Goal: Book appointment/travel/reservation

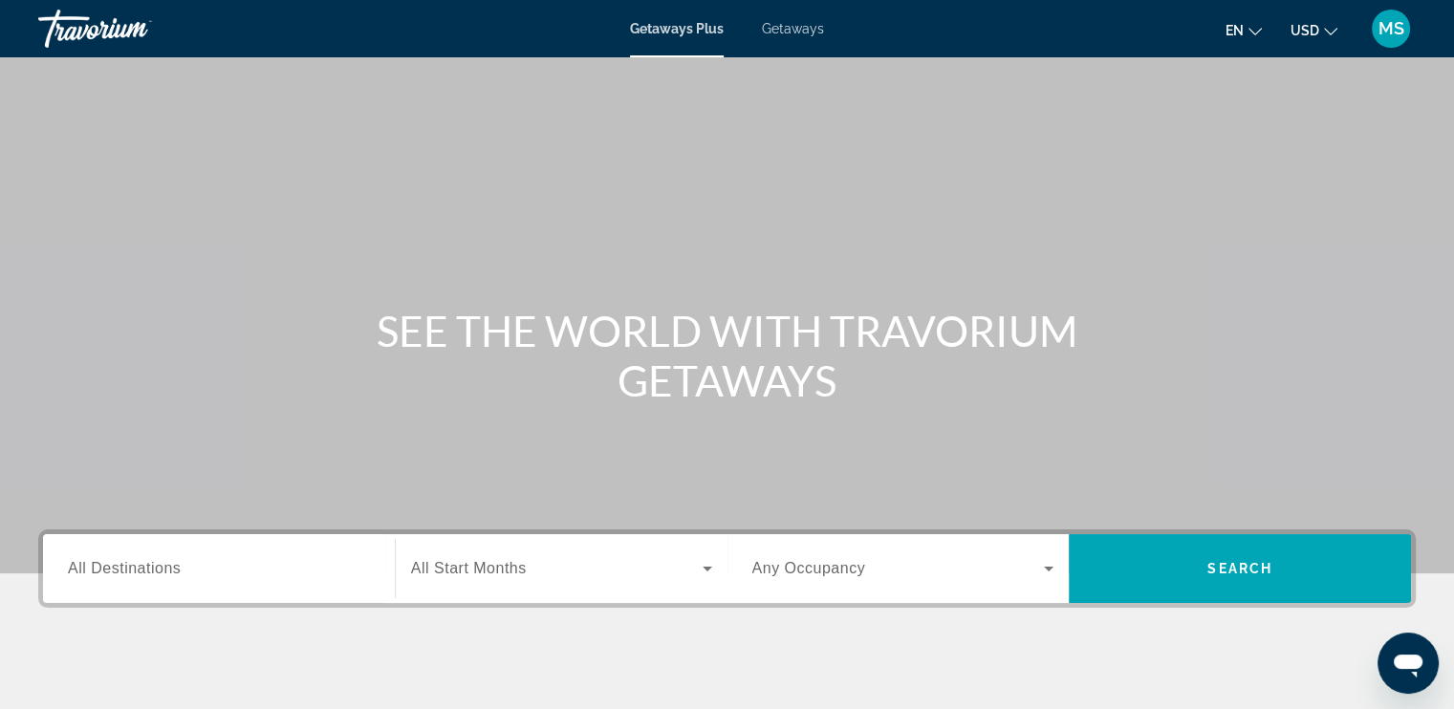
click at [684, 30] on span "Getaways Plus" at bounding box center [677, 28] width 94 height 15
click at [820, 26] on span "Getaways" at bounding box center [793, 28] width 62 height 15
click at [480, 573] on span "All Start Months" at bounding box center [469, 568] width 116 height 16
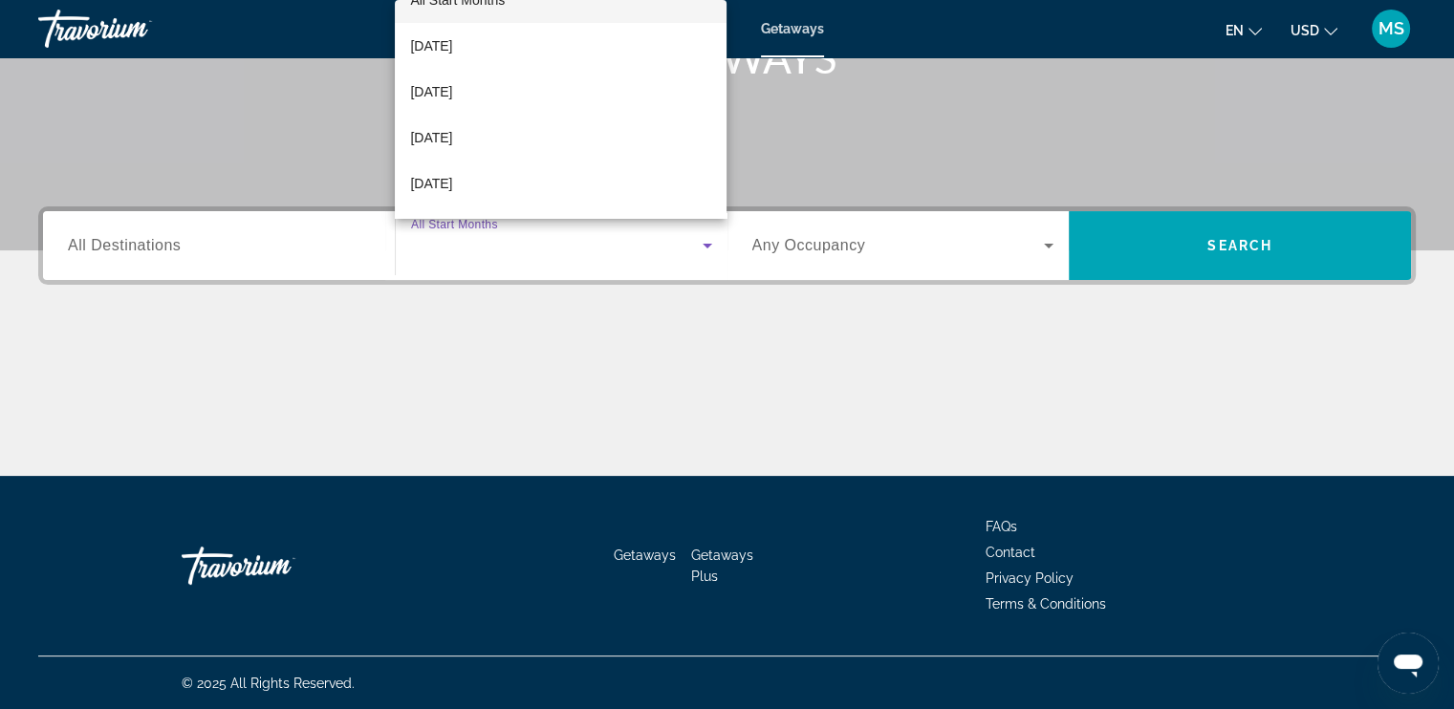
scroll to position [47, 0]
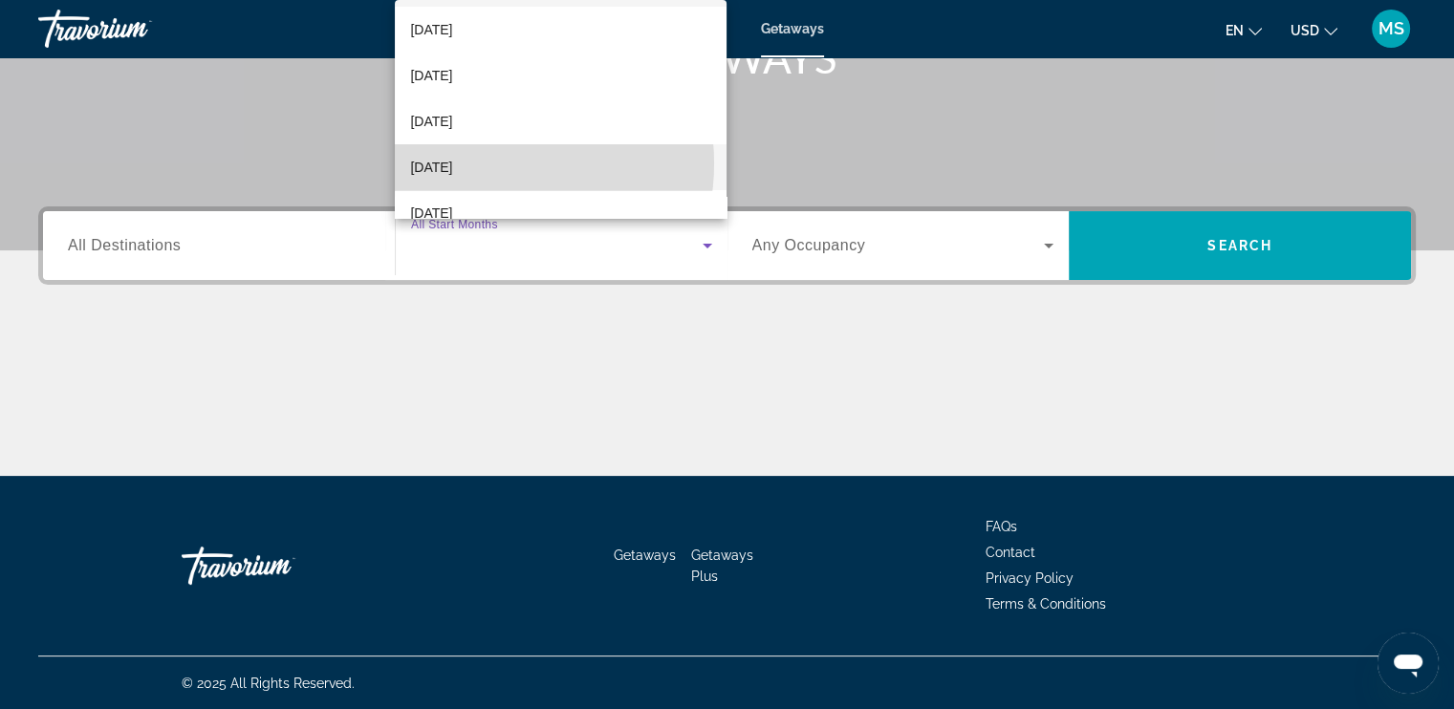
click at [452, 163] on span "[DATE]" at bounding box center [431, 167] width 42 height 23
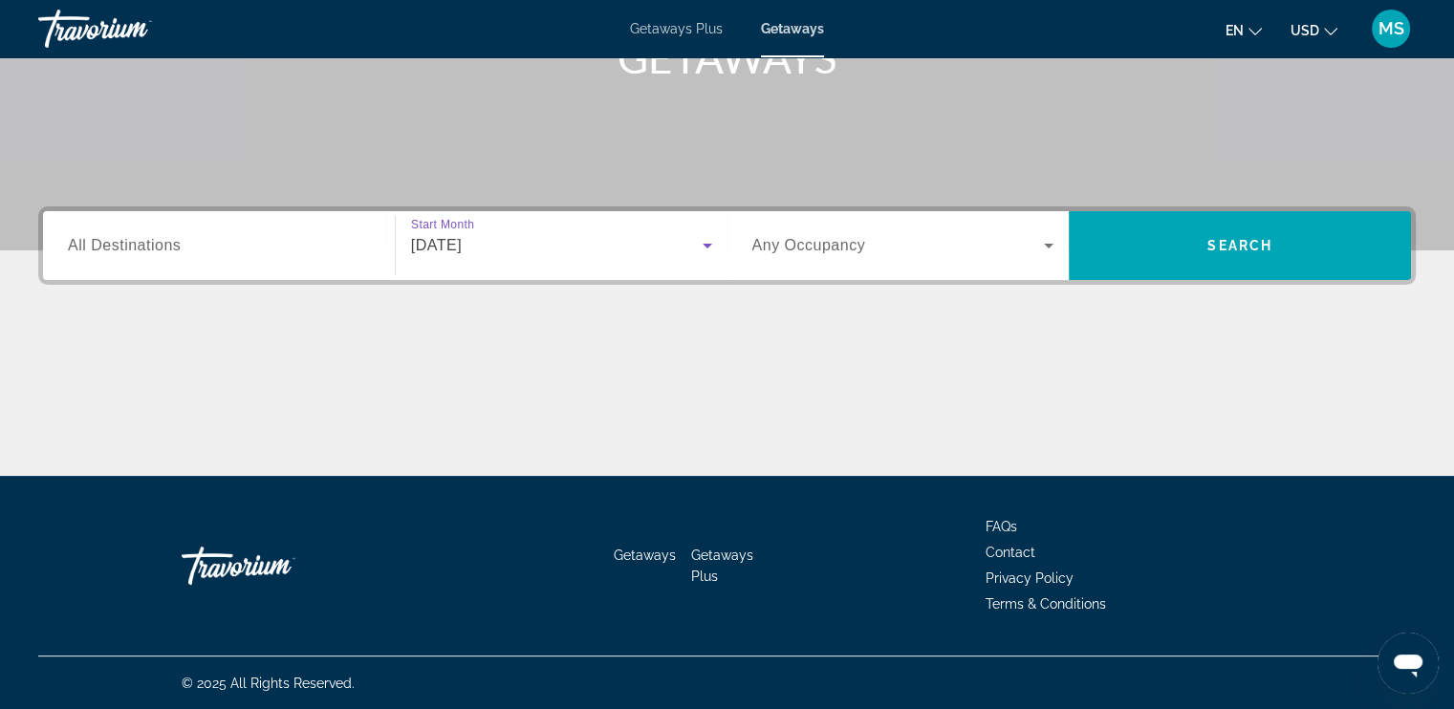
click at [1044, 244] on icon "Search widget" at bounding box center [1048, 245] width 23 height 23
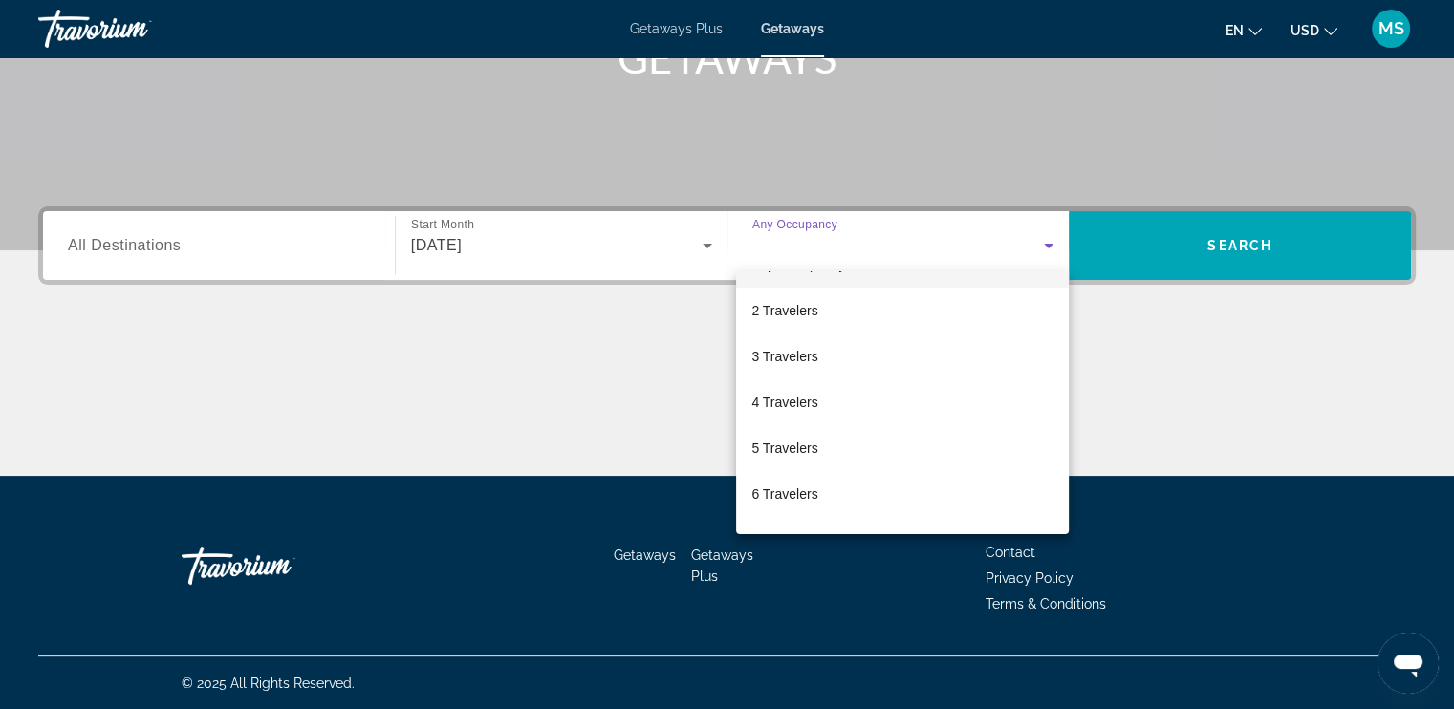
scroll to position [46, 0]
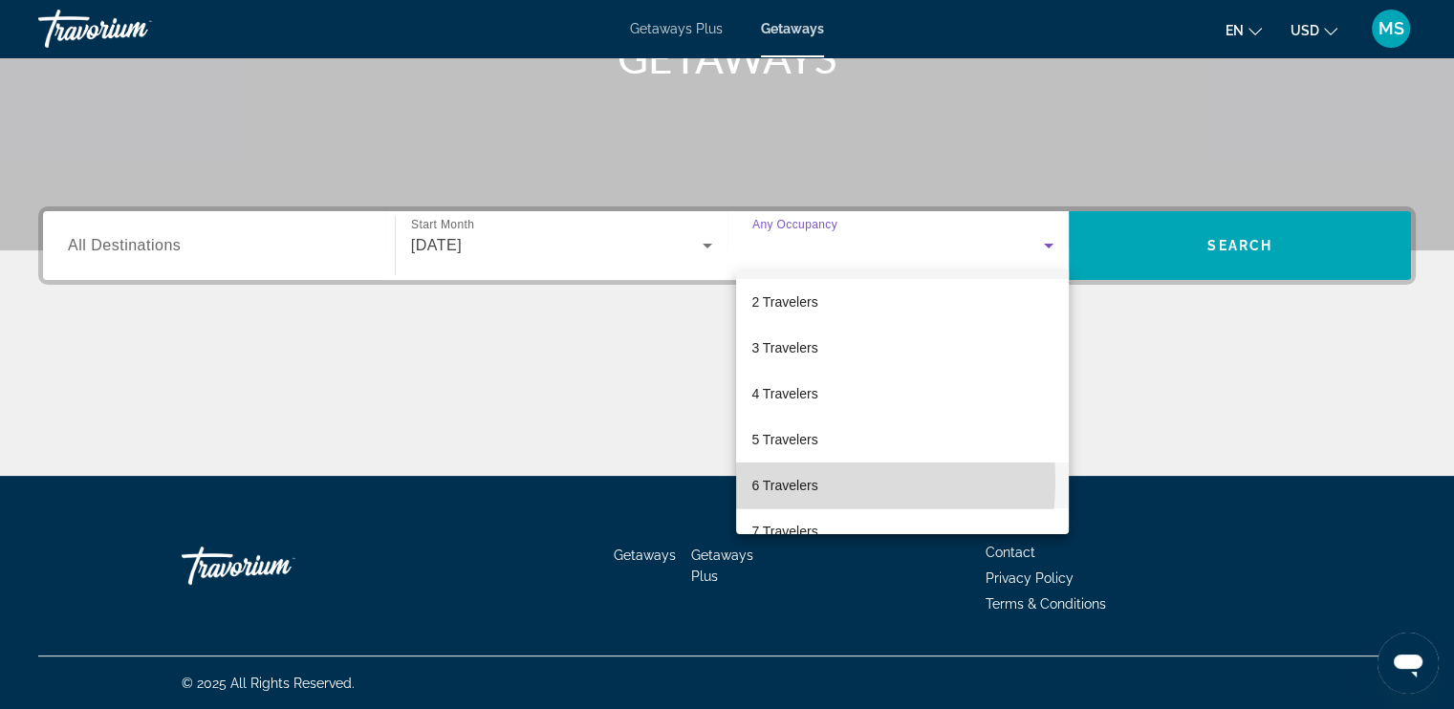
click at [784, 481] on span "6 Travelers" at bounding box center [784, 485] width 66 height 23
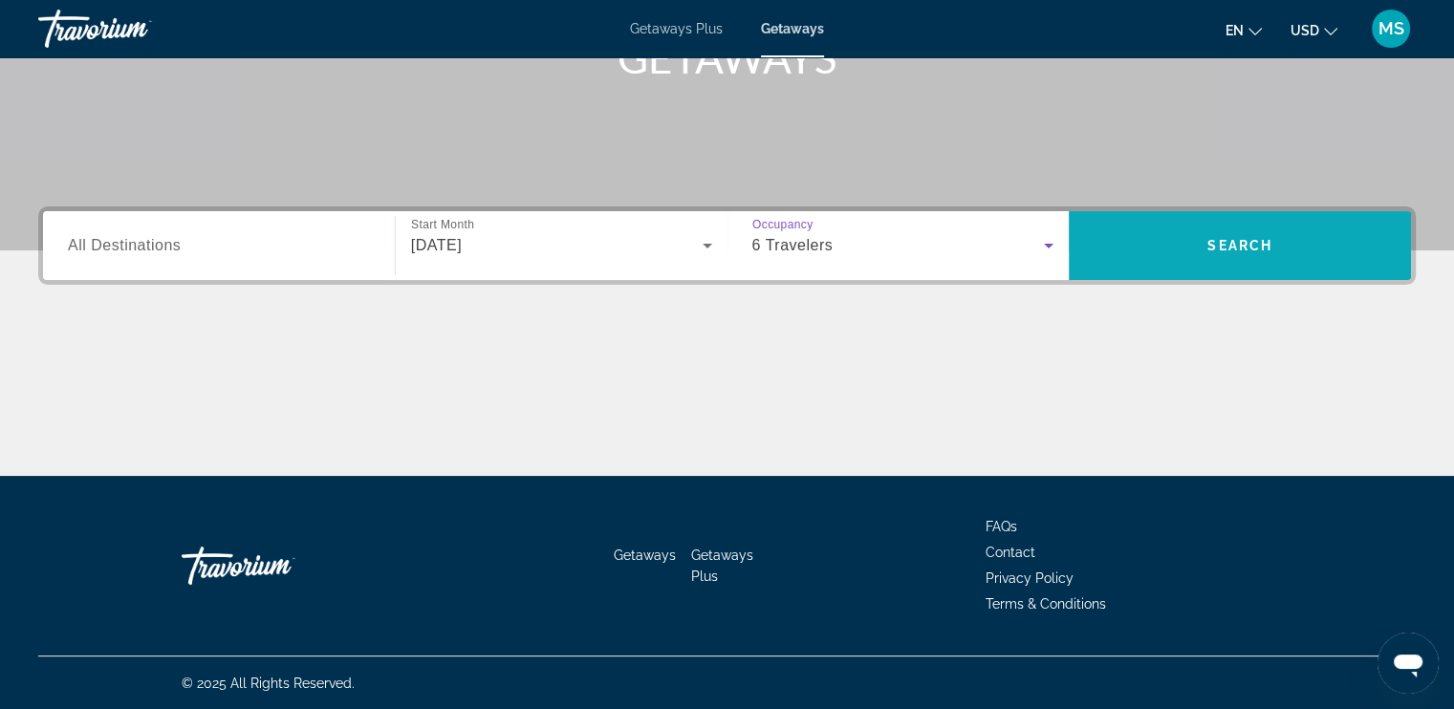
click at [1257, 242] on span "Search" at bounding box center [1239, 245] width 65 height 15
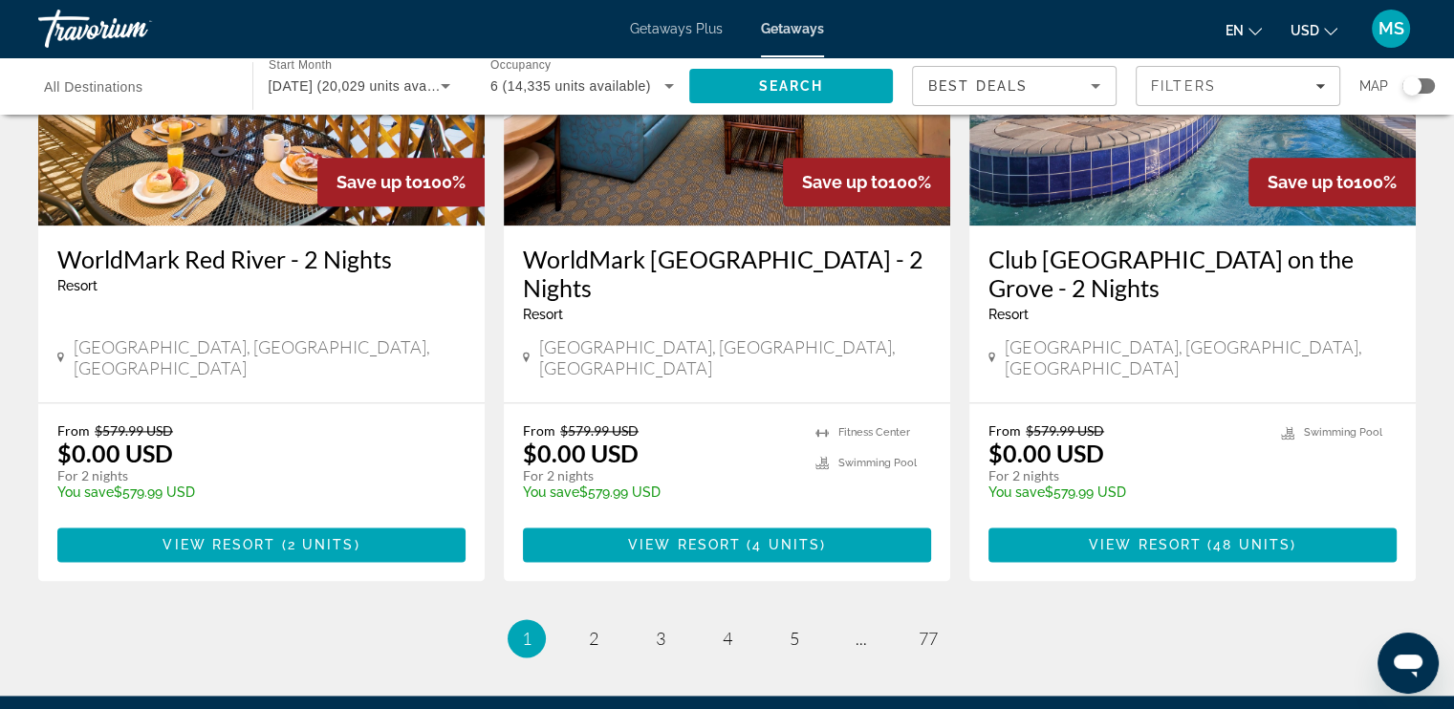
scroll to position [2497, 0]
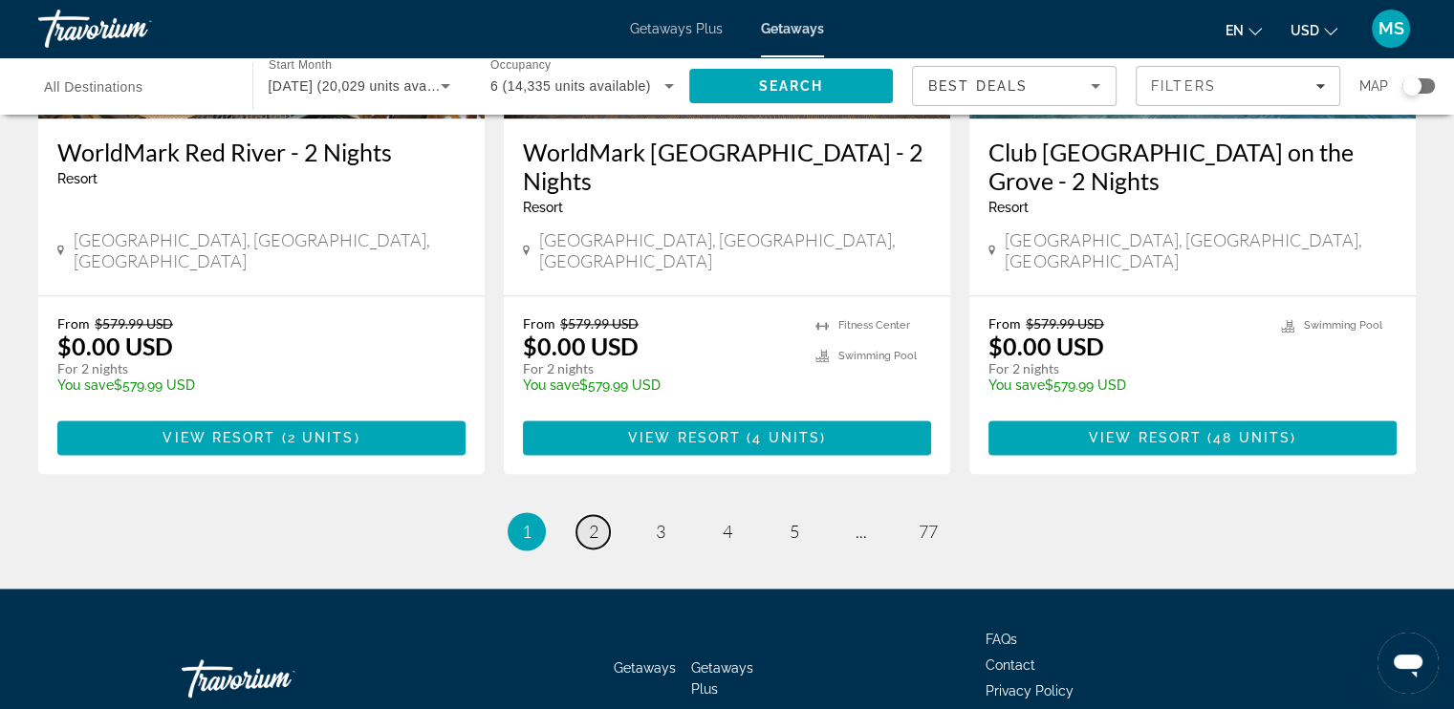
click at [596, 521] on span "2" at bounding box center [594, 531] width 10 height 21
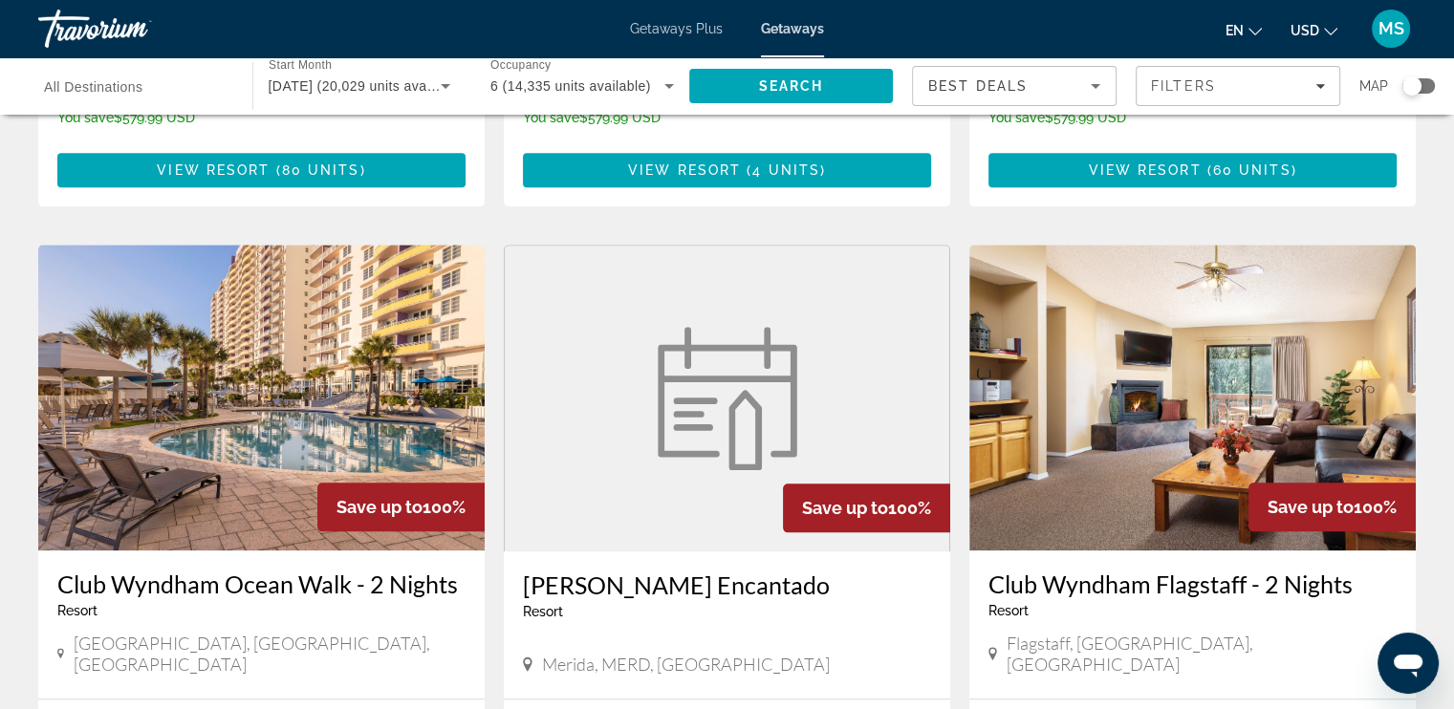
scroll to position [2390, 0]
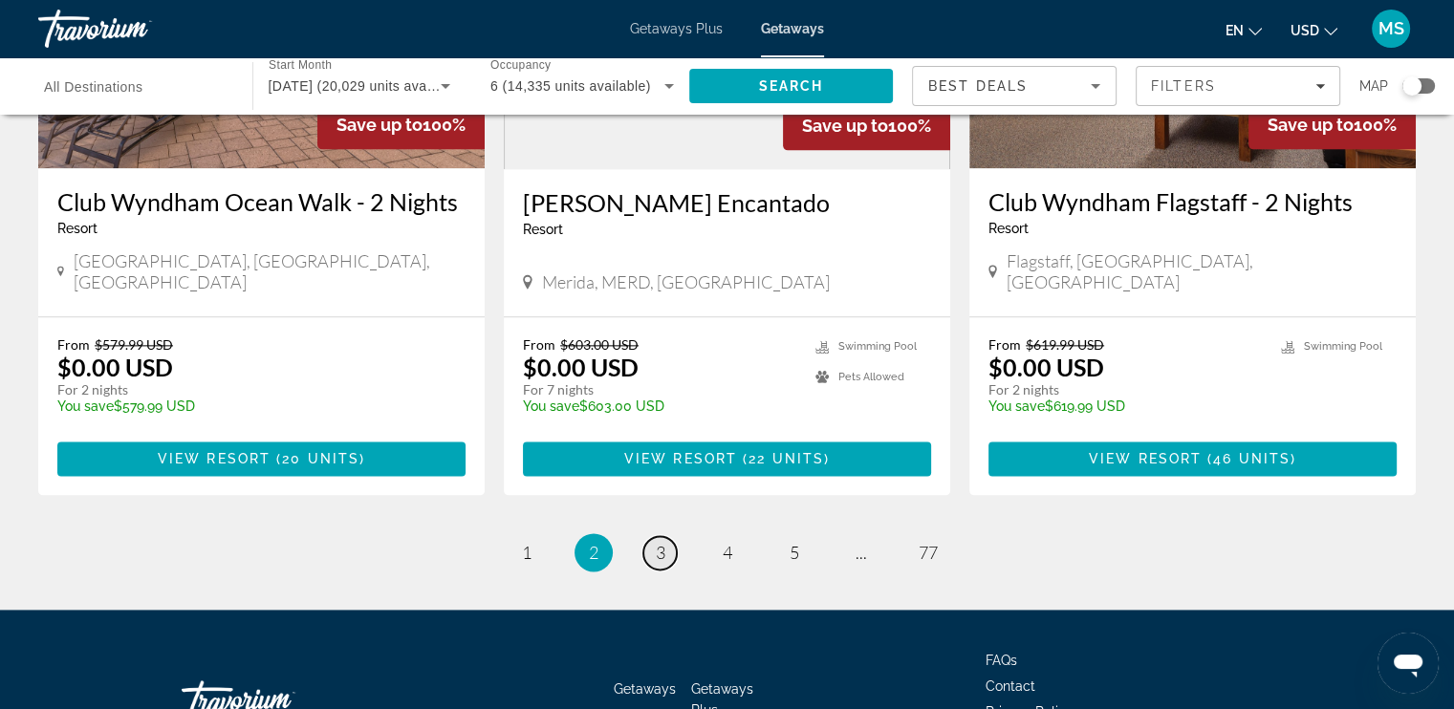
click at [662, 542] on span "3" at bounding box center [661, 552] width 10 height 21
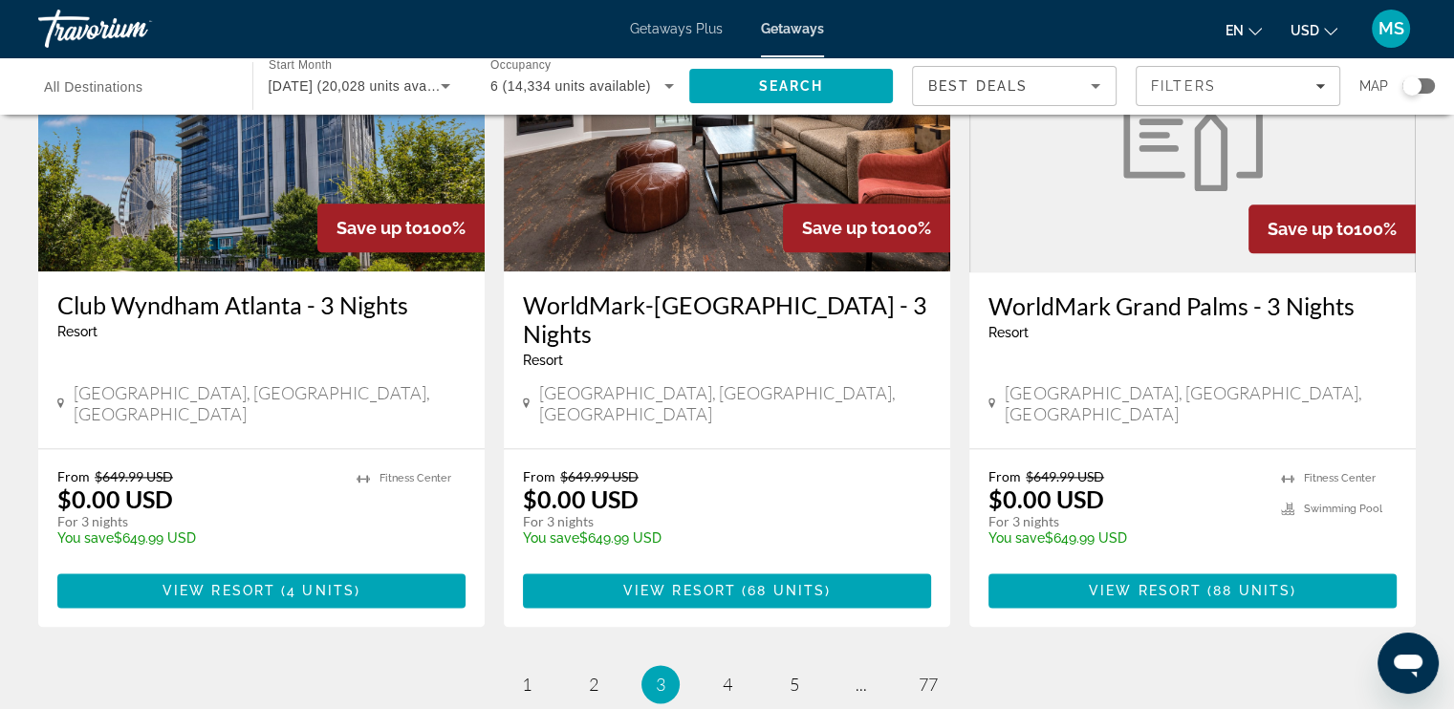
scroll to position [2440, 0]
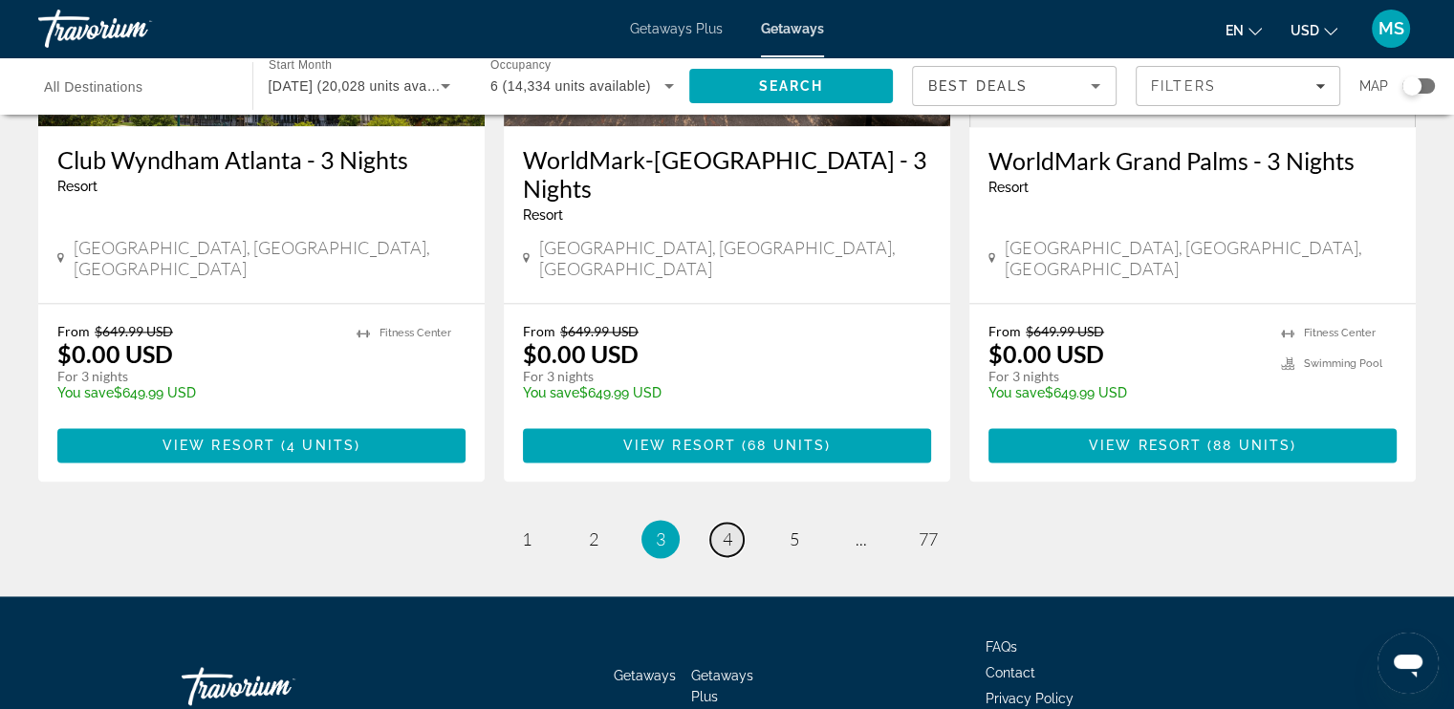
click at [725, 529] on span "4" at bounding box center [728, 539] width 10 height 21
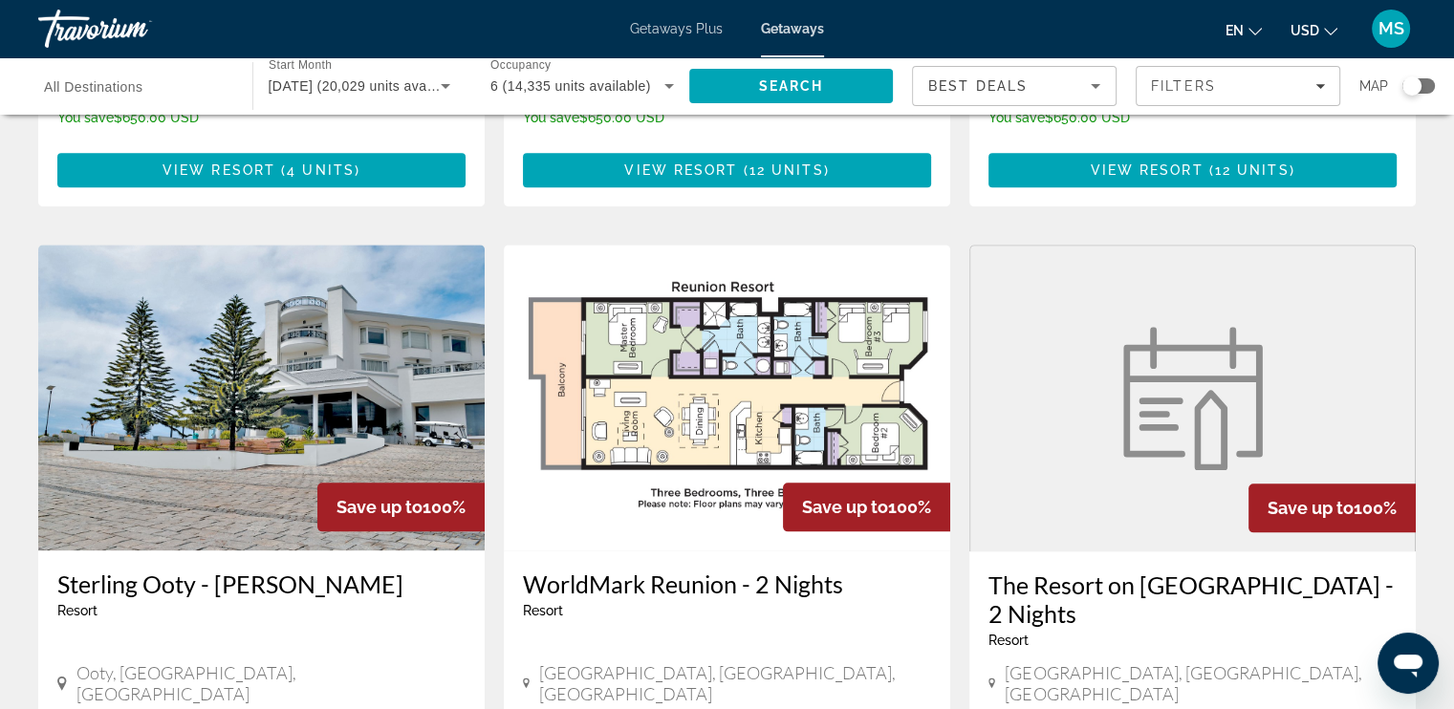
scroll to position [2294, 0]
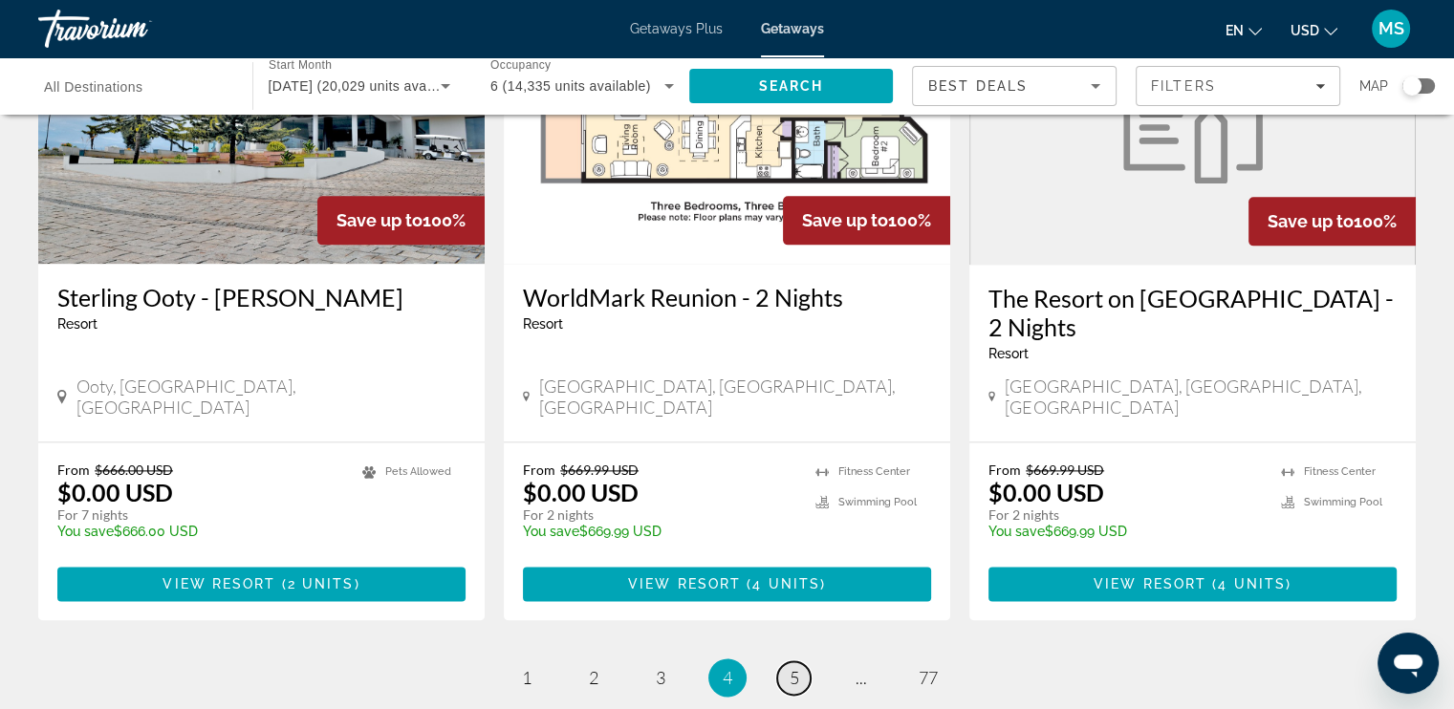
click at [790, 667] on span "5" at bounding box center [795, 677] width 10 height 21
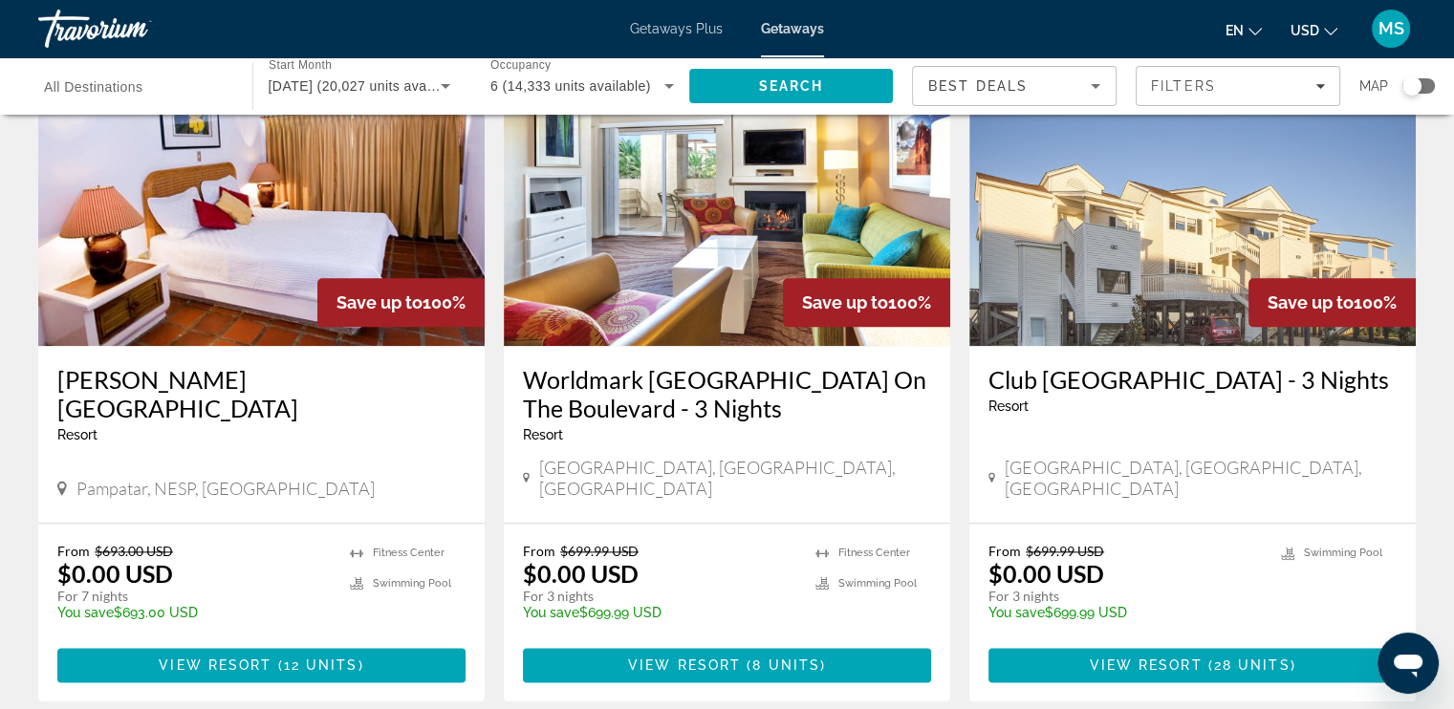
scroll to position [2467, 0]
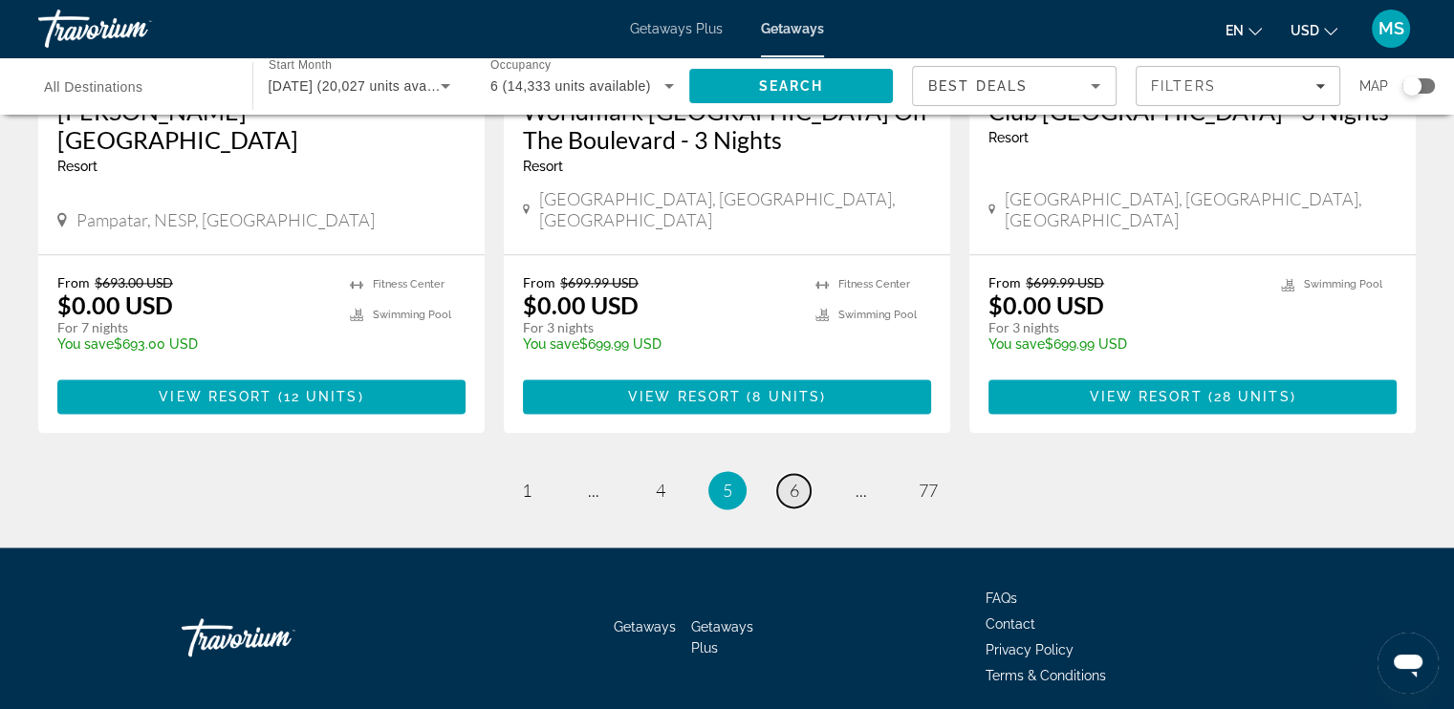
click at [792, 480] on span "6" at bounding box center [795, 490] width 10 height 21
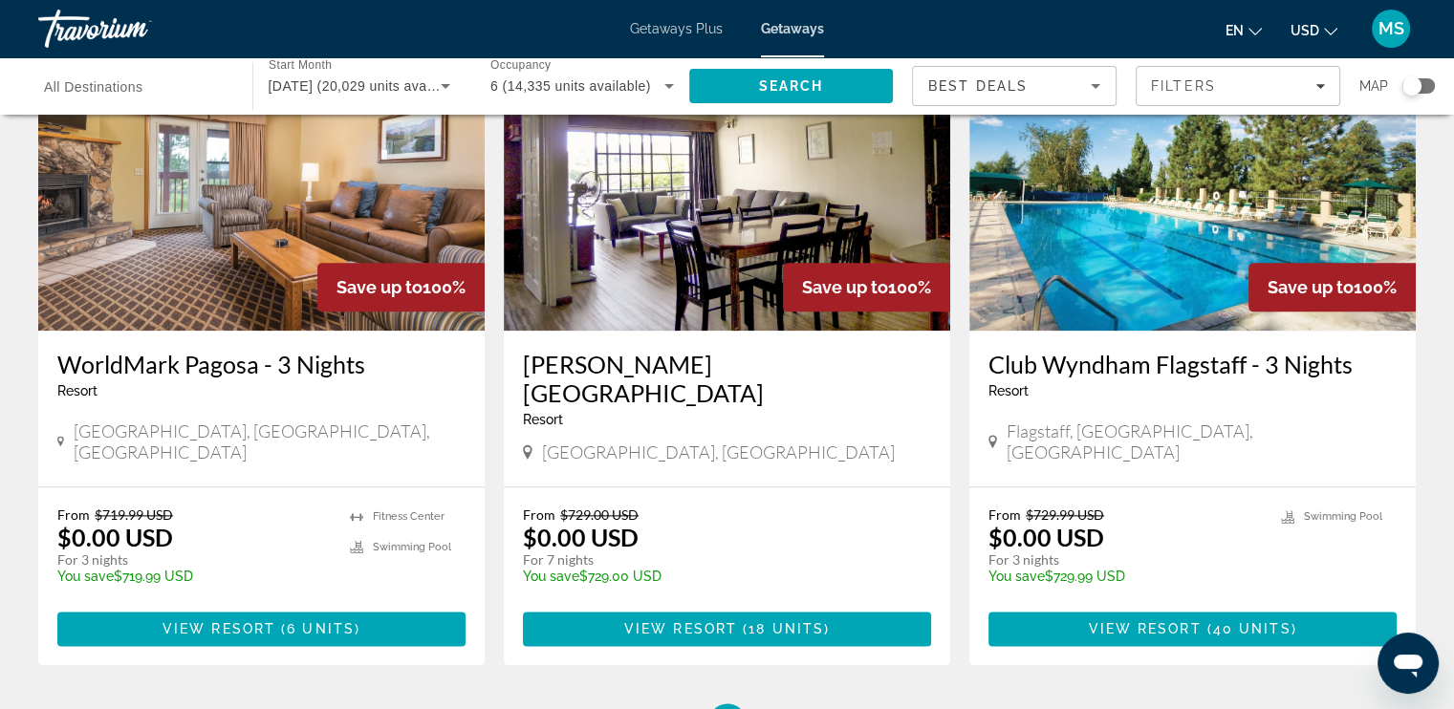
scroll to position [2390, 0]
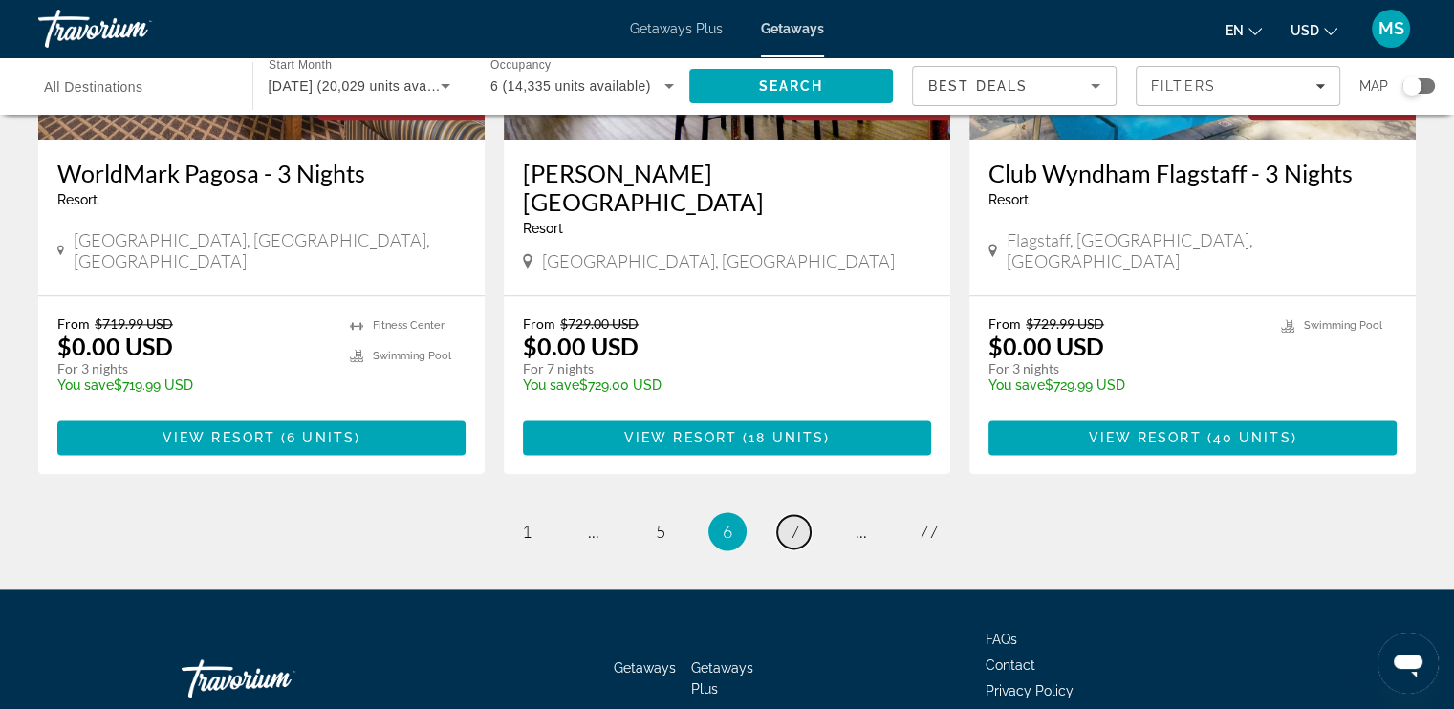
click at [786, 515] on link "page 7" at bounding box center [793, 531] width 33 height 33
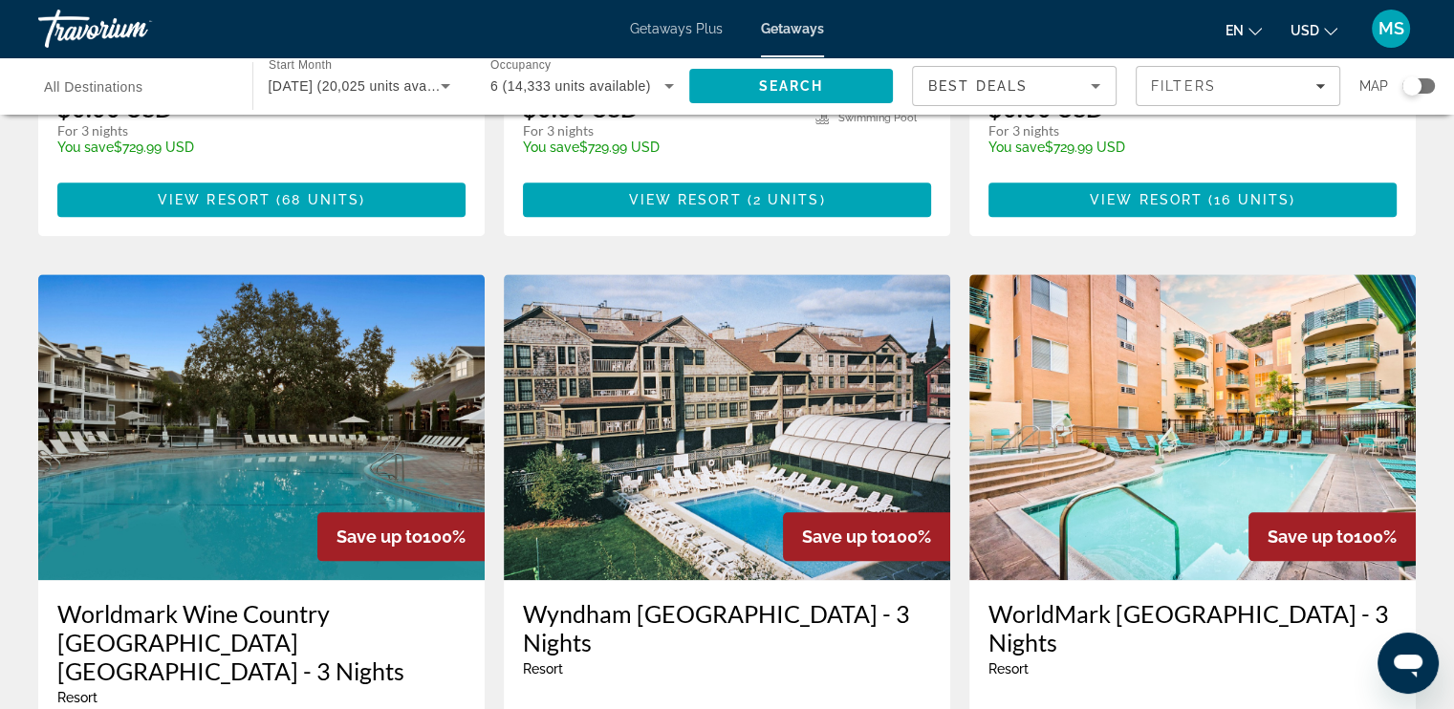
scroll to position [2390, 0]
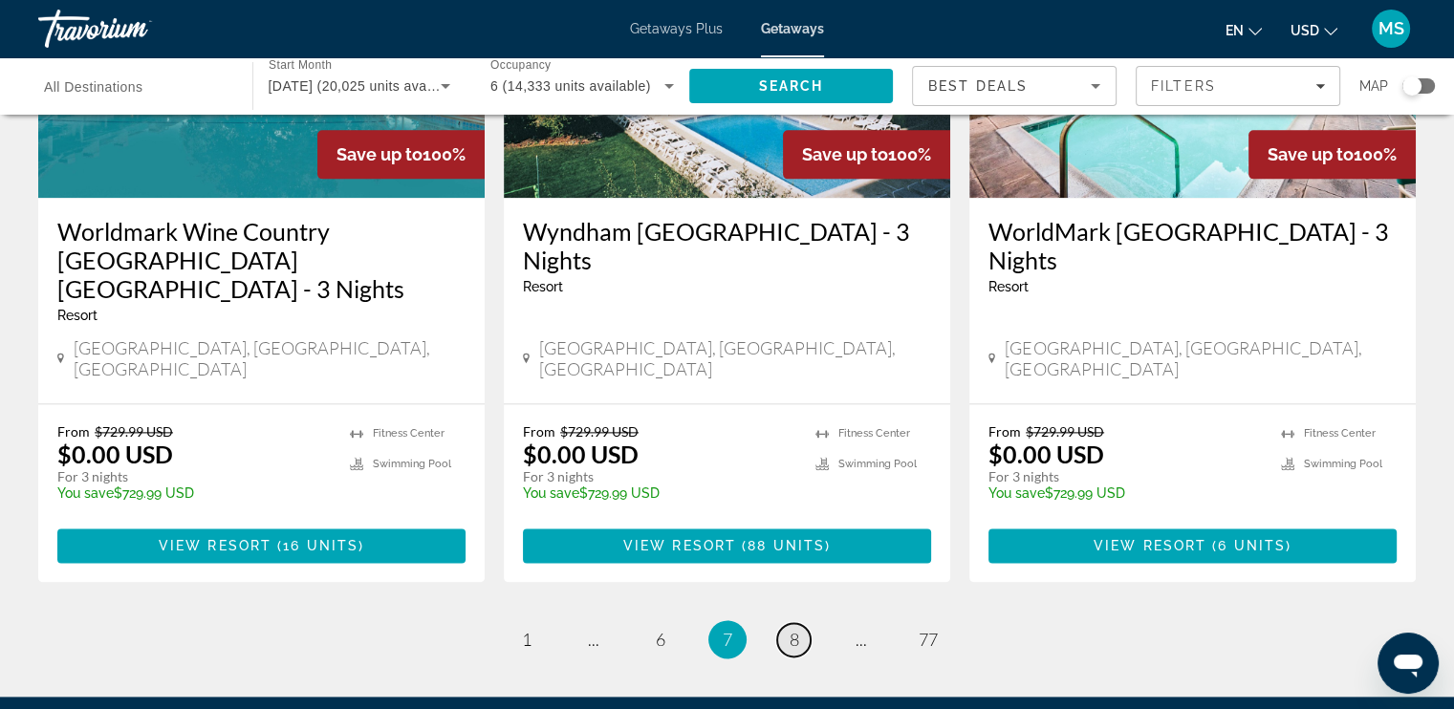
click at [799, 623] on link "page 8" at bounding box center [793, 639] width 33 height 33
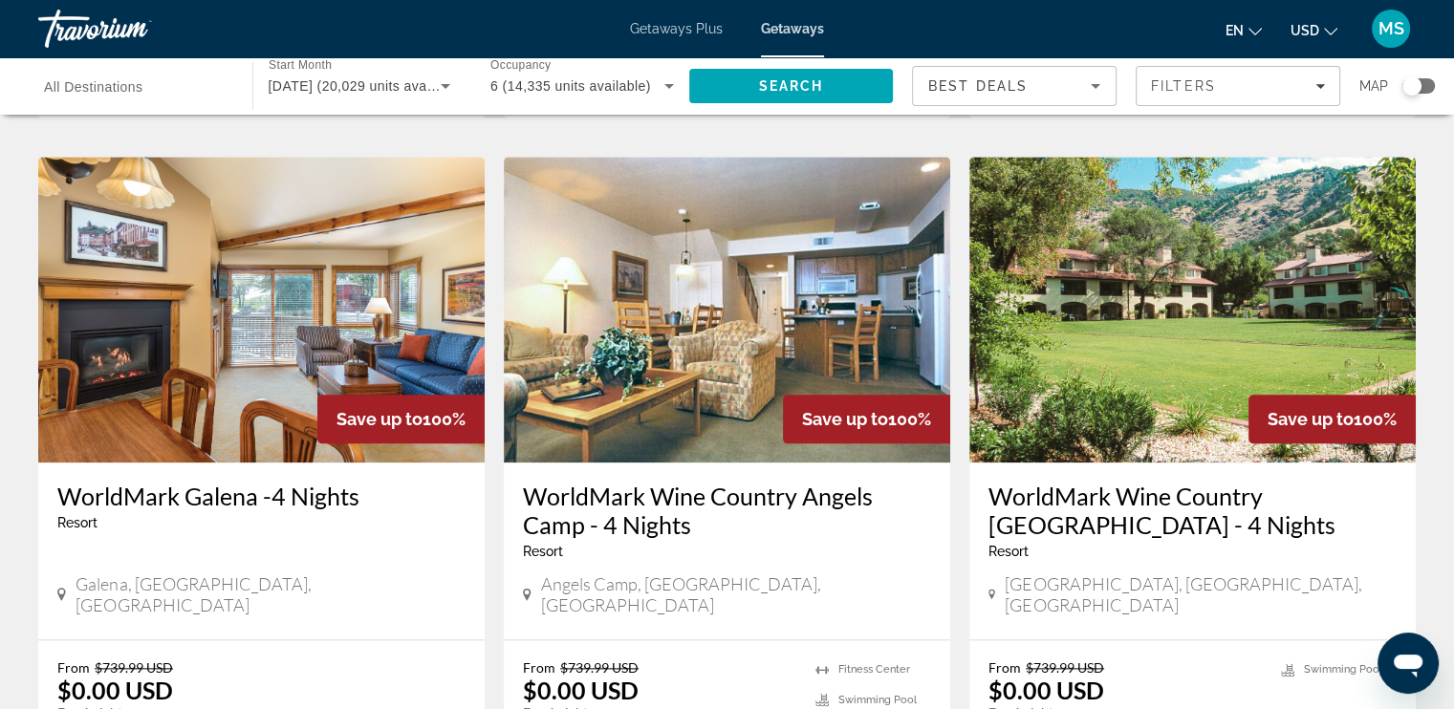
scroll to position [2390, 0]
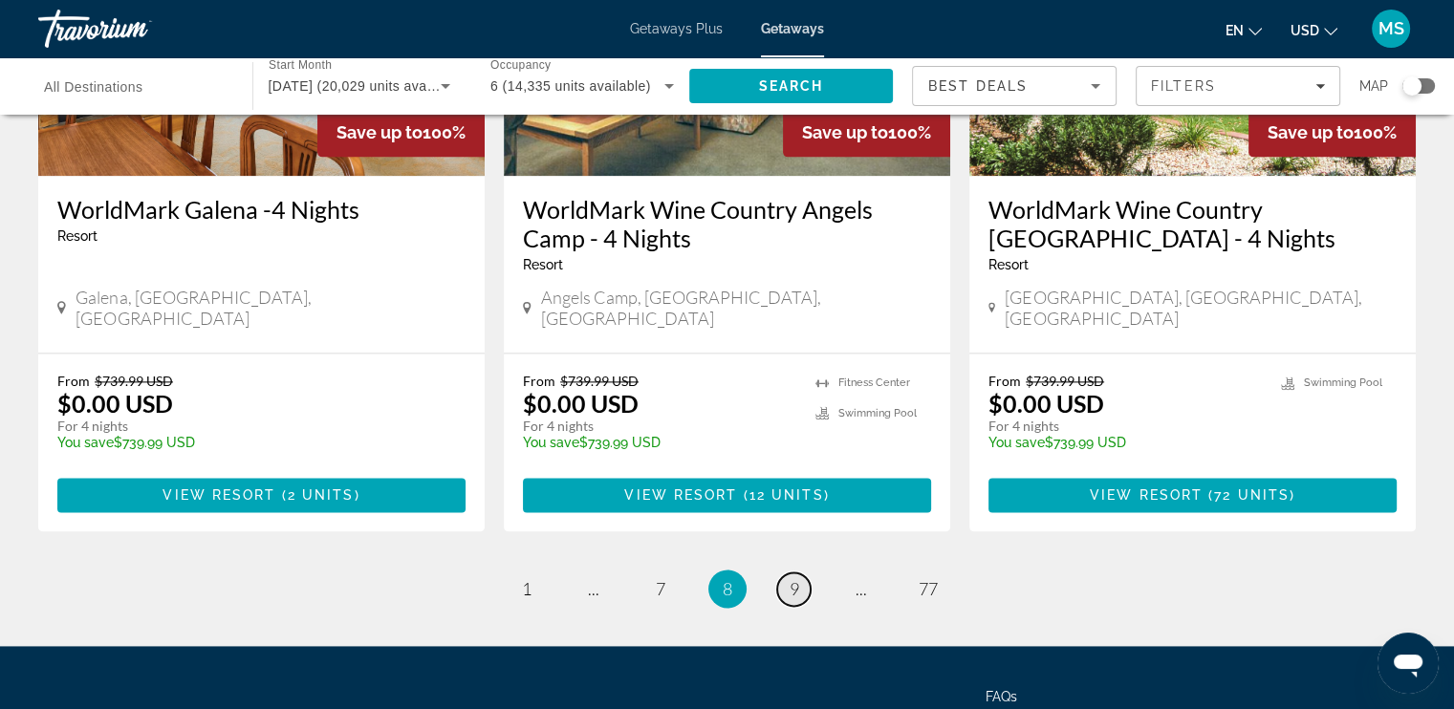
click at [792, 578] on span "9" at bounding box center [795, 588] width 10 height 21
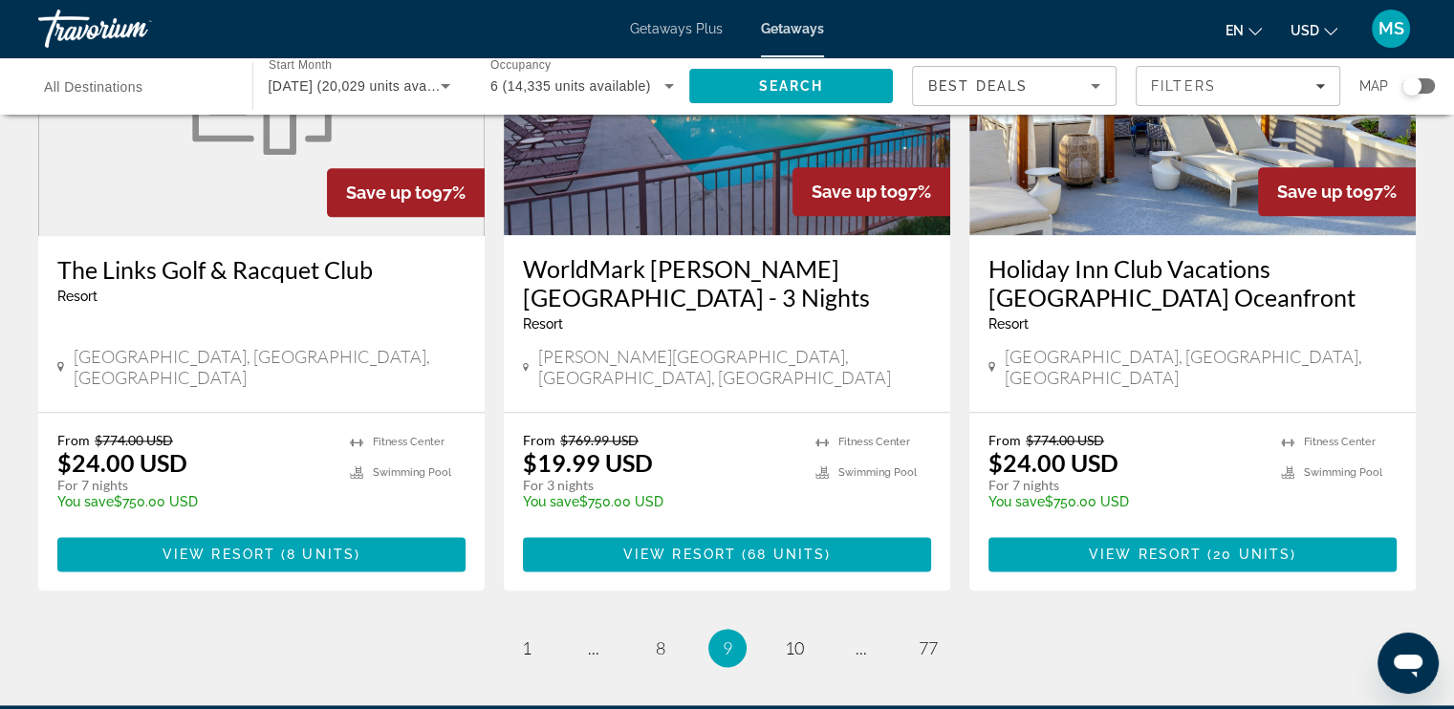
scroll to position [1816, 0]
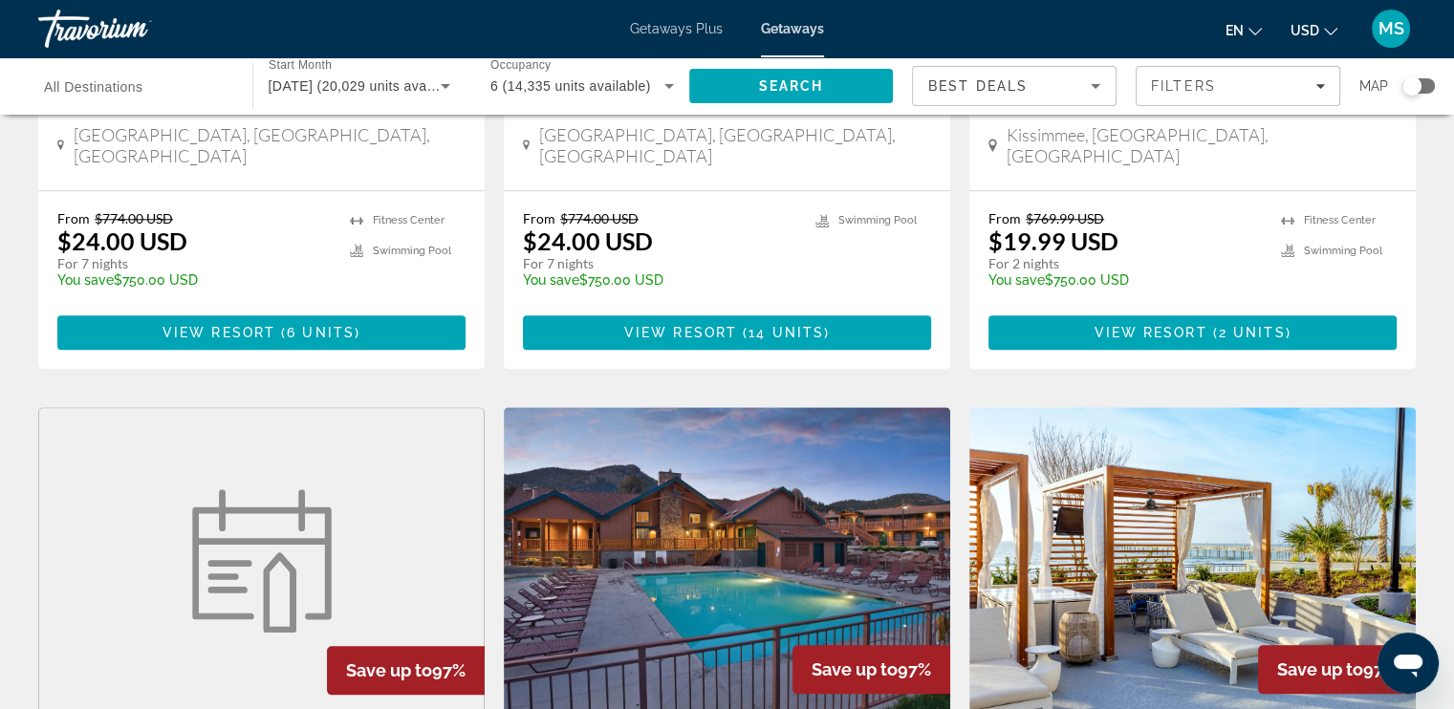
click at [119, 87] on span "All Destinations" at bounding box center [93, 86] width 99 height 15
click at [119, 87] on input "Destination All Destinations" at bounding box center [136, 87] width 184 height 23
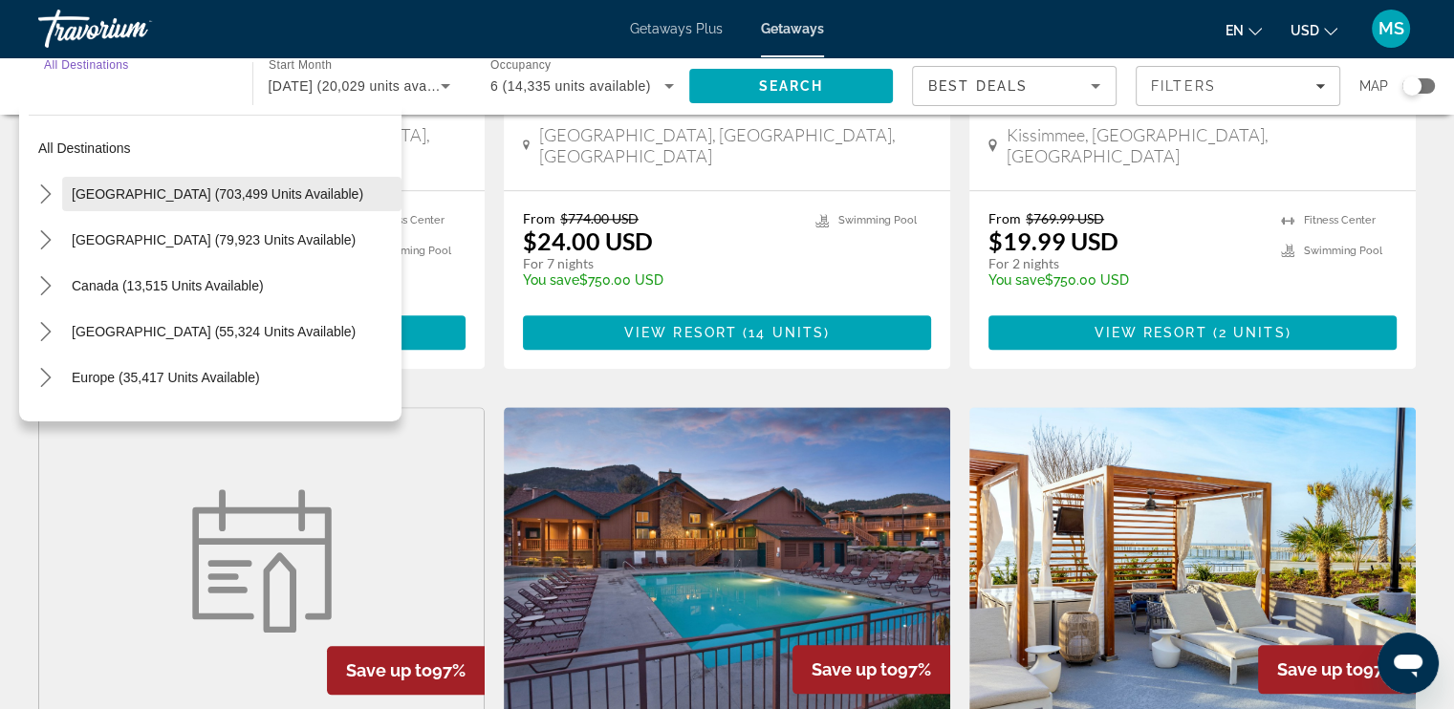
click at [162, 191] on span "[GEOGRAPHIC_DATA] (703,499 units available)" at bounding box center [218, 193] width 292 height 15
type input "**********"
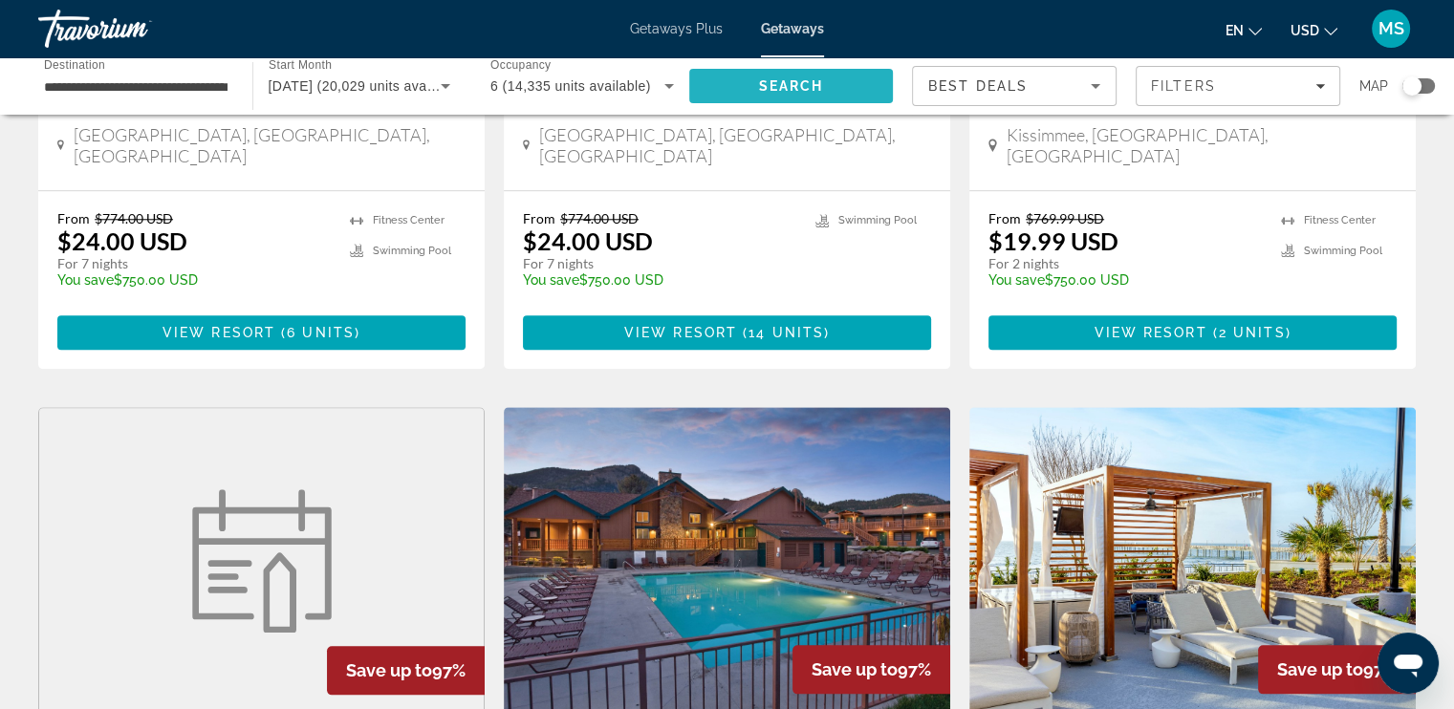
click at [743, 83] on span "Search" at bounding box center [791, 86] width 205 height 46
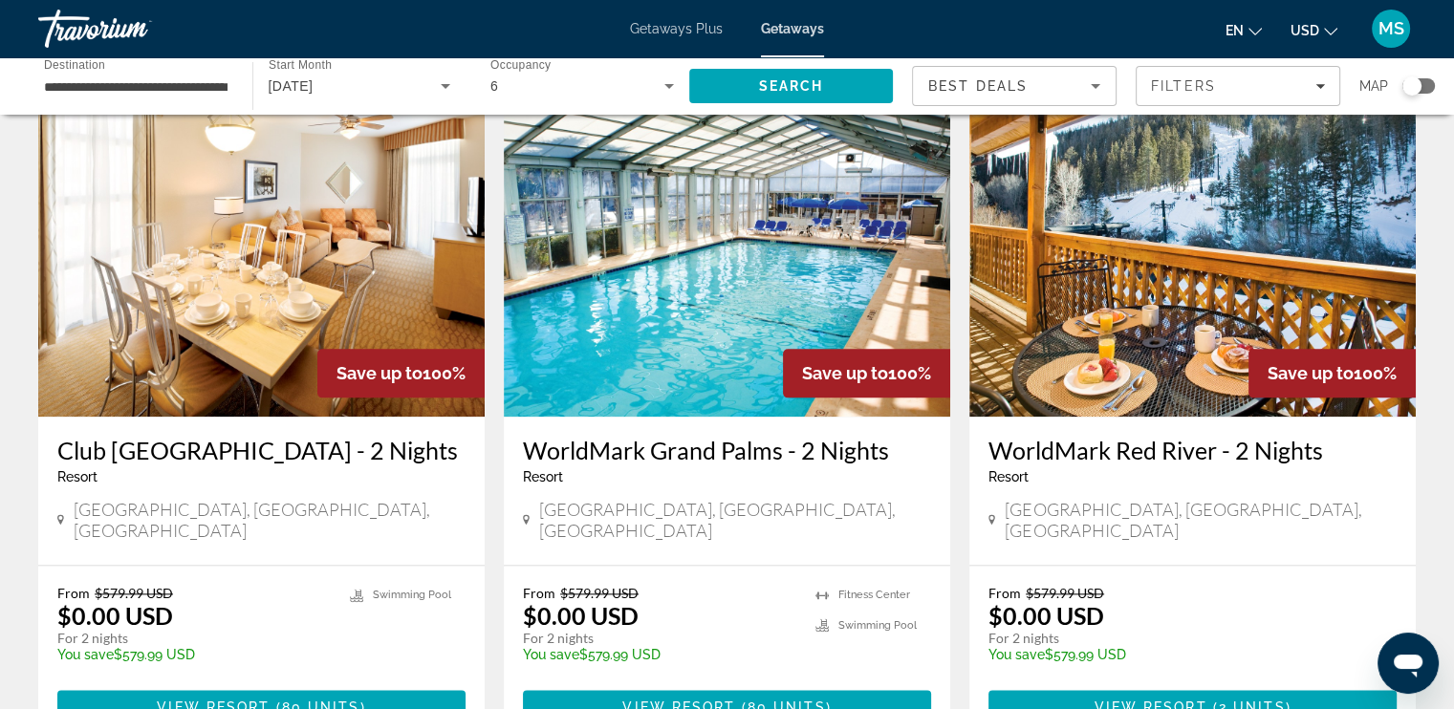
scroll to position [2486, 0]
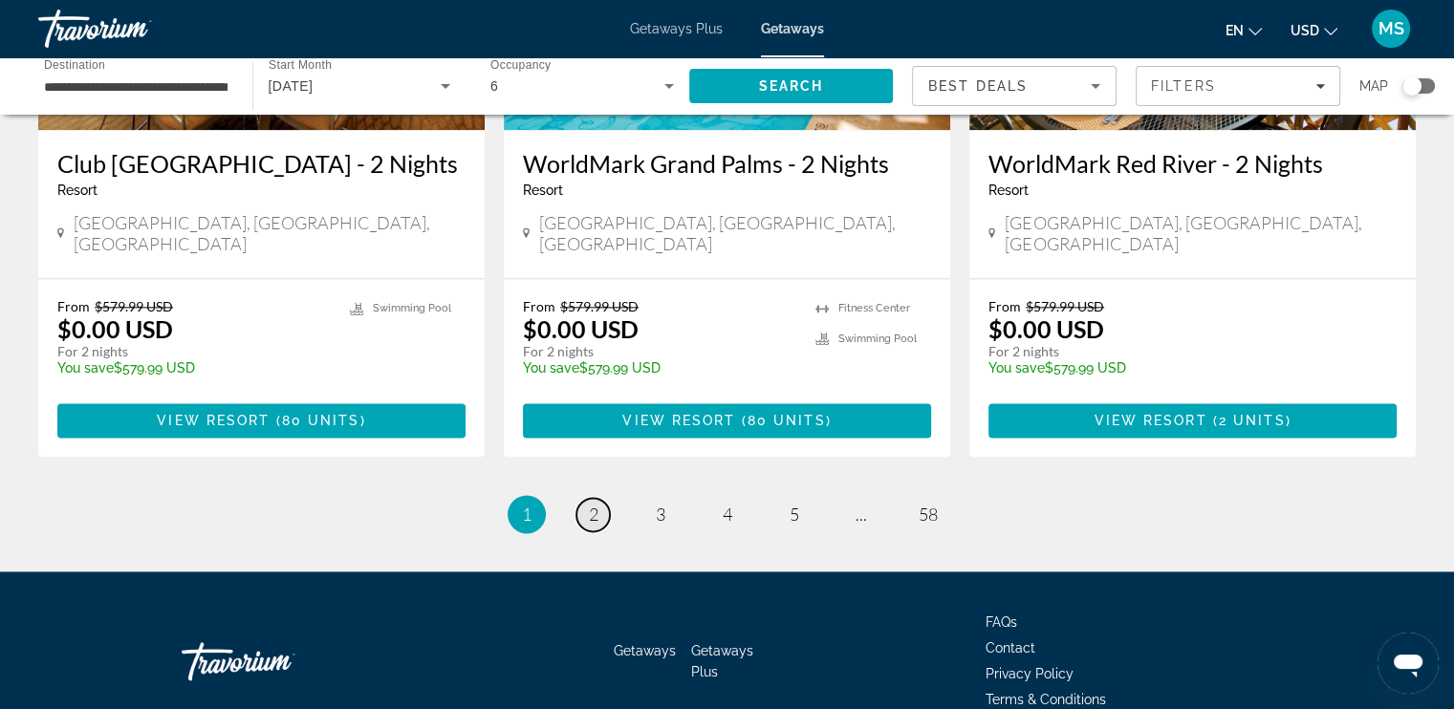
click at [599, 498] on link "page 2" at bounding box center [592, 514] width 33 height 33
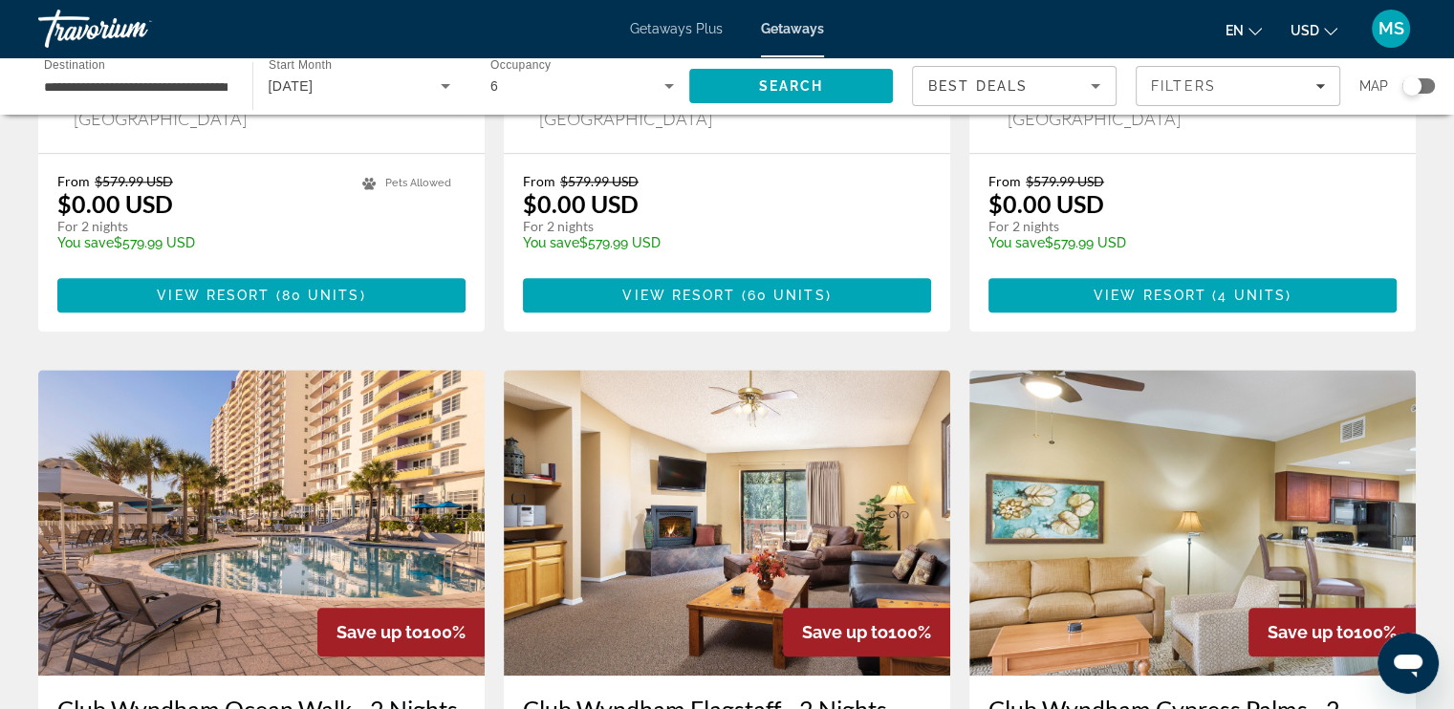
scroll to position [2390, 0]
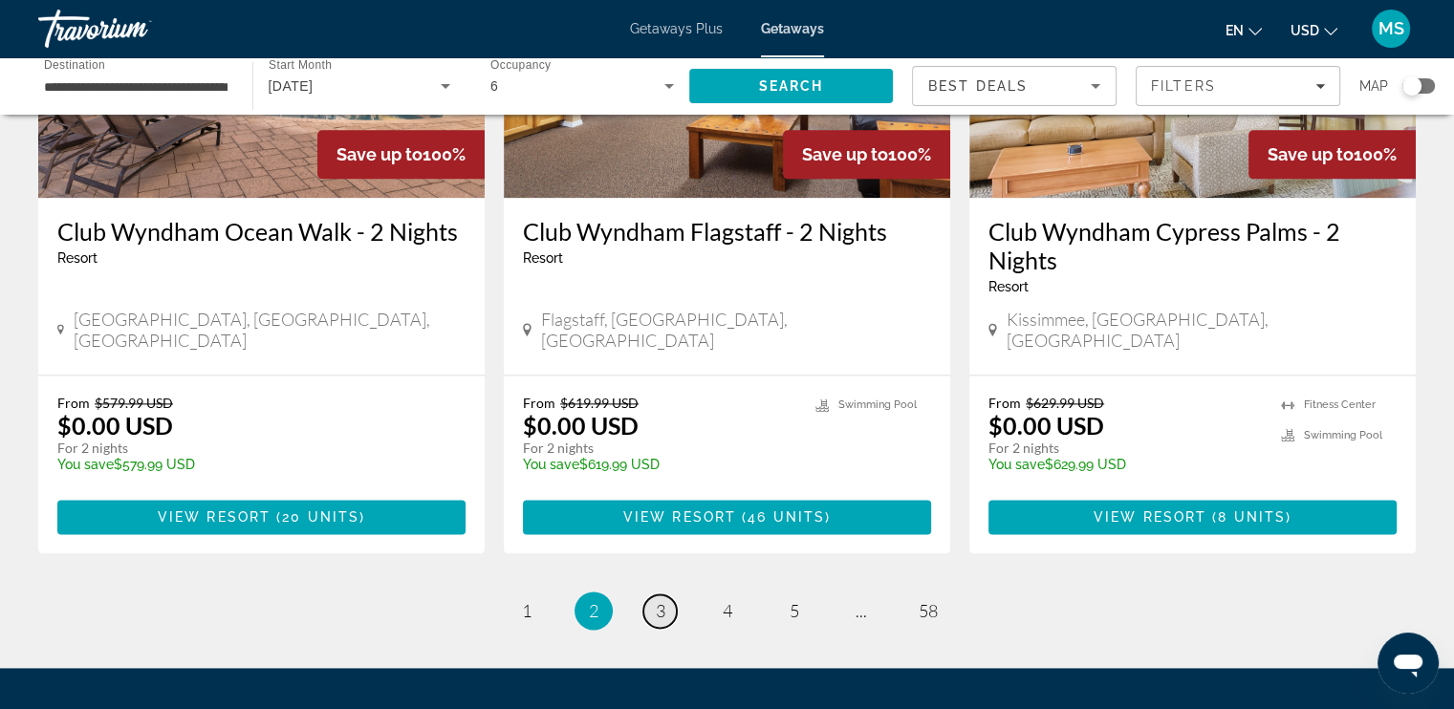
click at [665, 595] on link "page 3" at bounding box center [659, 611] width 33 height 33
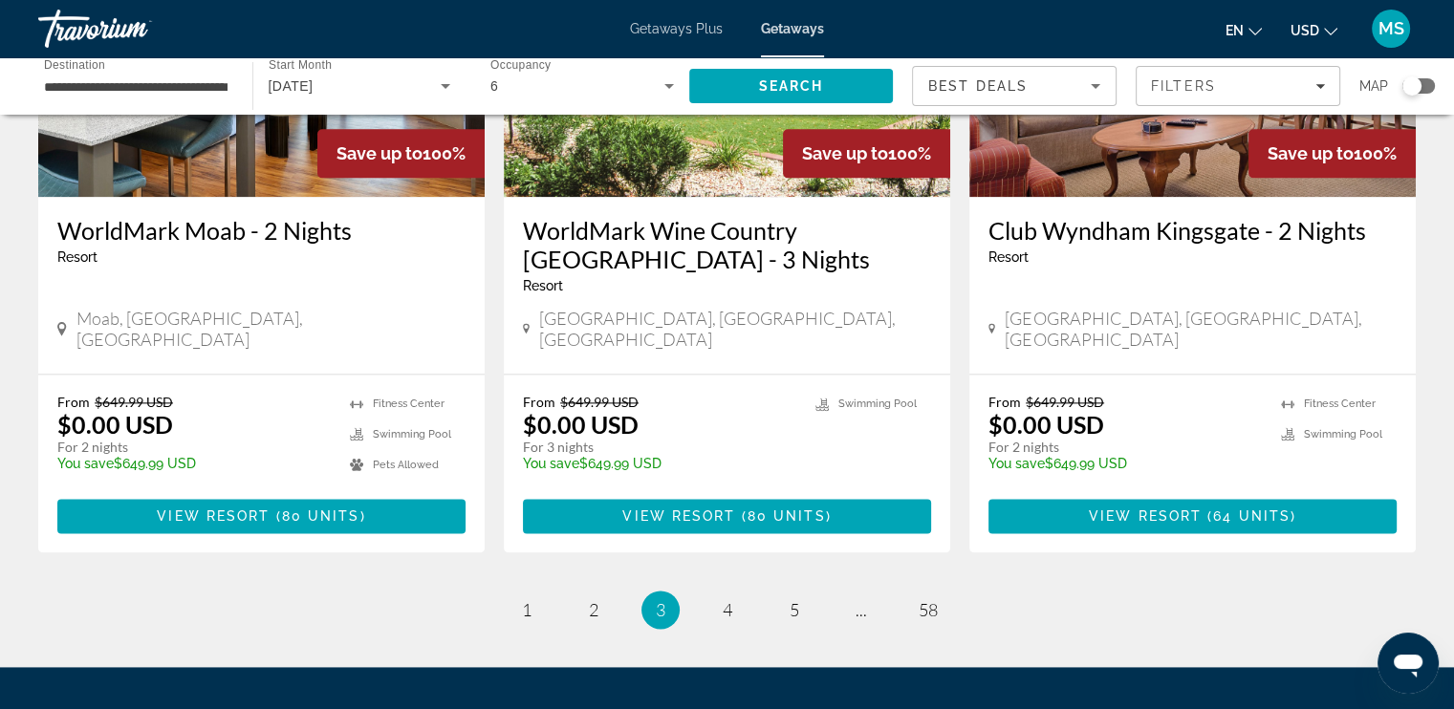
scroll to position [2440, 0]
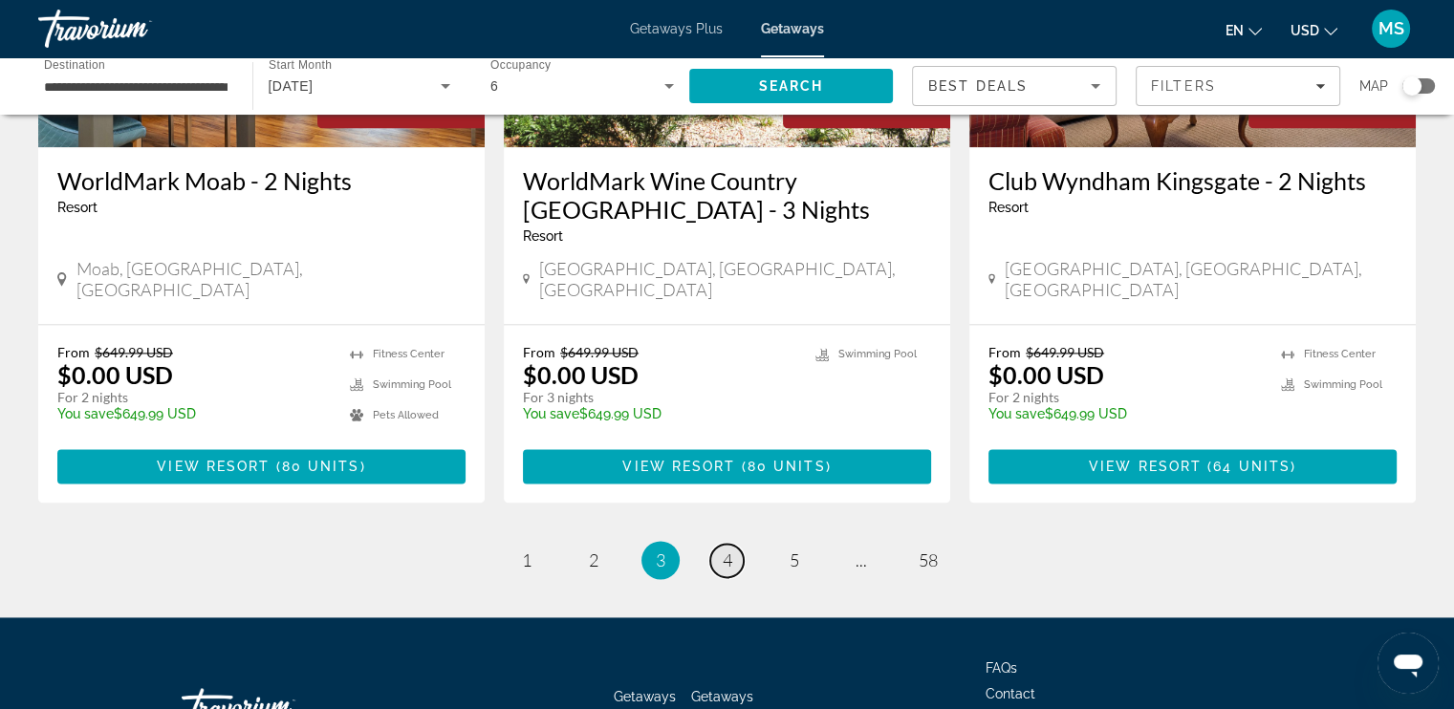
click at [724, 550] on span "4" at bounding box center [728, 560] width 10 height 21
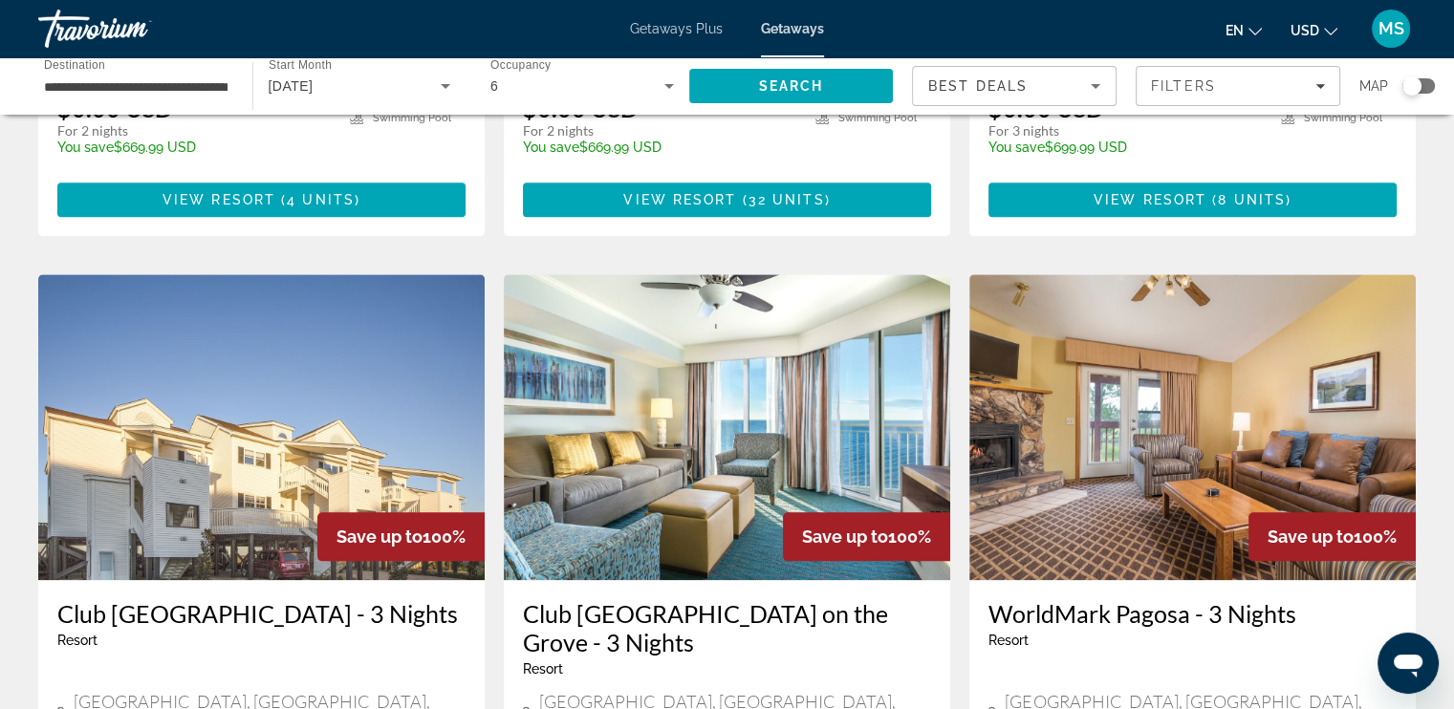
scroll to position [2486, 0]
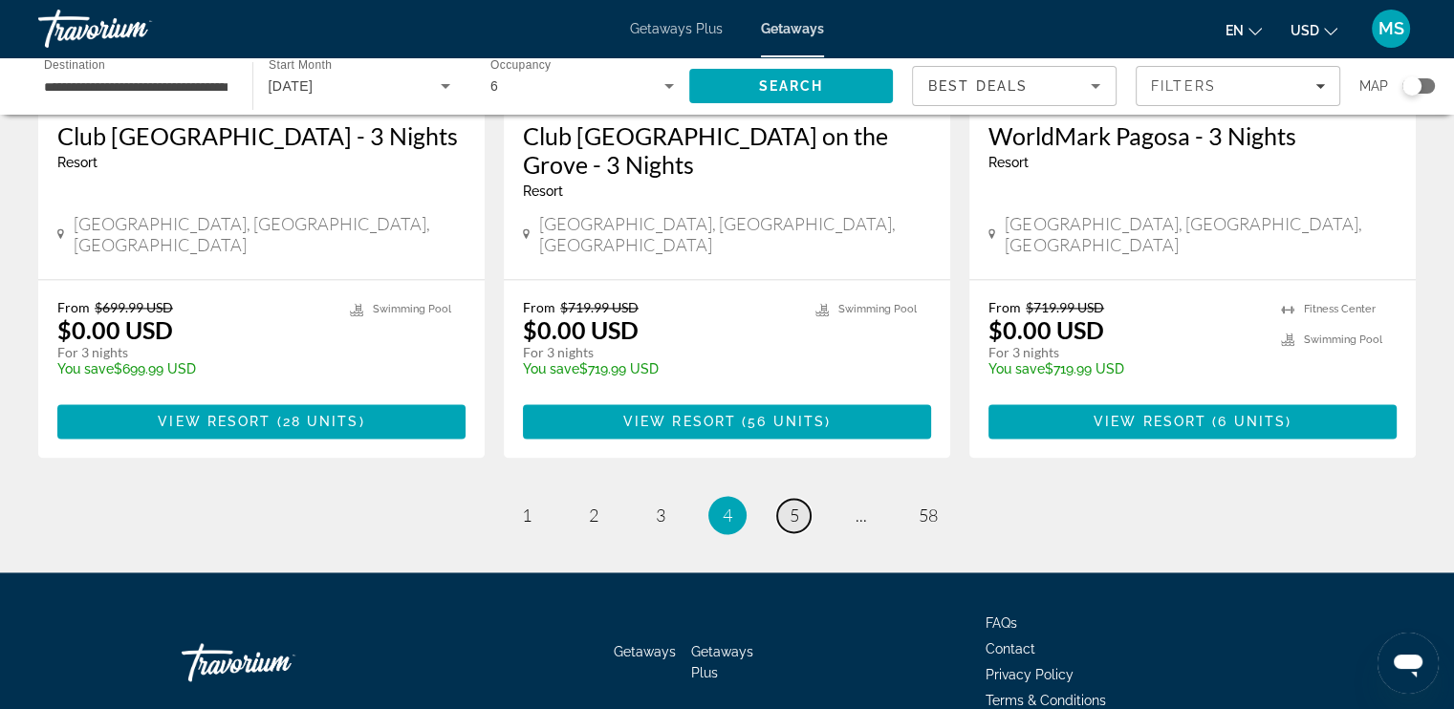
click at [799, 499] on link "page 5" at bounding box center [793, 515] width 33 height 33
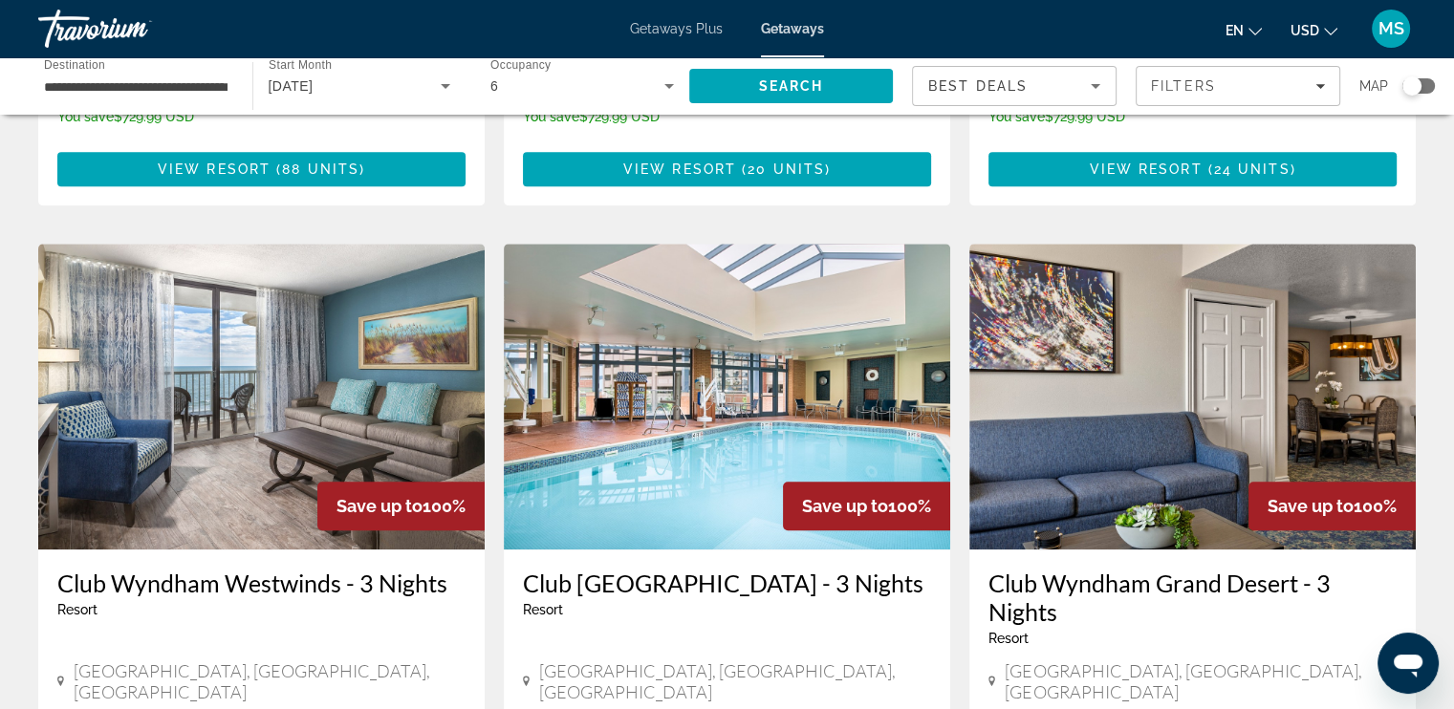
scroll to position [1530, 0]
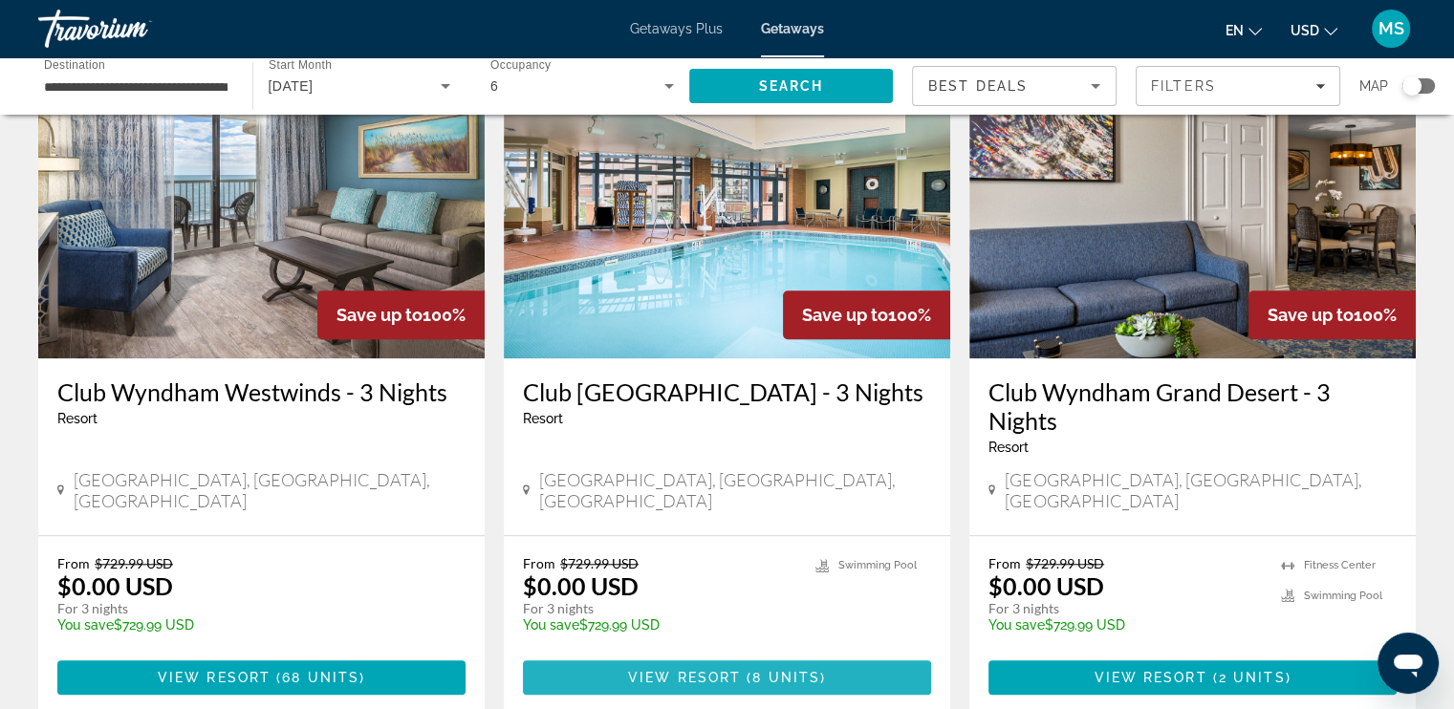
click at [716, 670] on span "View Resort" at bounding box center [684, 677] width 113 height 15
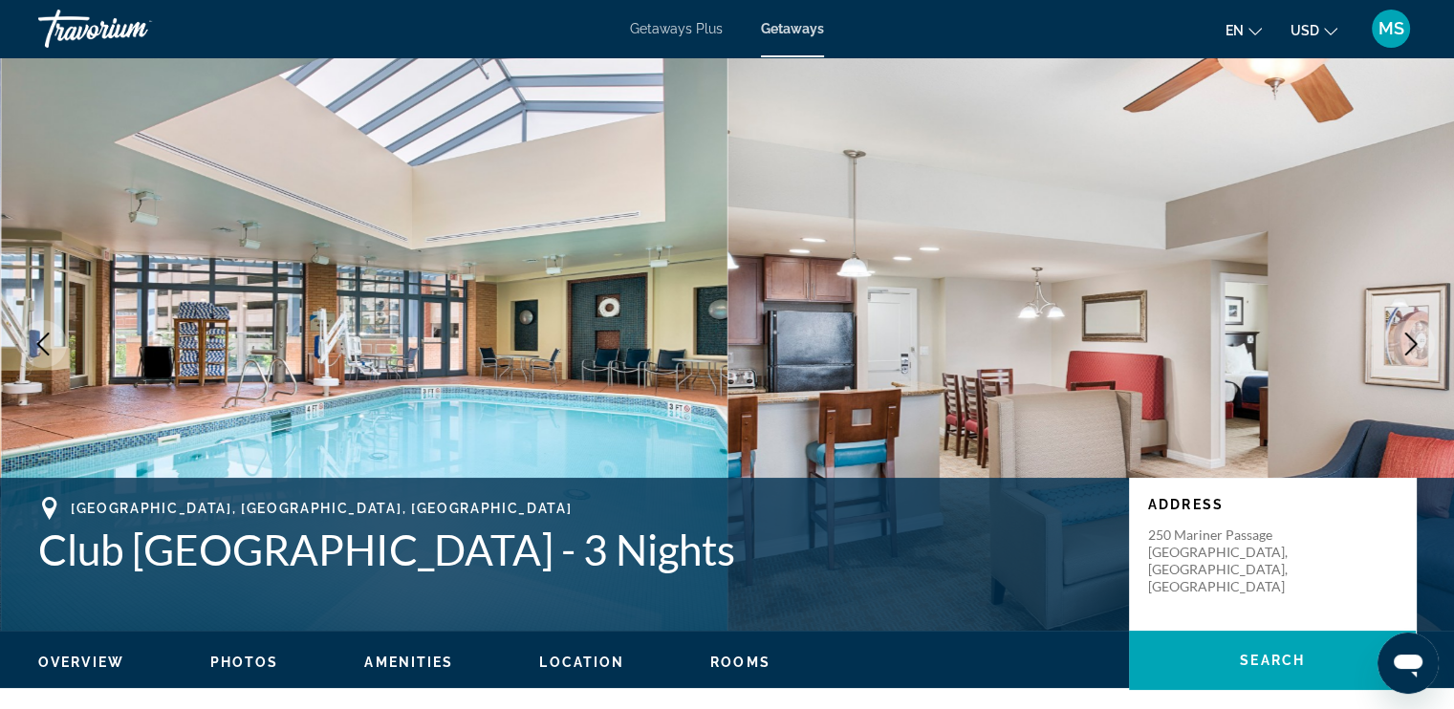
click at [107, 33] on div "Travorium" at bounding box center [133, 29] width 191 height 50
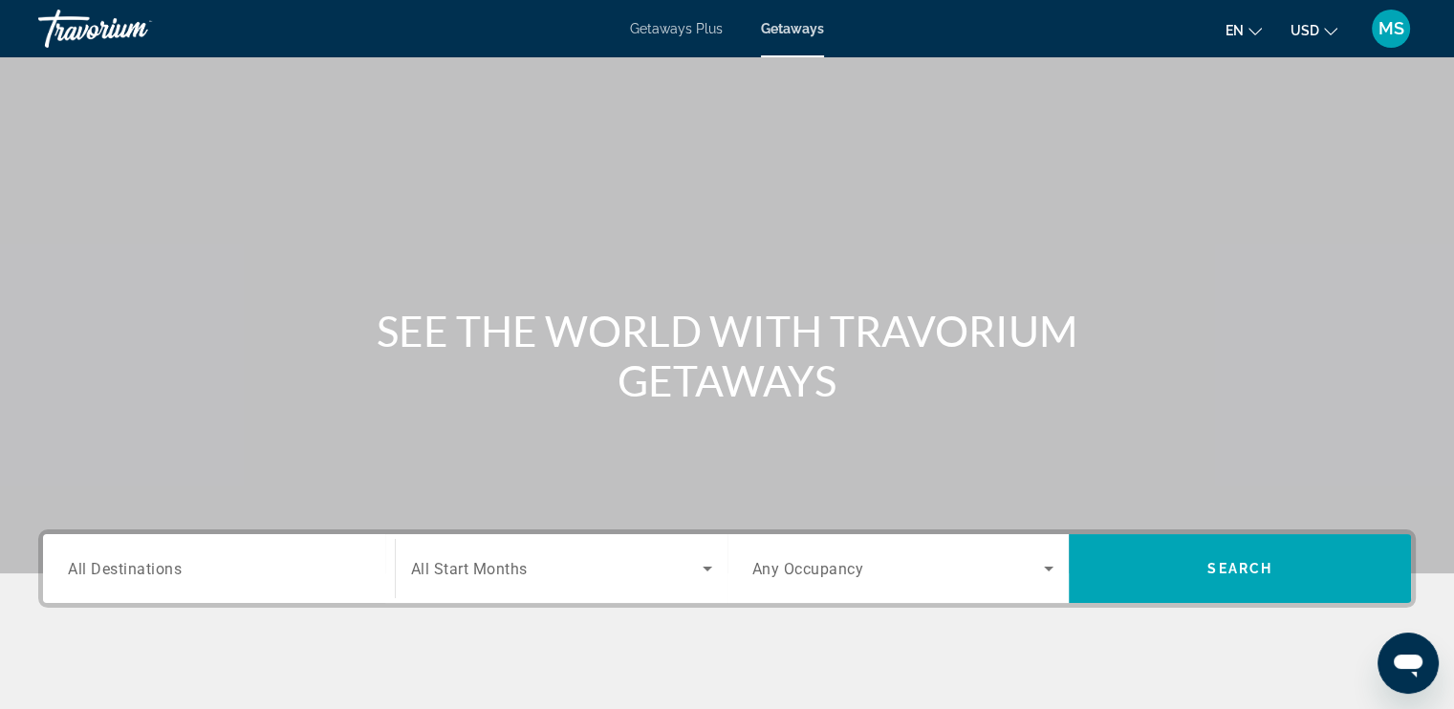
click at [157, 566] on span "All Destinations" at bounding box center [125, 568] width 114 height 18
click at [157, 566] on input "Destination All Destinations" at bounding box center [219, 569] width 302 height 23
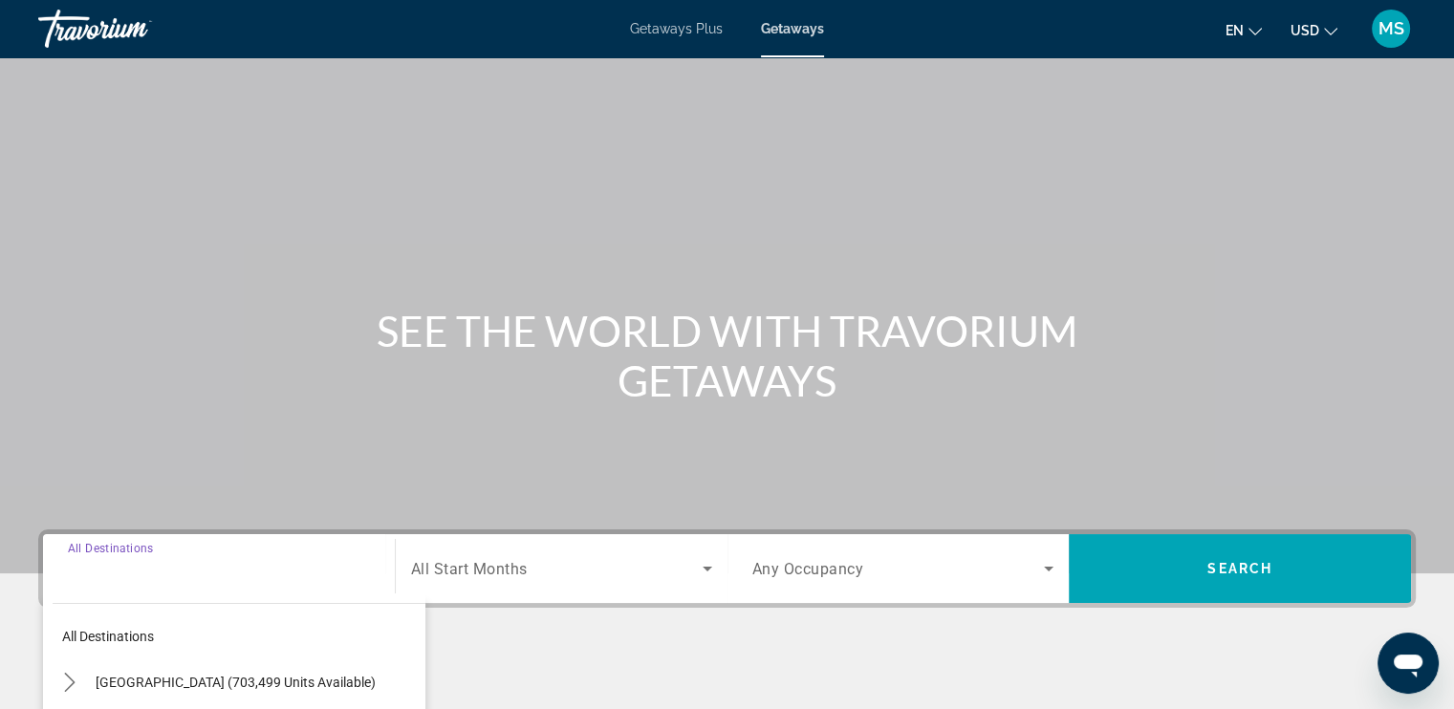
scroll to position [323, 0]
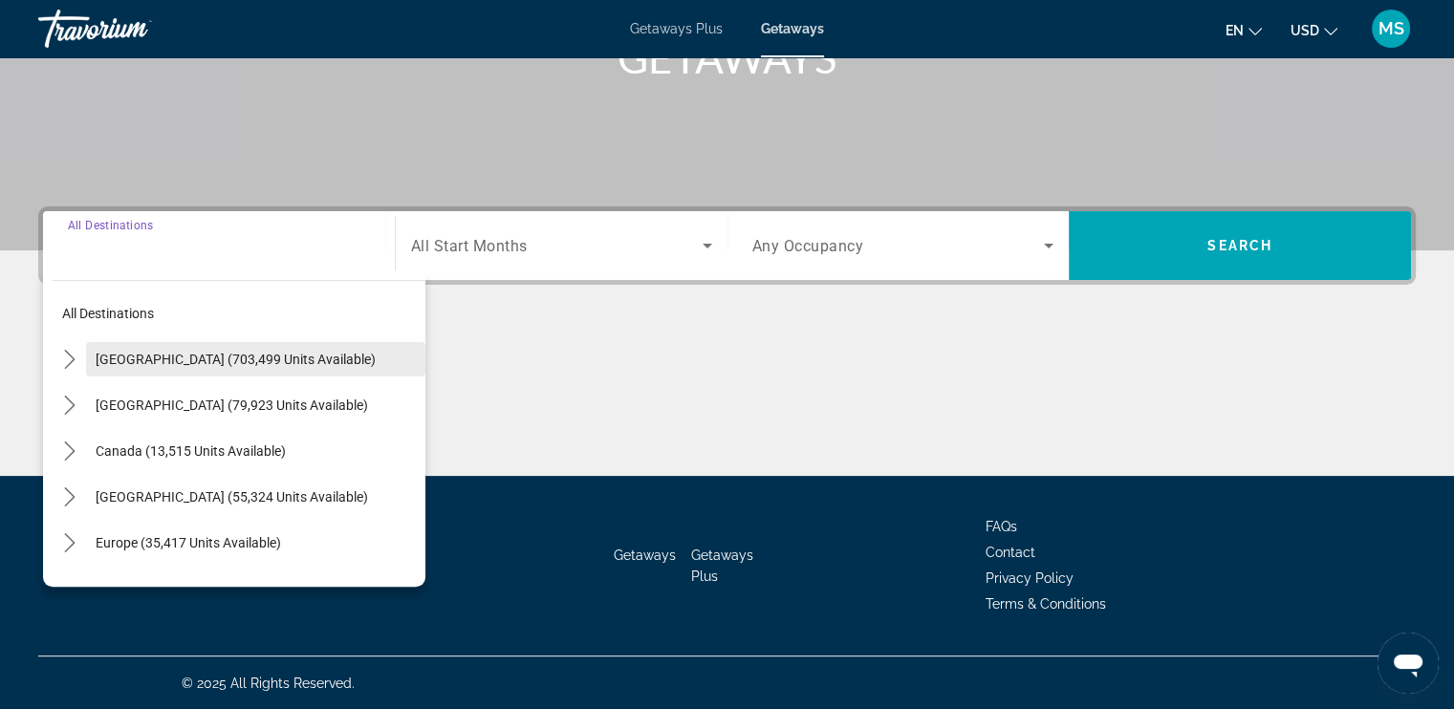
click at [194, 362] on span "[GEOGRAPHIC_DATA] (703,499 units available)" at bounding box center [236, 359] width 280 height 15
type input "**********"
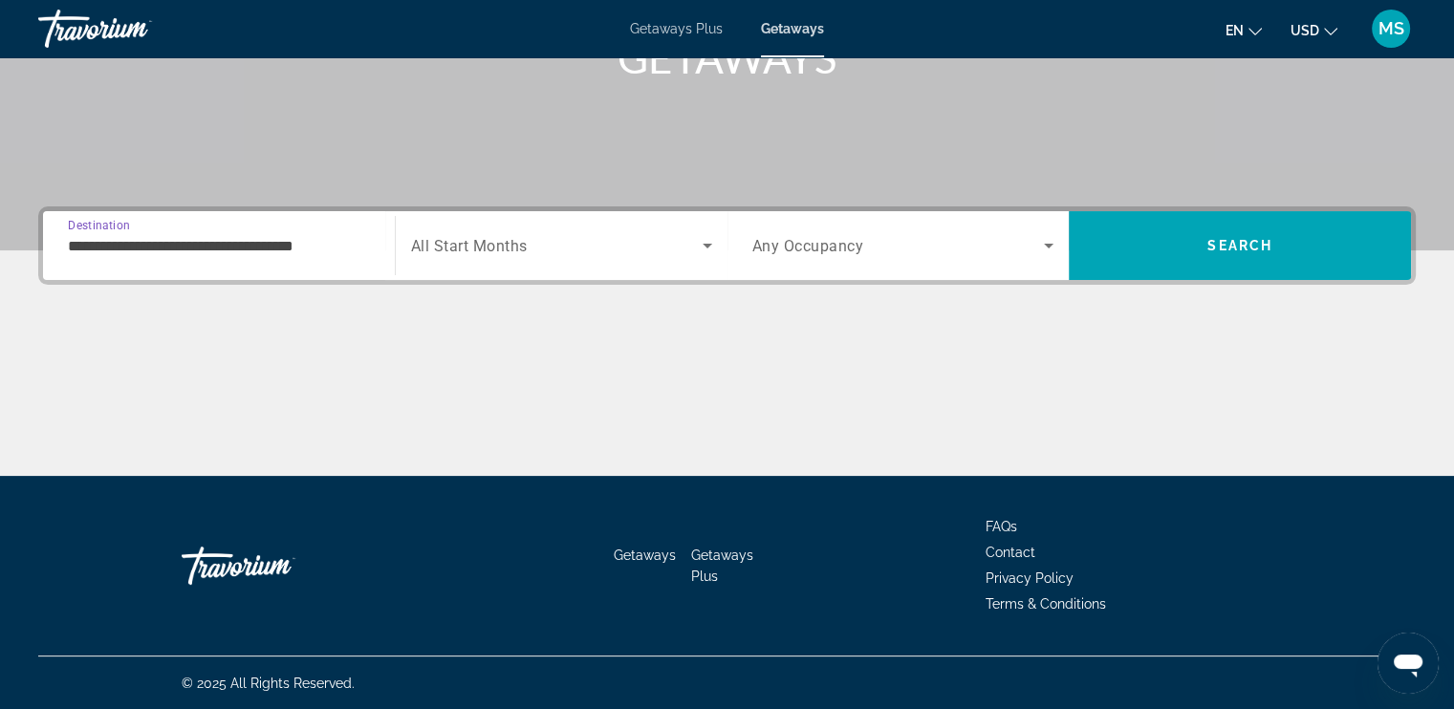
click at [471, 250] on span "All Start Months" at bounding box center [469, 246] width 117 height 18
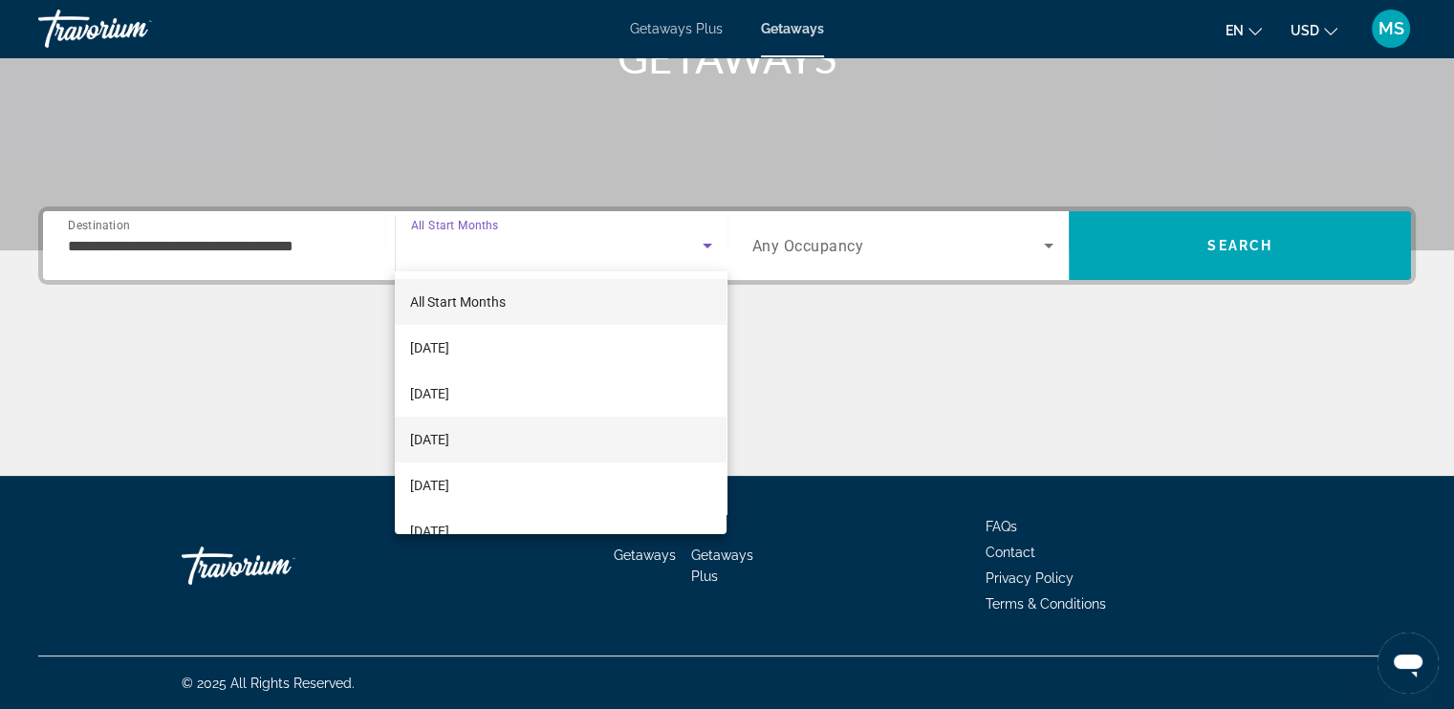
click at [449, 440] on span "[DATE]" at bounding box center [429, 439] width 39 height 23
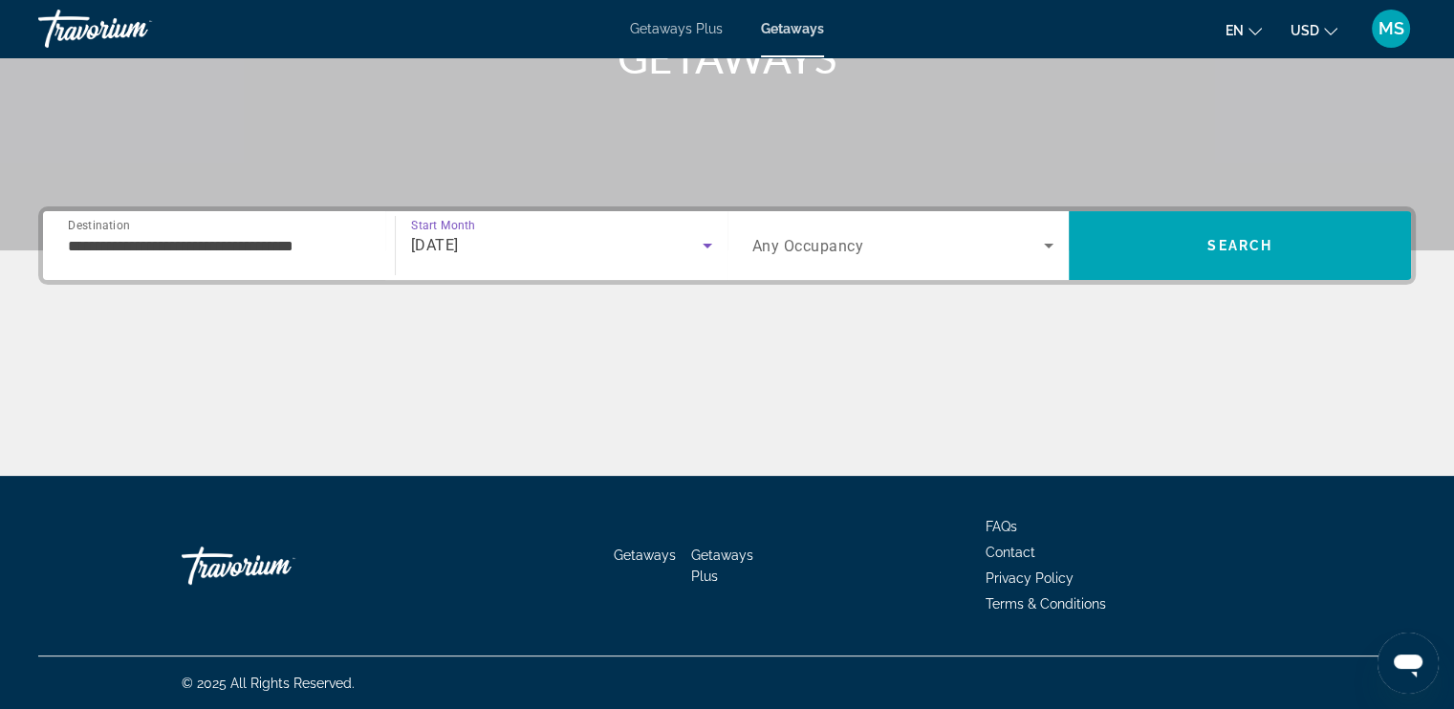
click at [1049, 244] on icon "Search widget" at bounding box center [1049, 246] width 10 height 5
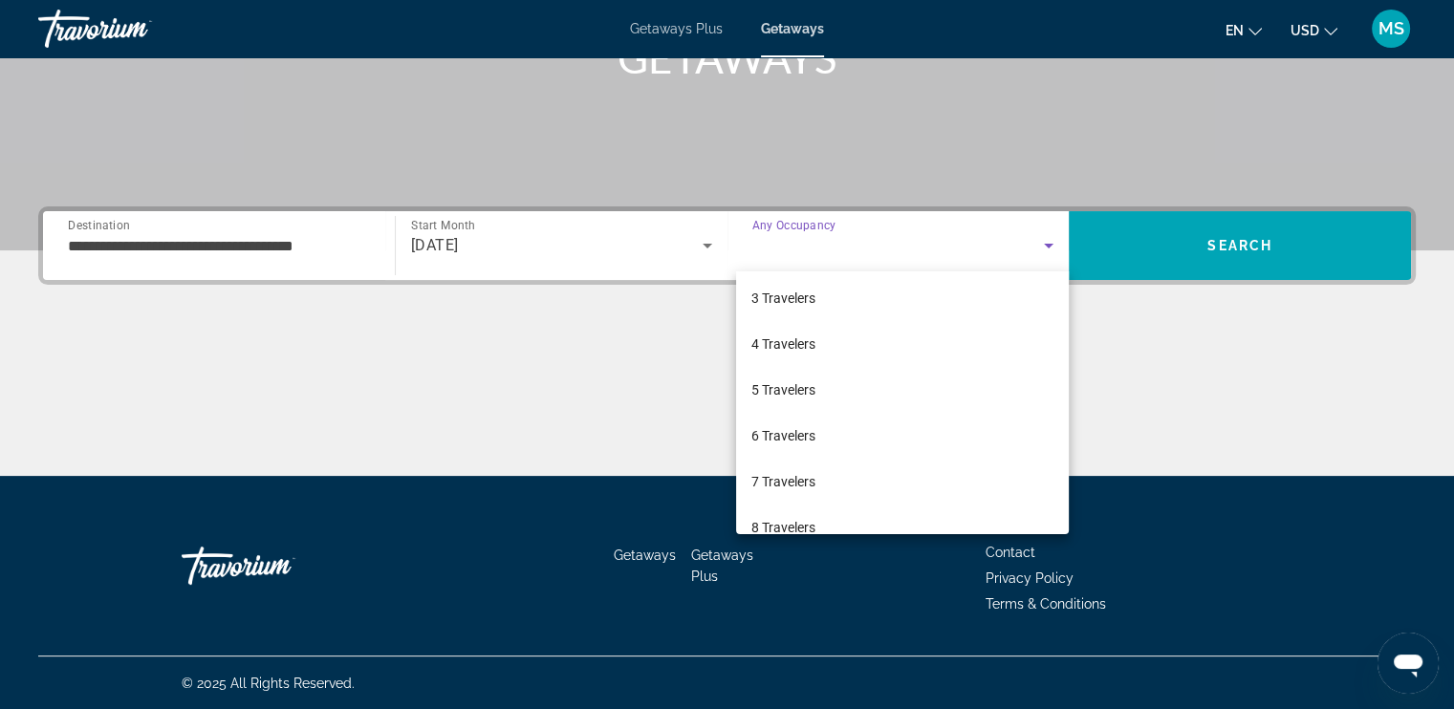
scroll to position [191, 0]
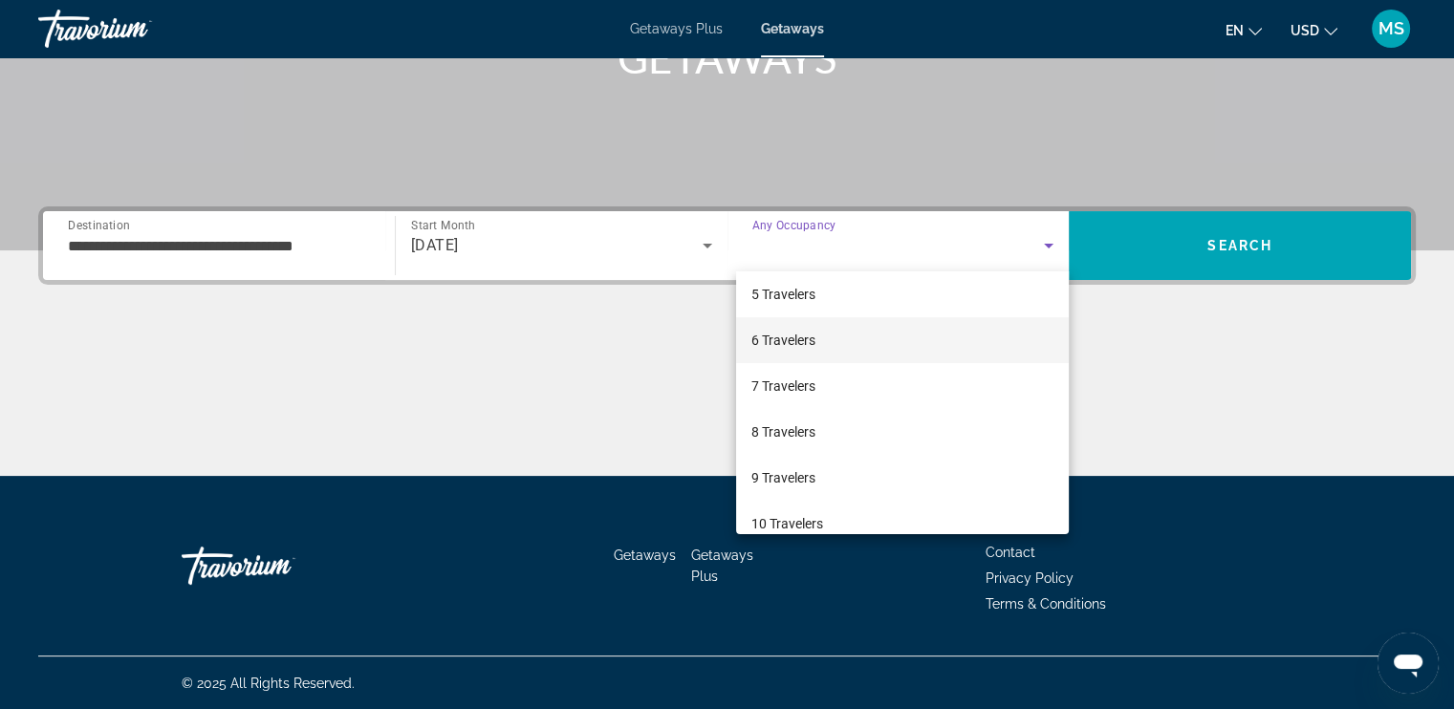
click at [788, 344] on span "6 Travelers" at bounding box center [783, 340] width 64 height 23
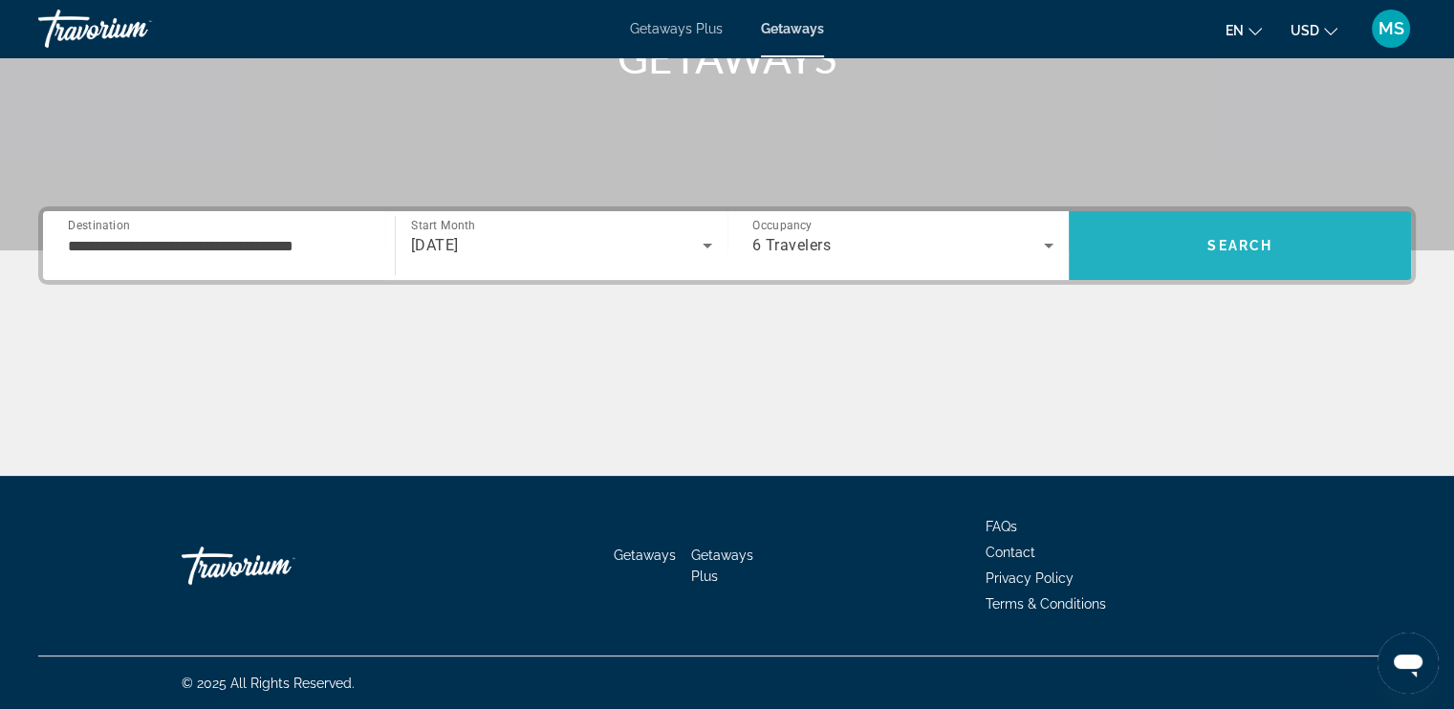
click at [1247, 238] on span "Search" at bounding box center [1239, 245] width 65 height 15
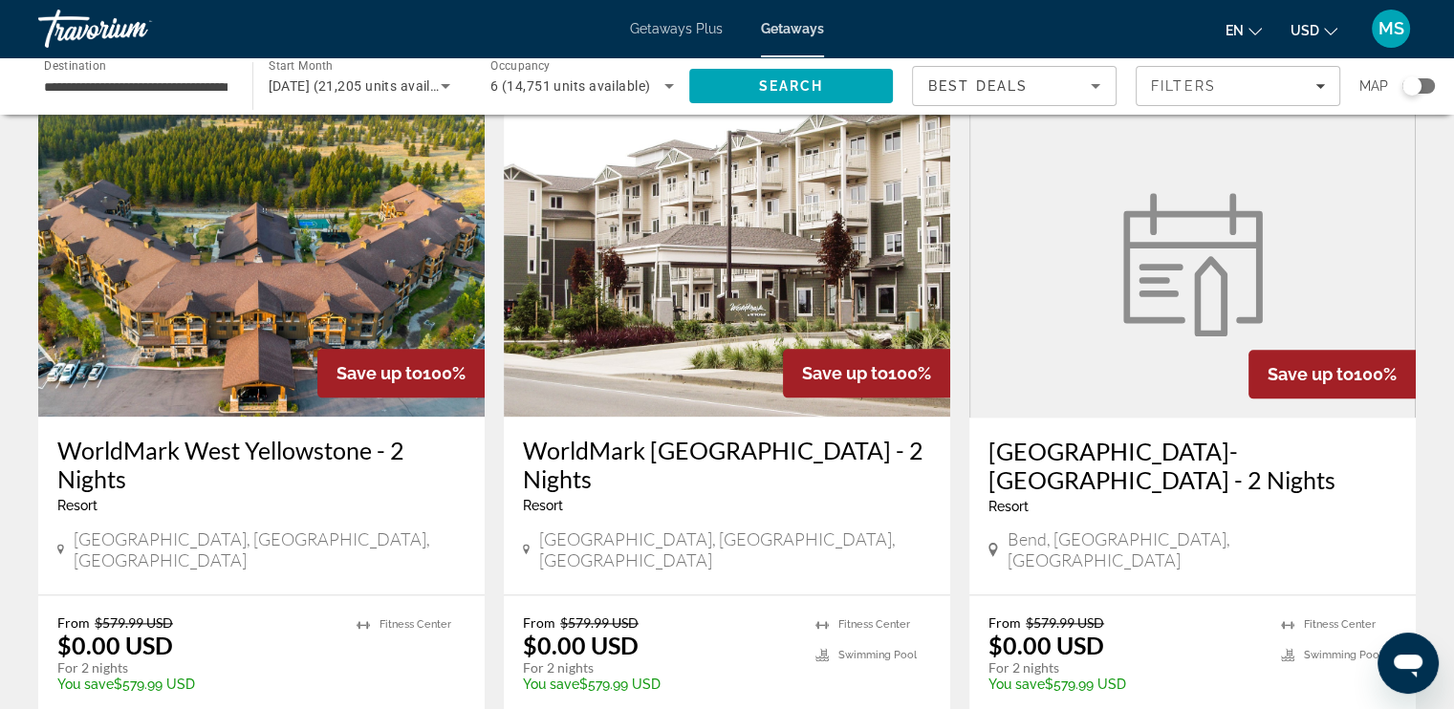
scroll to position [2497, 0]
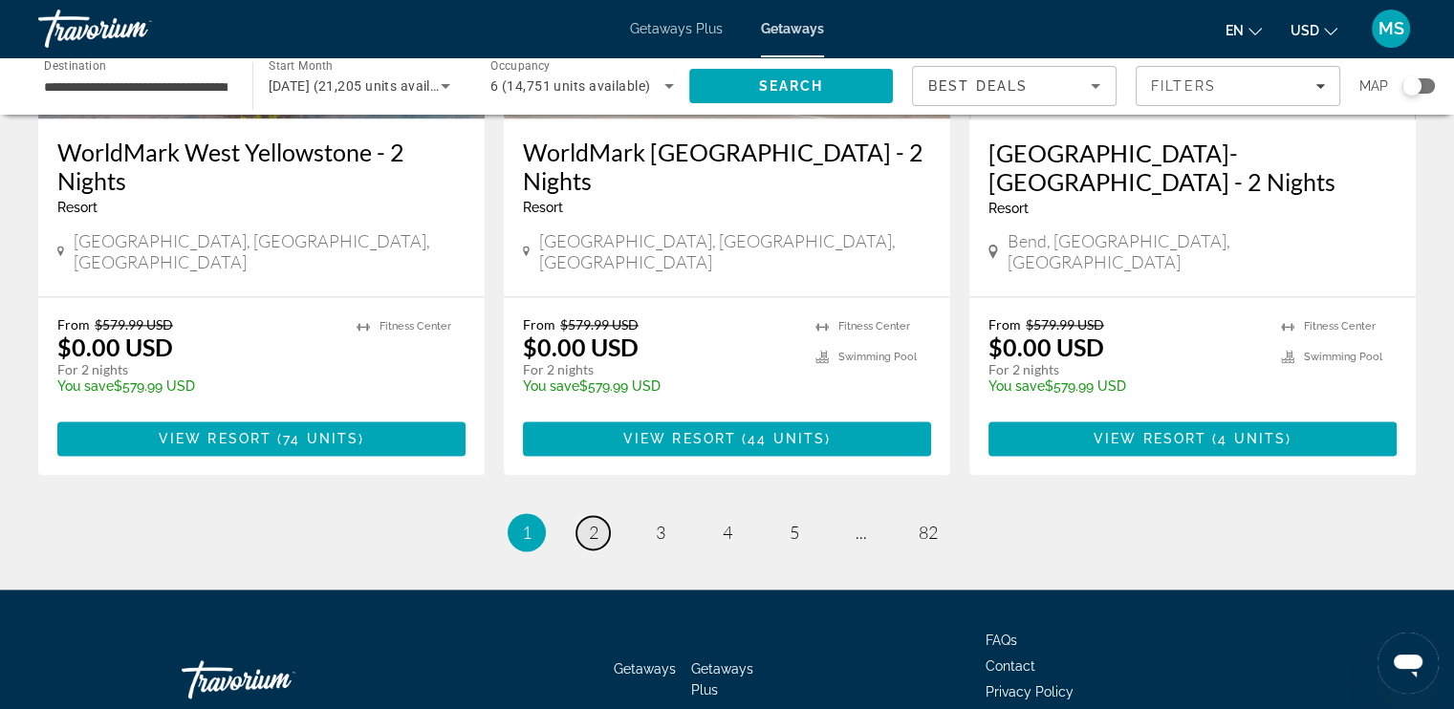
click at [590, 522] on span "2" at bounding box center [594, 532] width 10 height 21
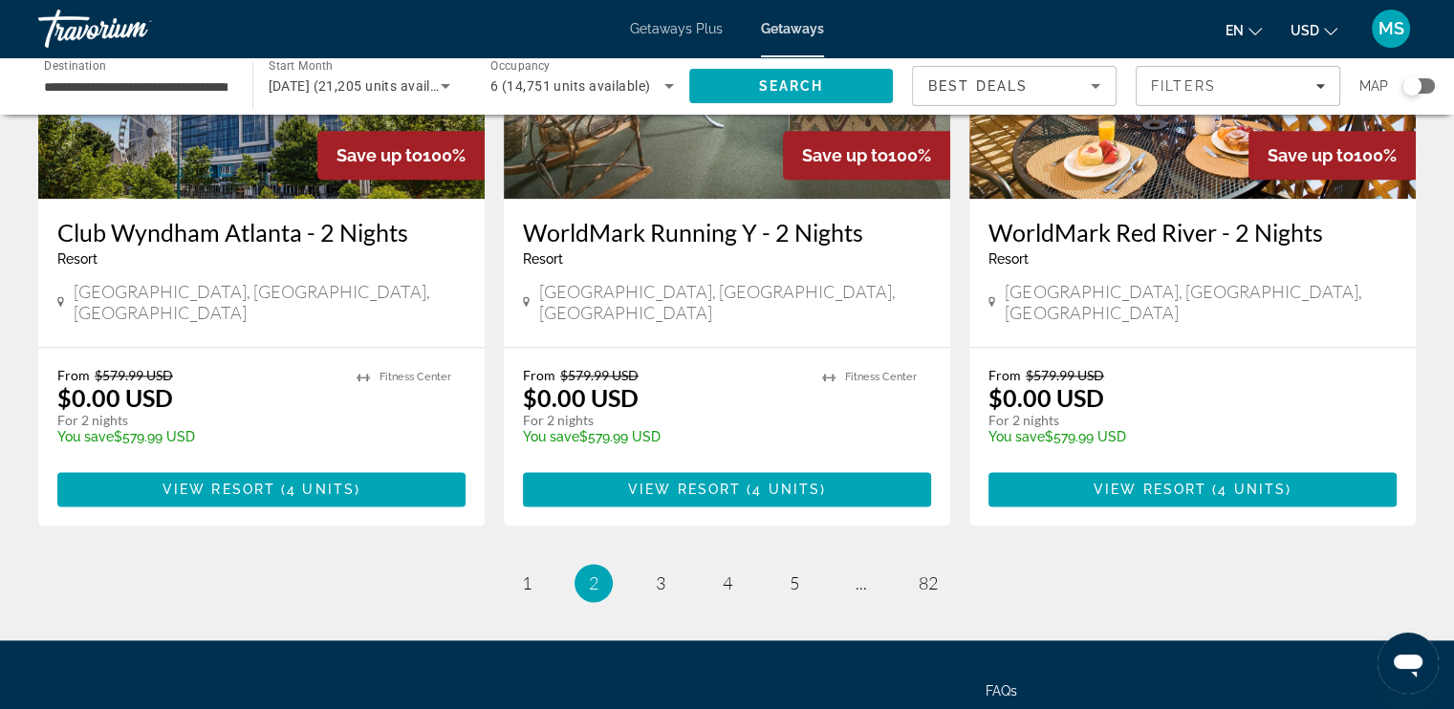
scroll to position [2468, 0]
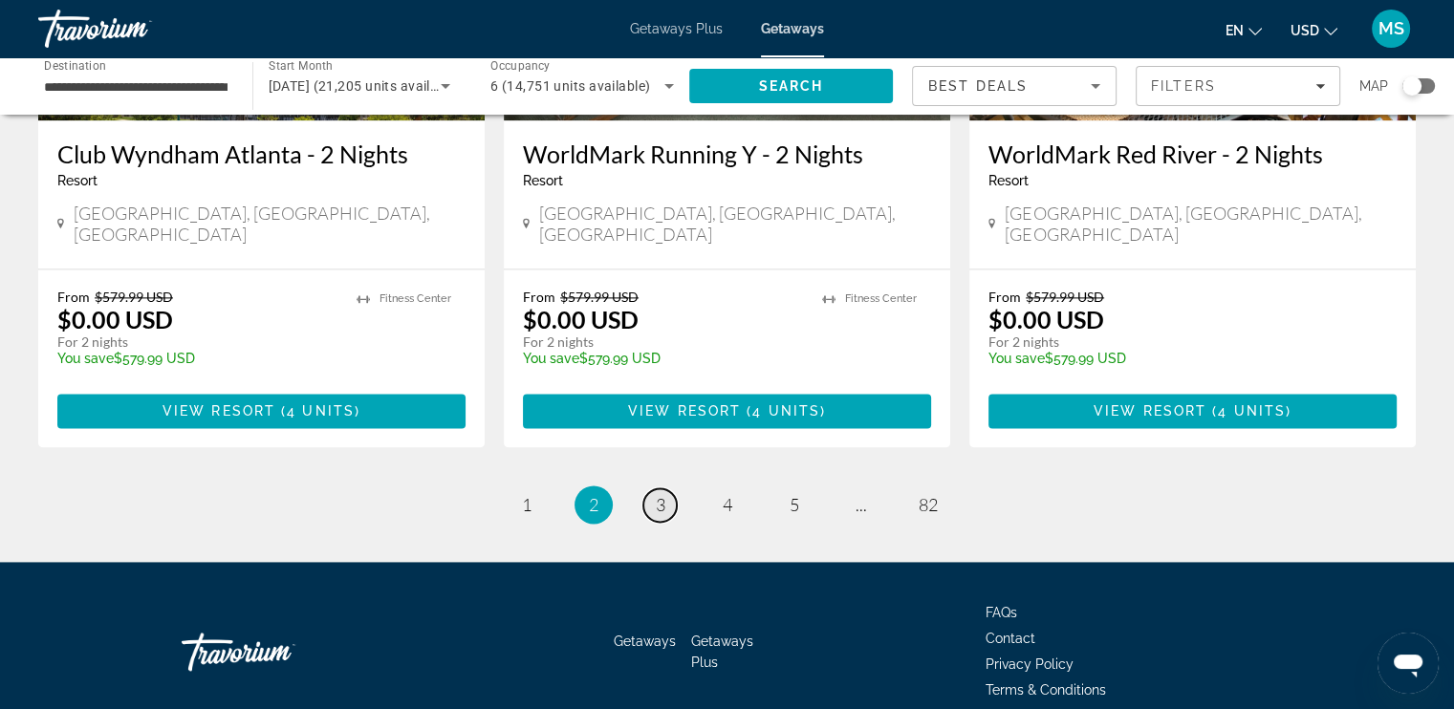
click at [660, 494] on span "3" at bounding box center [661, 504] width 10 height 21
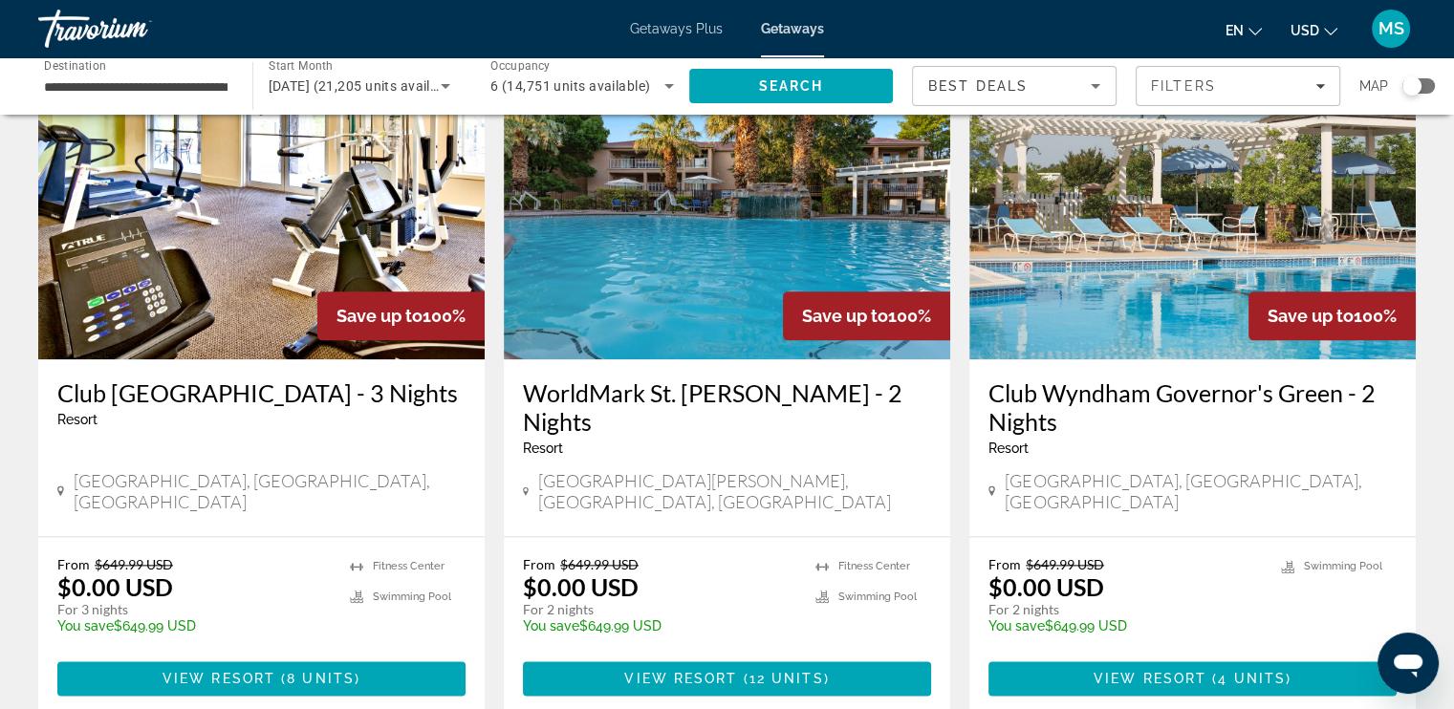
scroll to position [2497, 0]
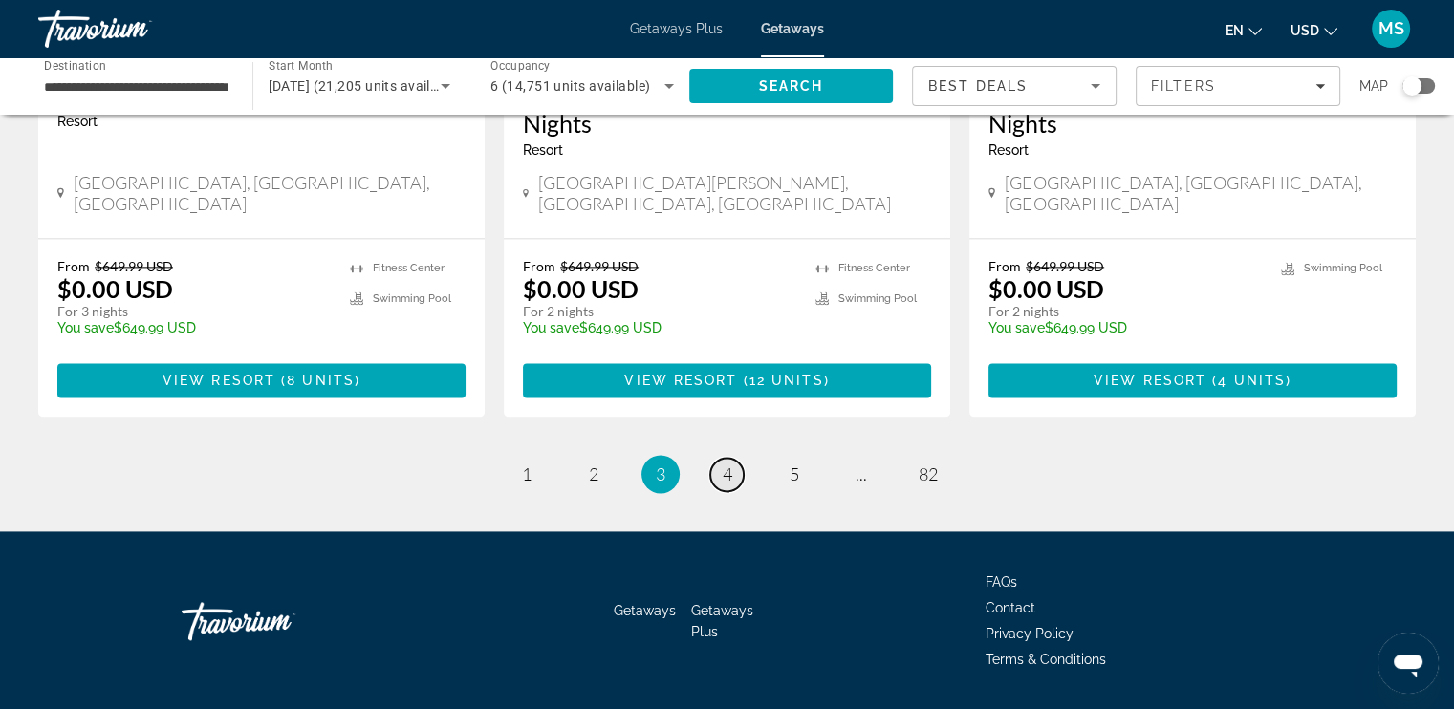
click at [727, 464] on span "4" at bounding box center [728, 474] width 10 height 21
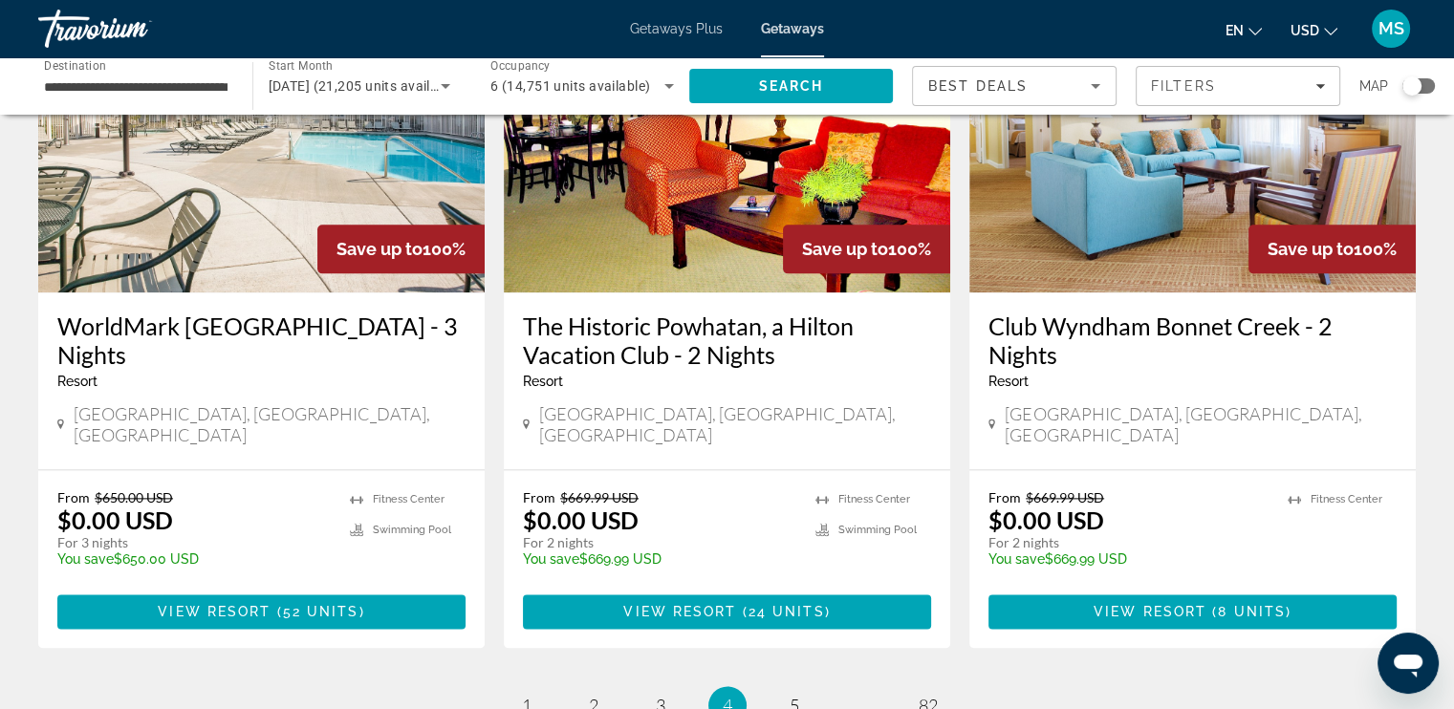
scroll to position [2486, 0]
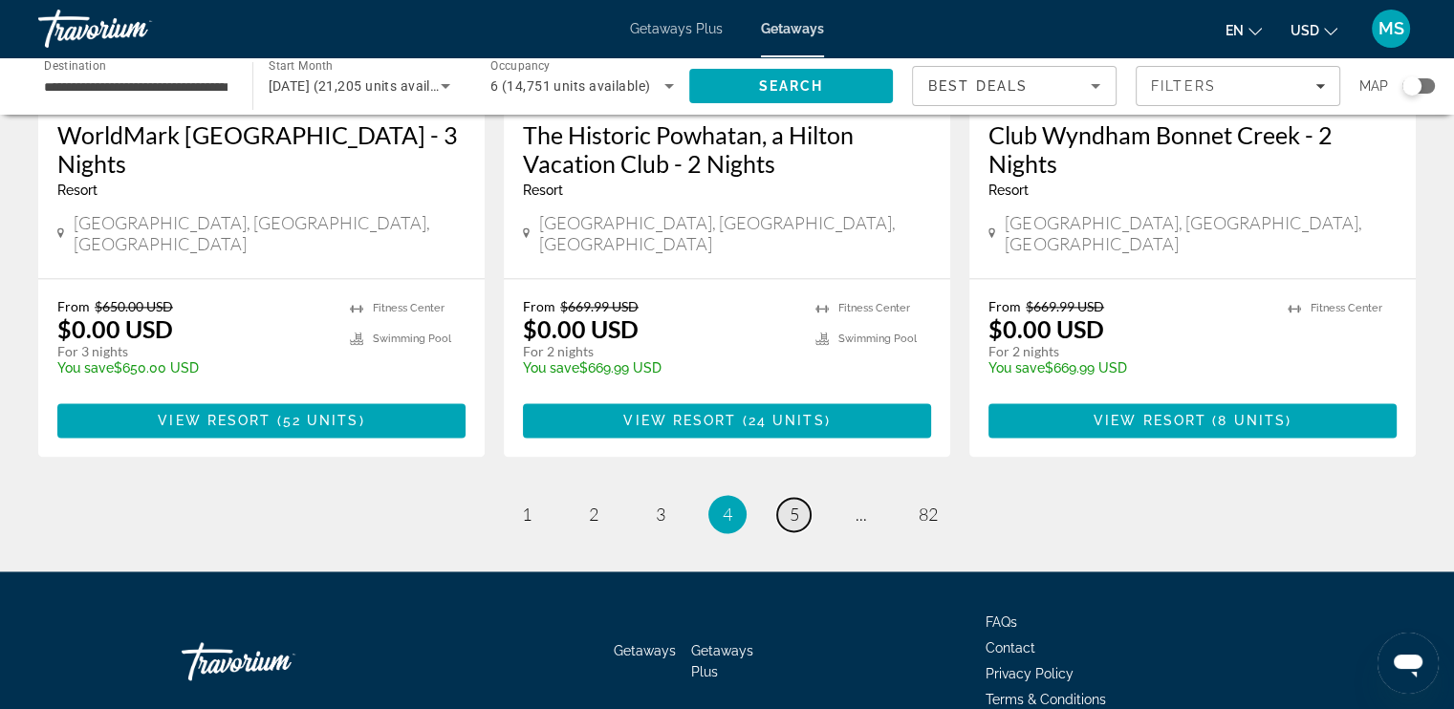
click at [792, 504] on span "5" at bounding box center [795, 514] width 10 height 21
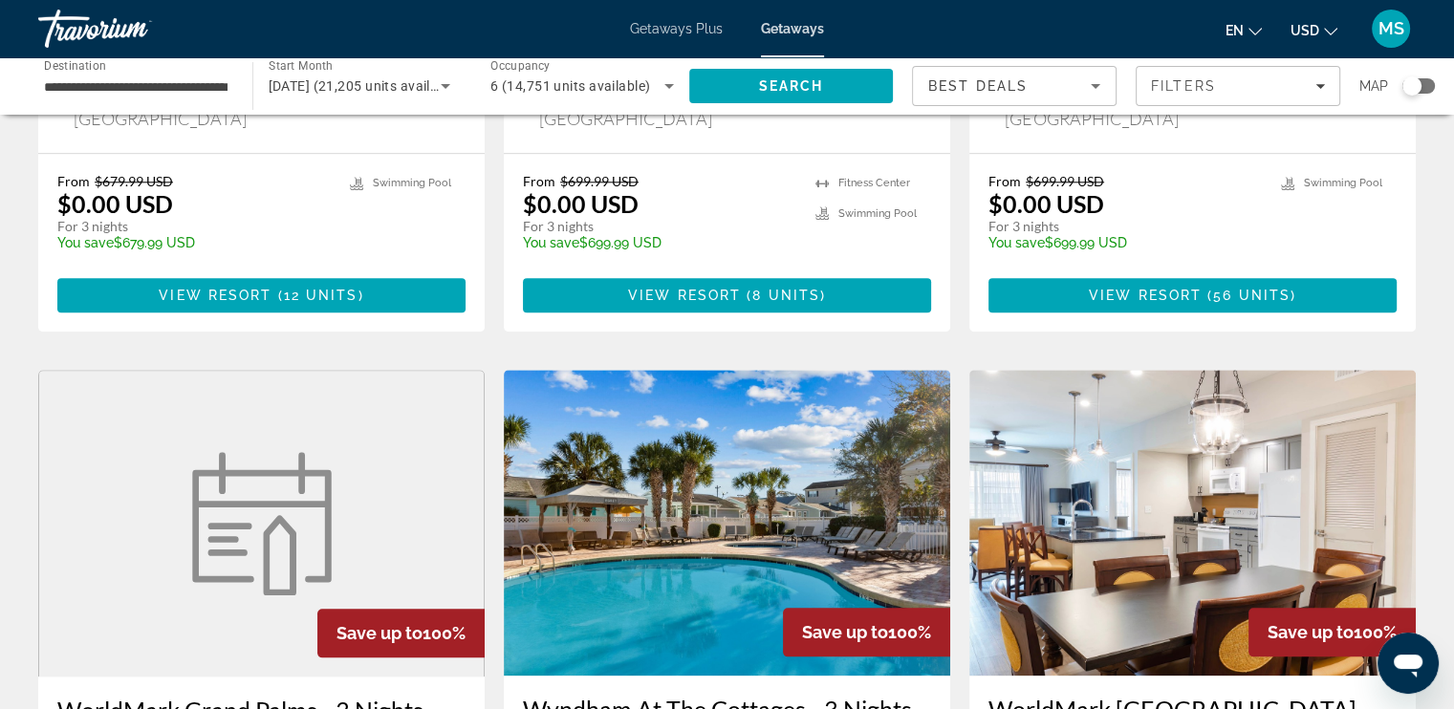
scroll to position [2390, 0]
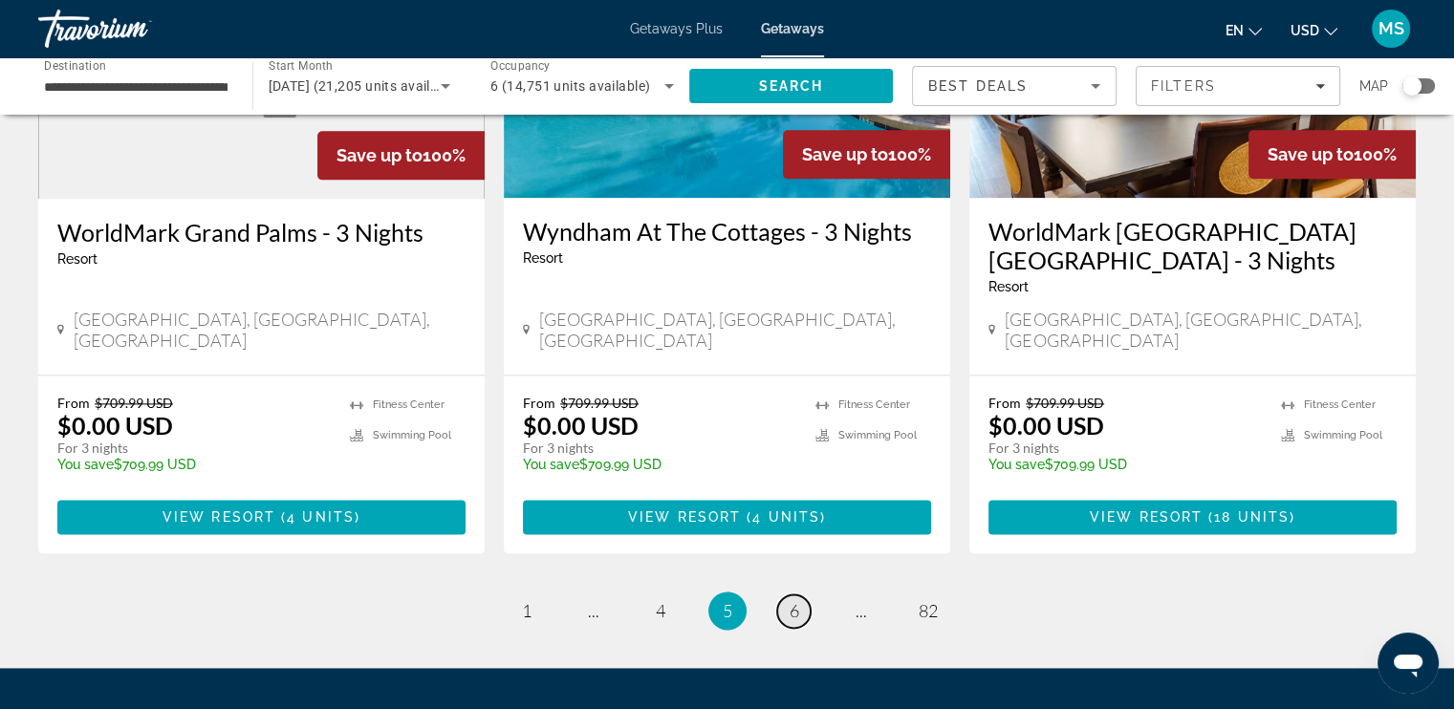
click at [794, 600] on span "6" at bounding box center [795, 610] width 10 height 21
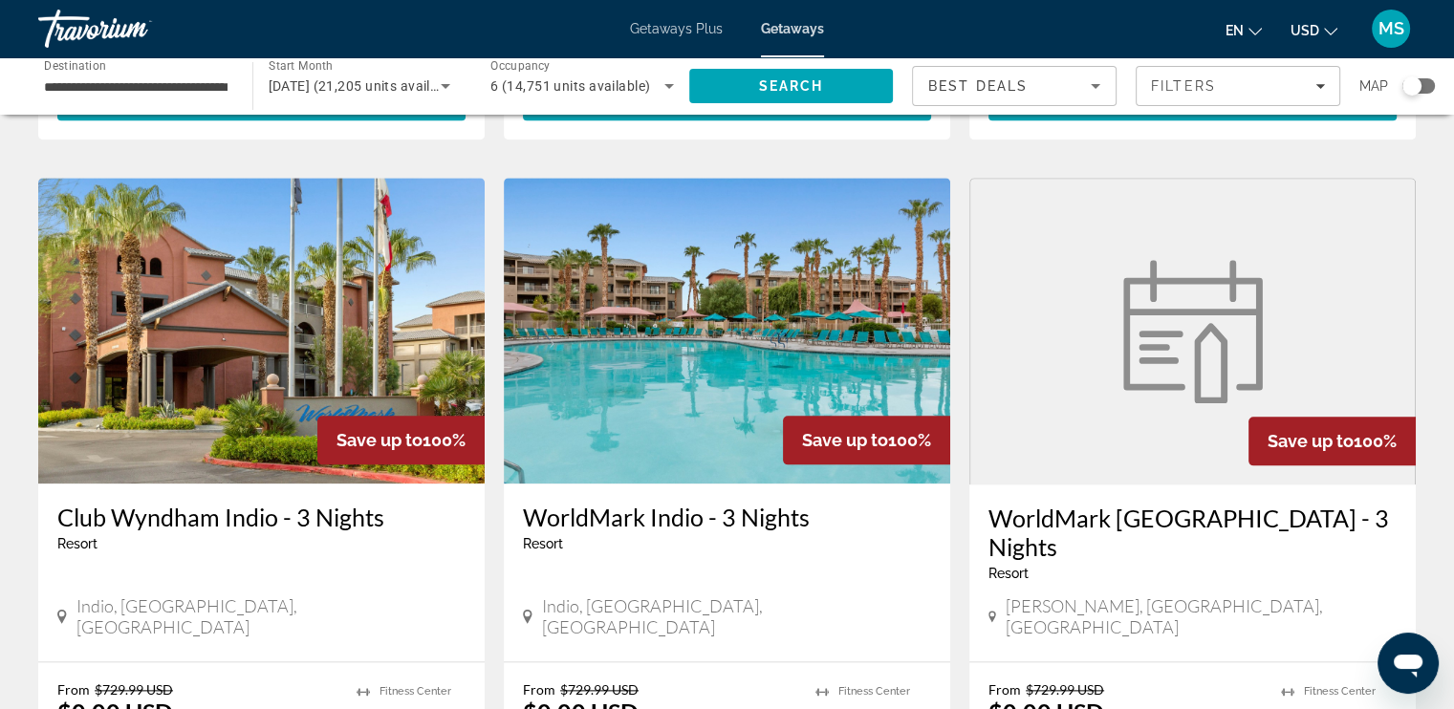
scroll to position [2468, 0]
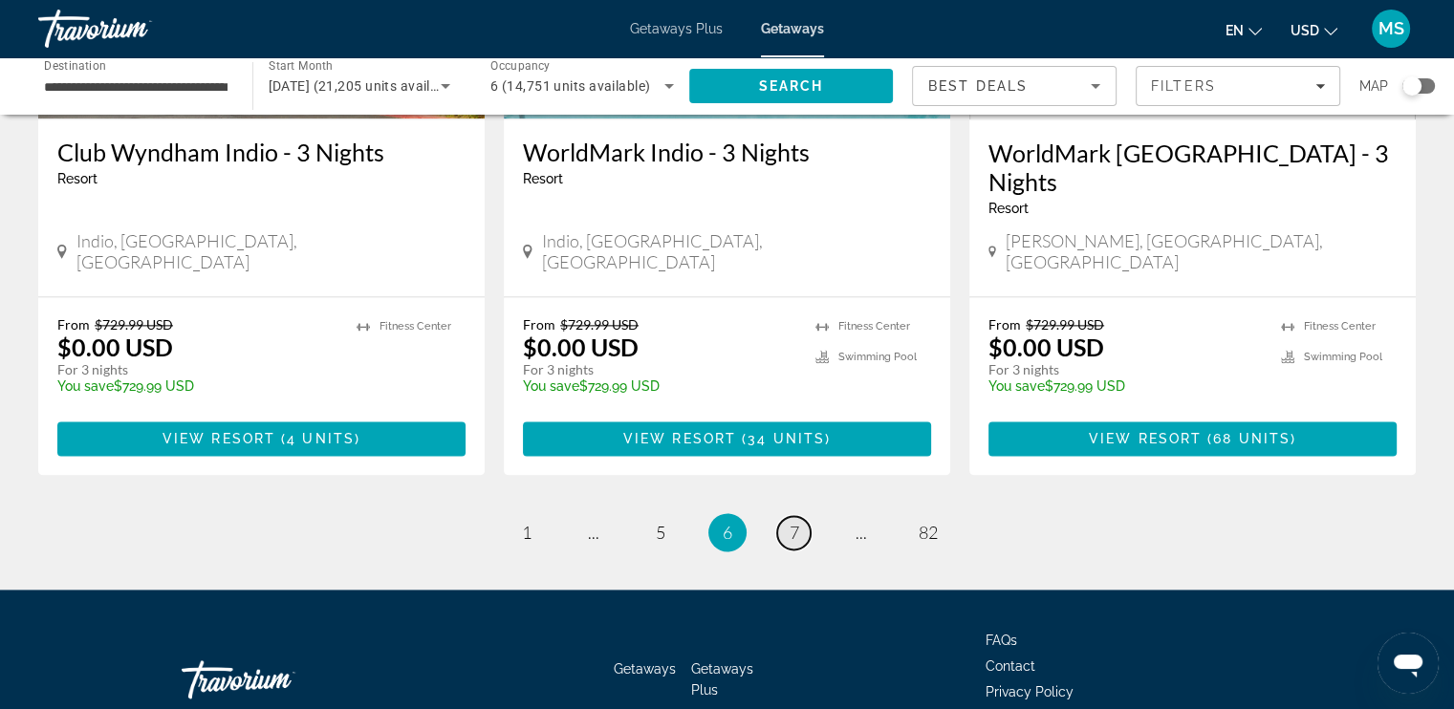
click at [793, 522] on span "7" at bounding box center [795, 532] width 10 height 21
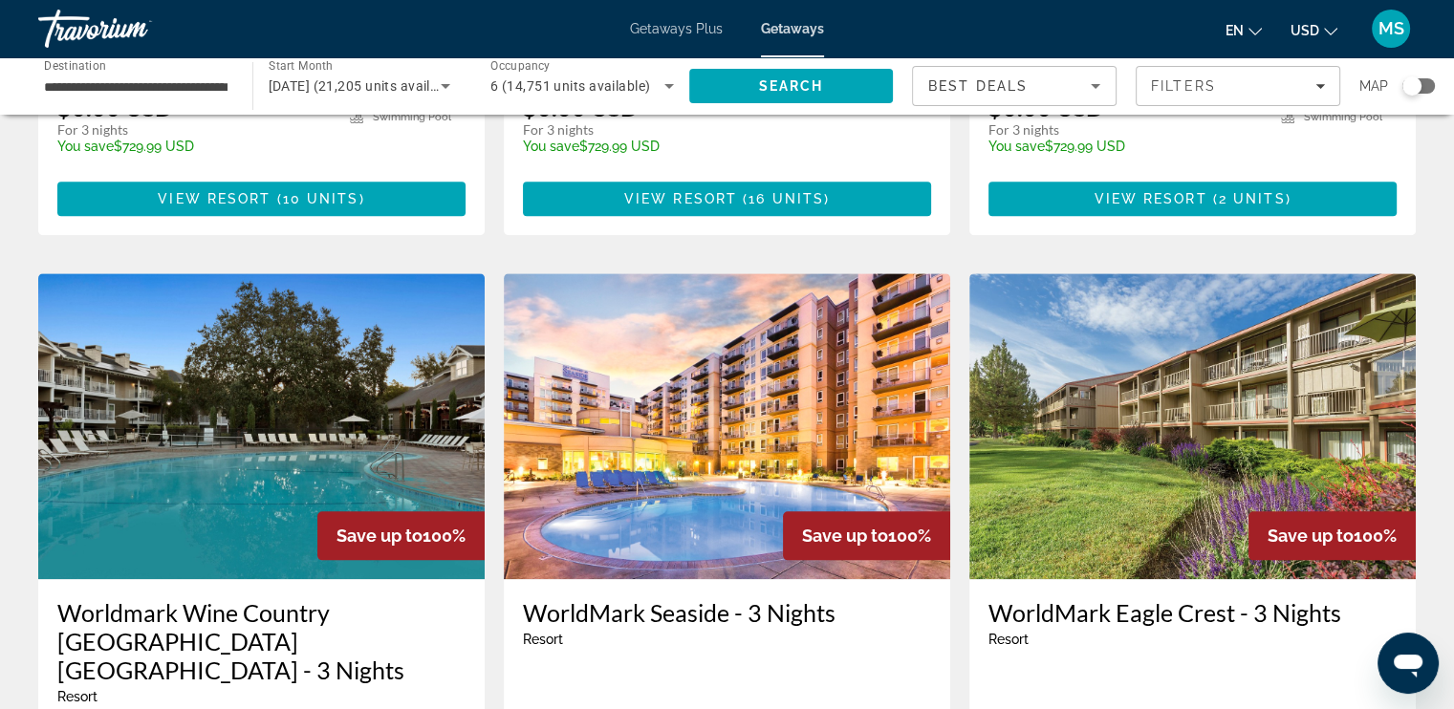
scroll to position [2486, 0]
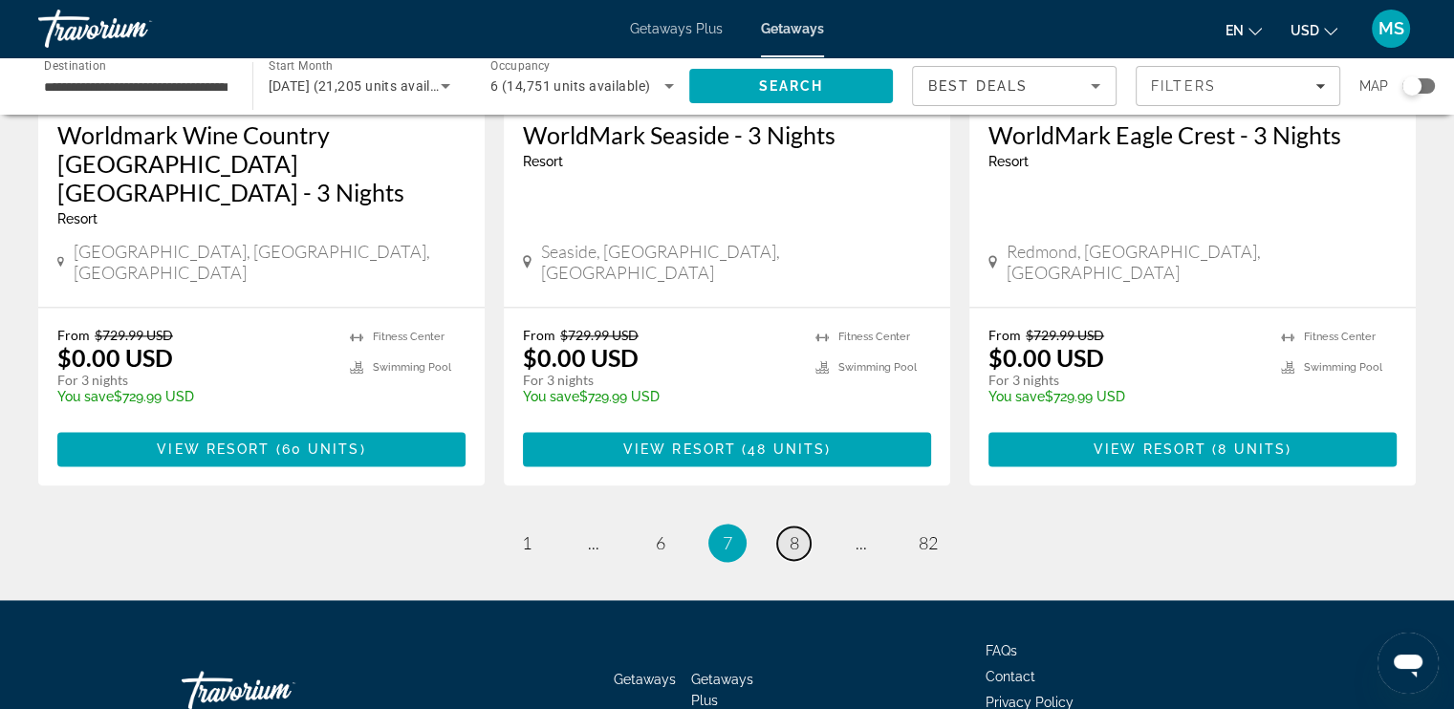
click at [795, 532] on span "8" at bounding box center [795, 542] width 10 height 21
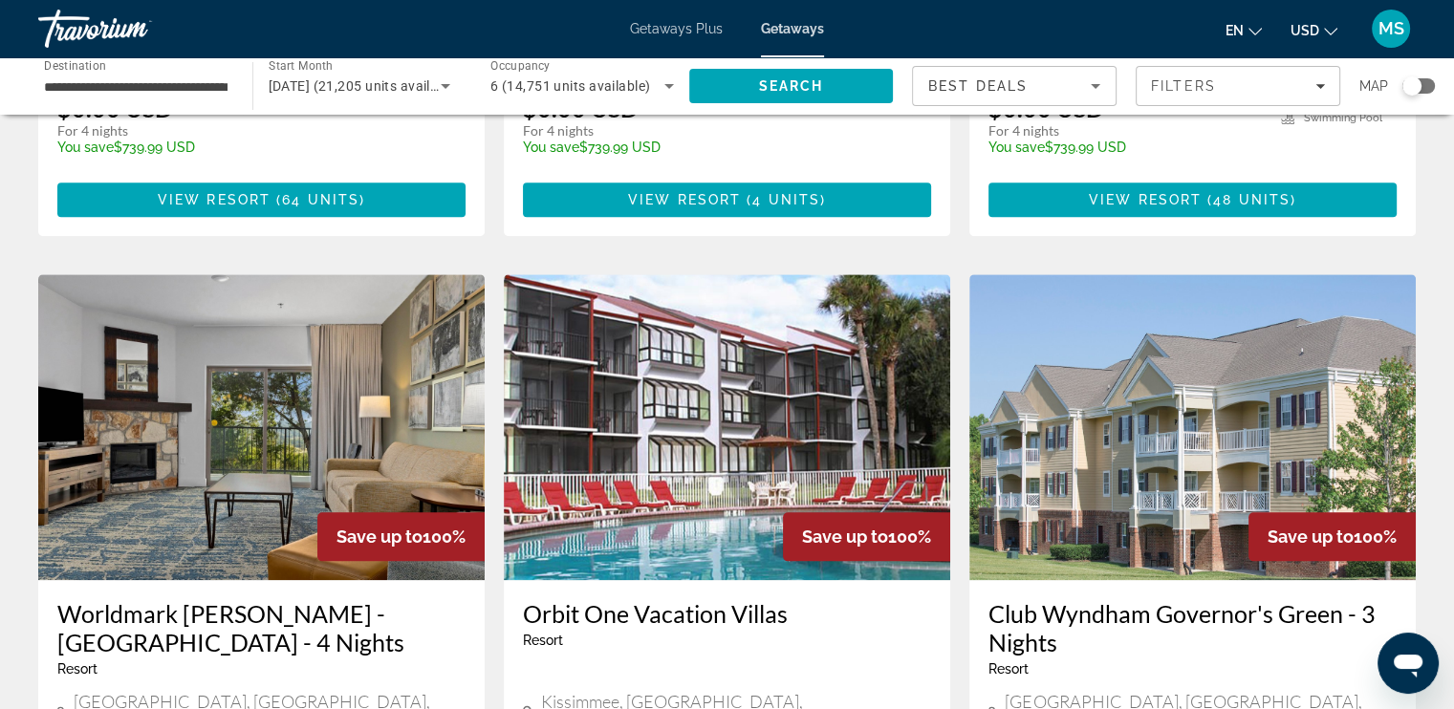
scroll to position [2486, 0]
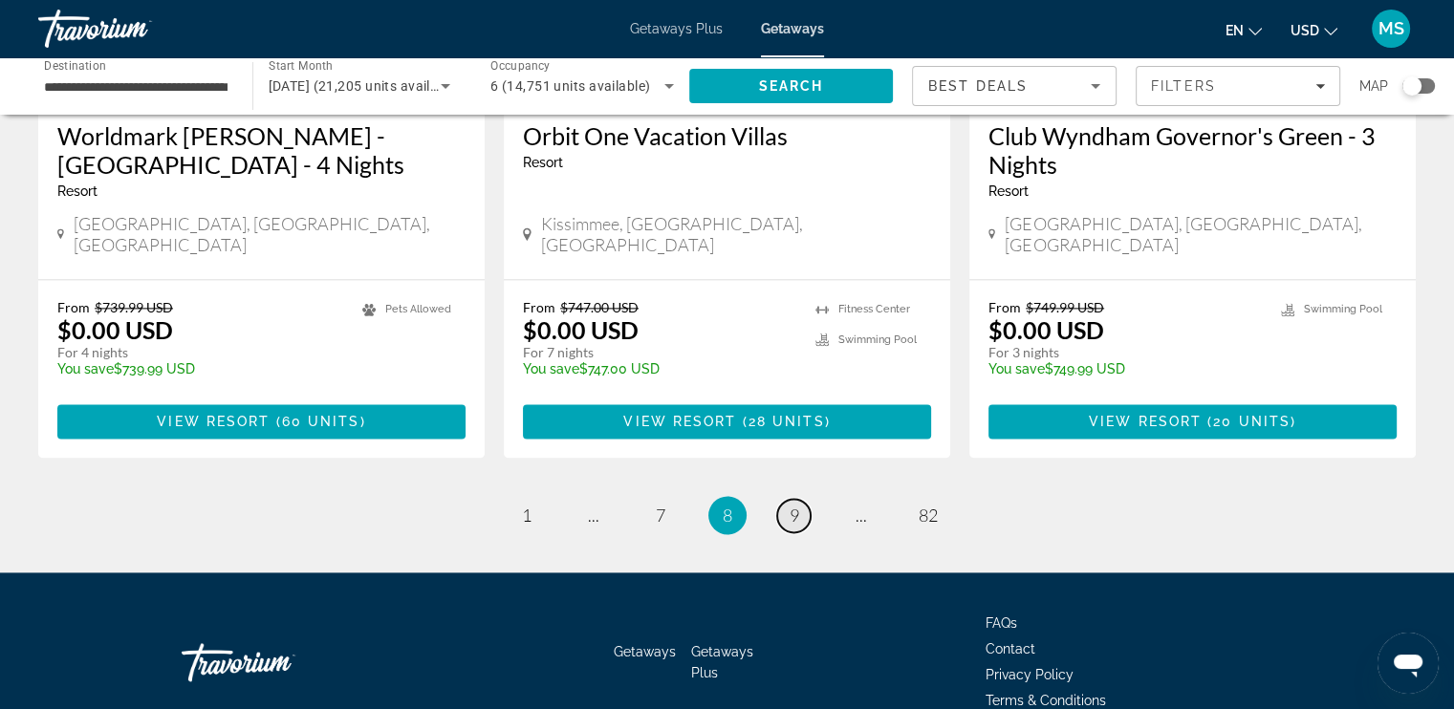
click at [793, 505] on span "9" at bounding box center [795, 515] width 10 height 21
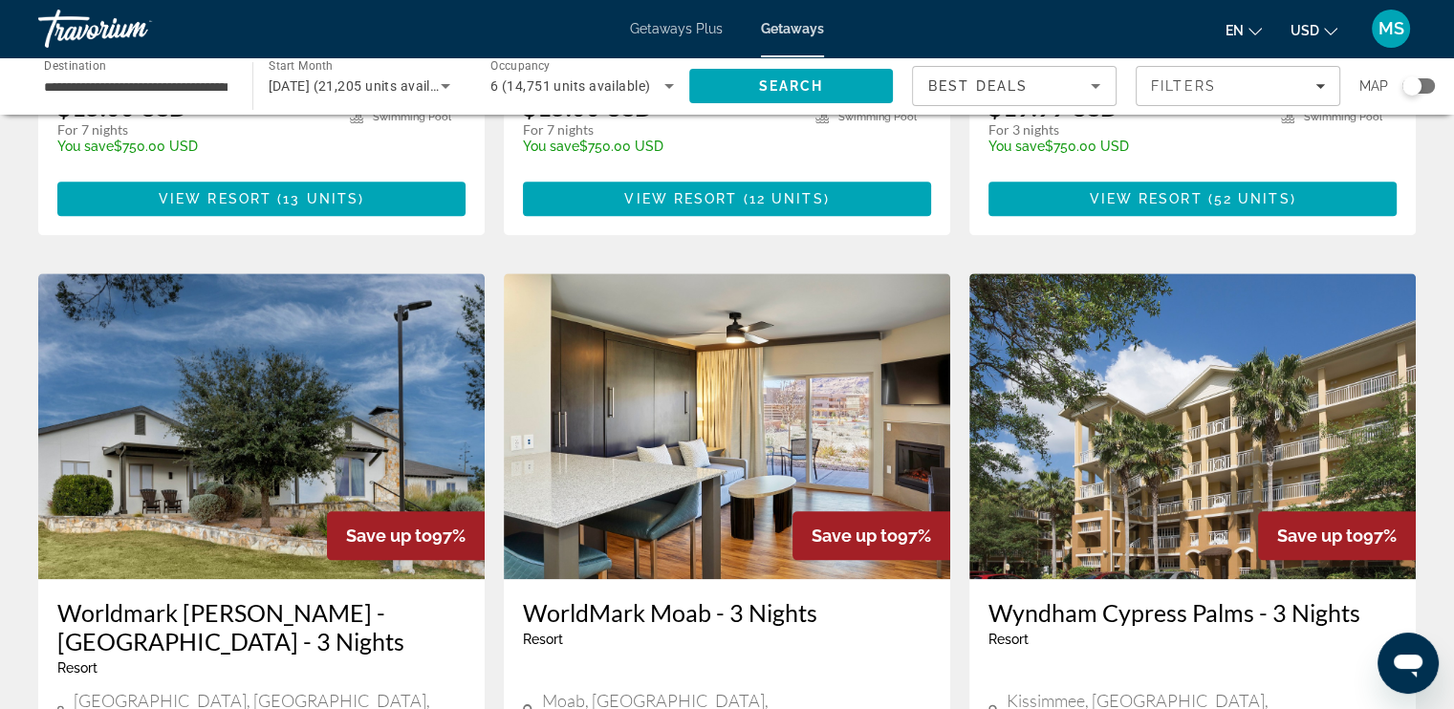
scroll to position [2467, 0]
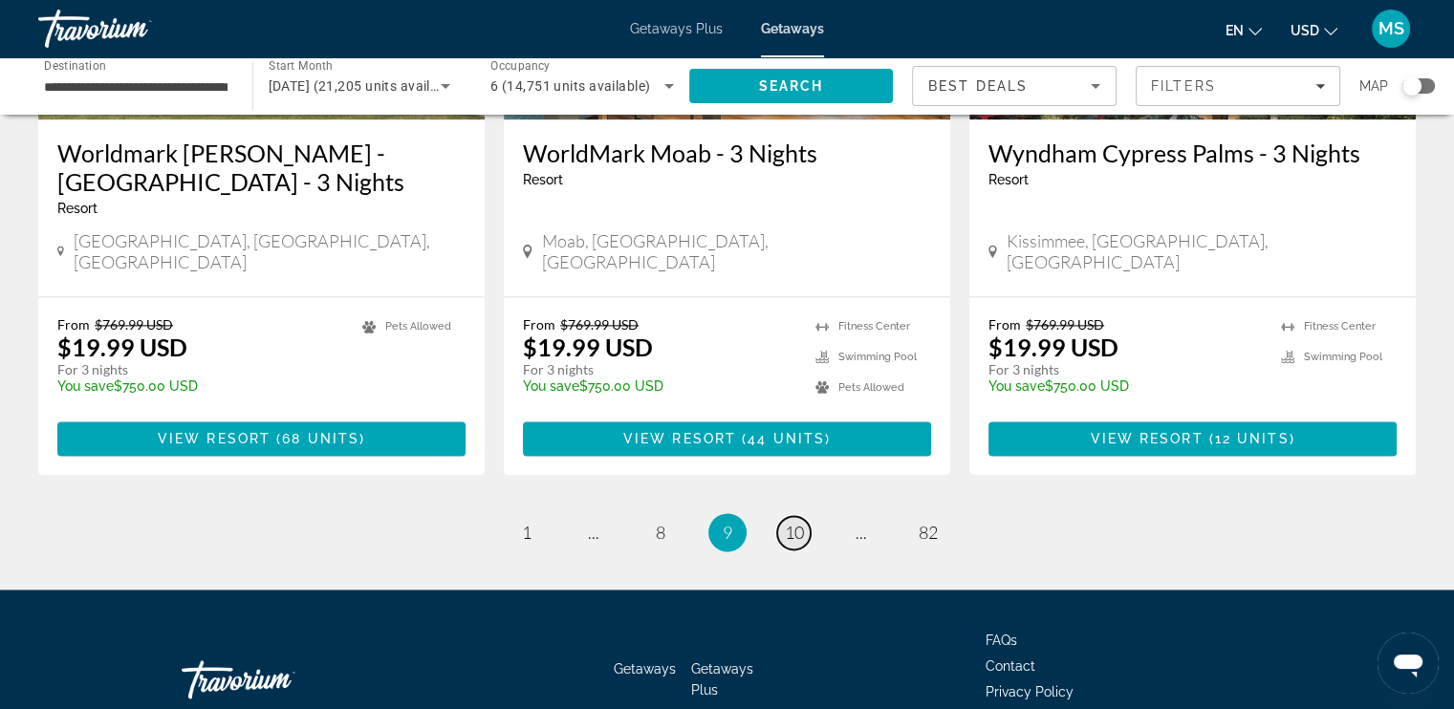
click at [799, 522] on span "10" at bounding box center [794, 532] width 19 height 21
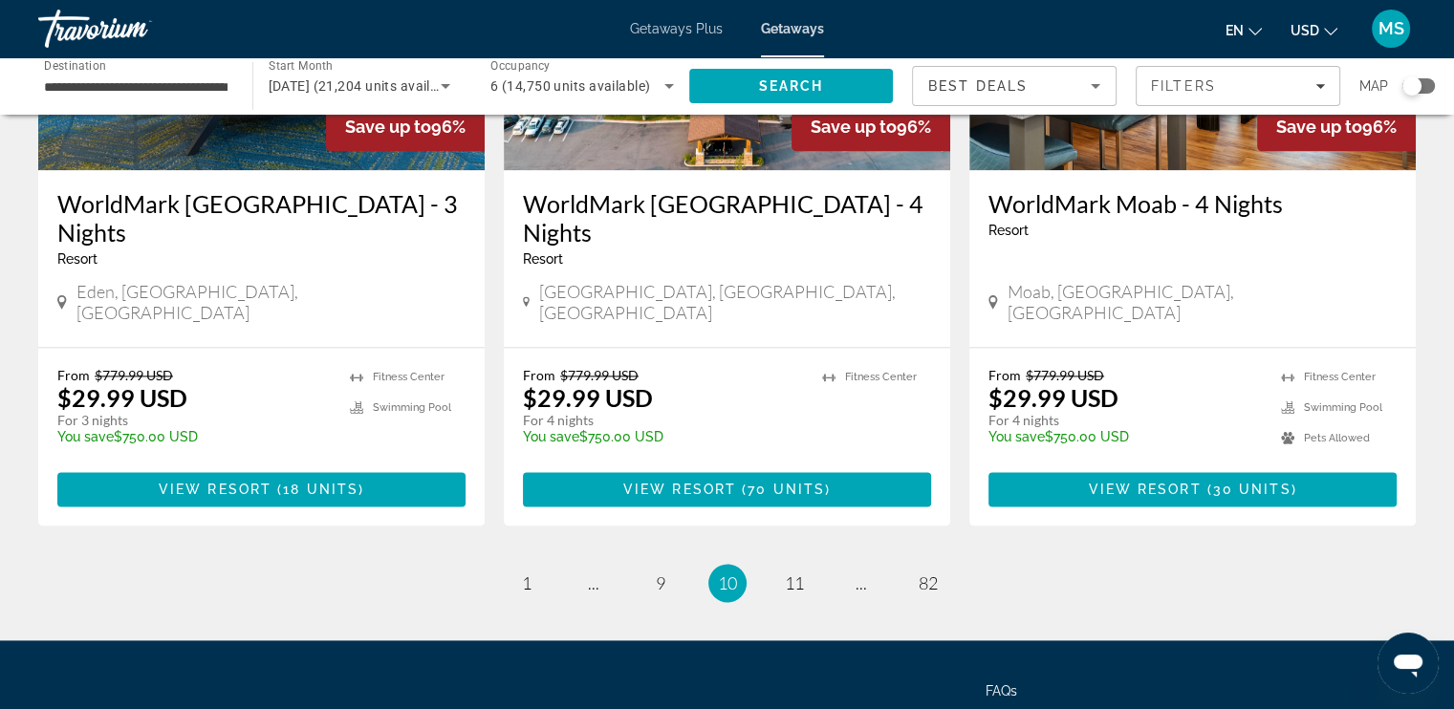
scroll to position [2469, 0]
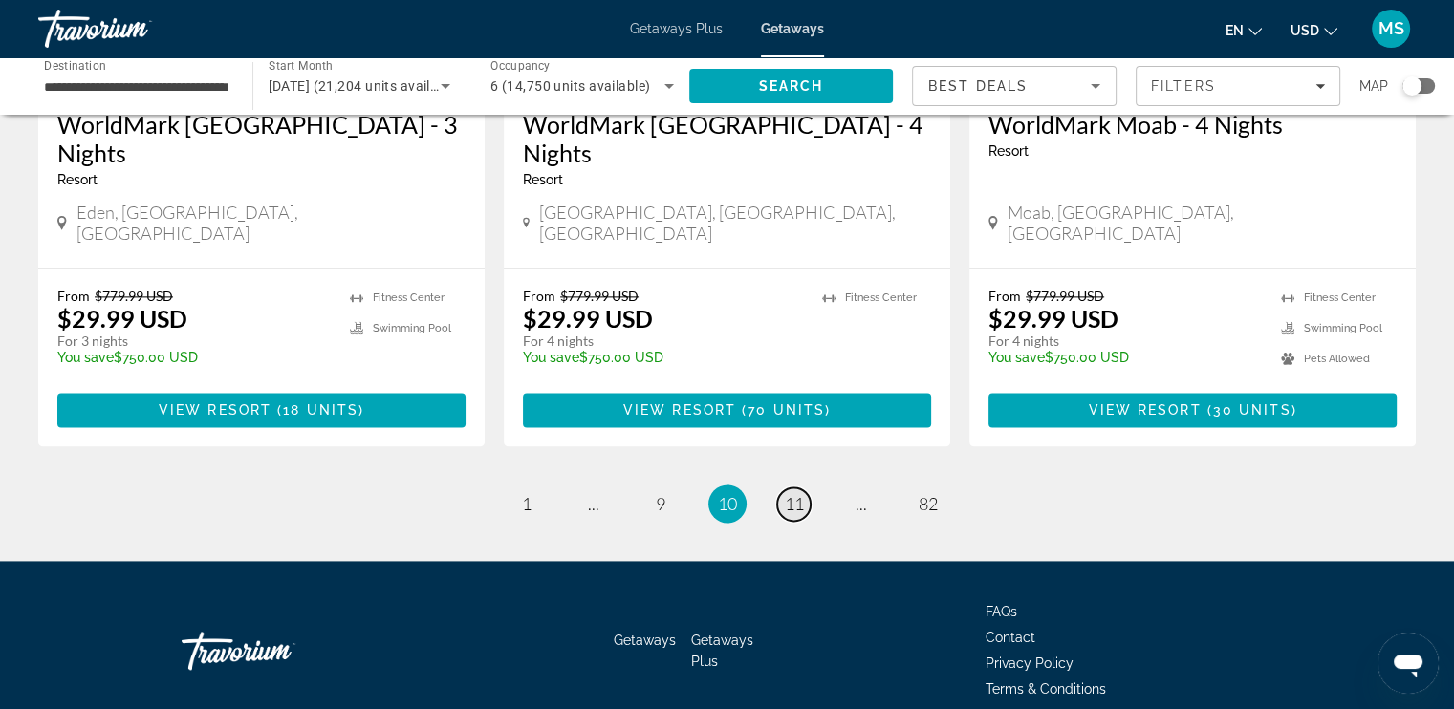
click at [791, 493] on span "11" at bounding box center [794, 503] width 19 height 21
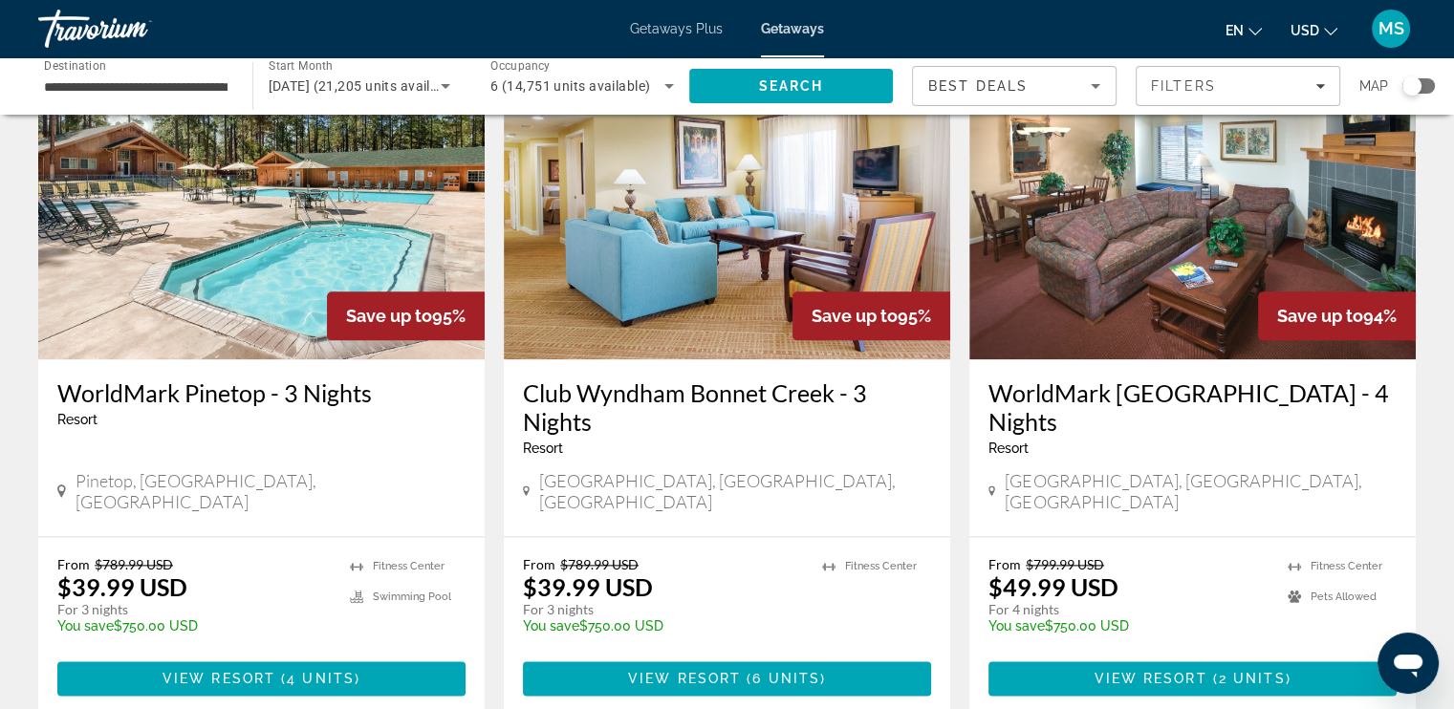
scroll to position [2390, 0]
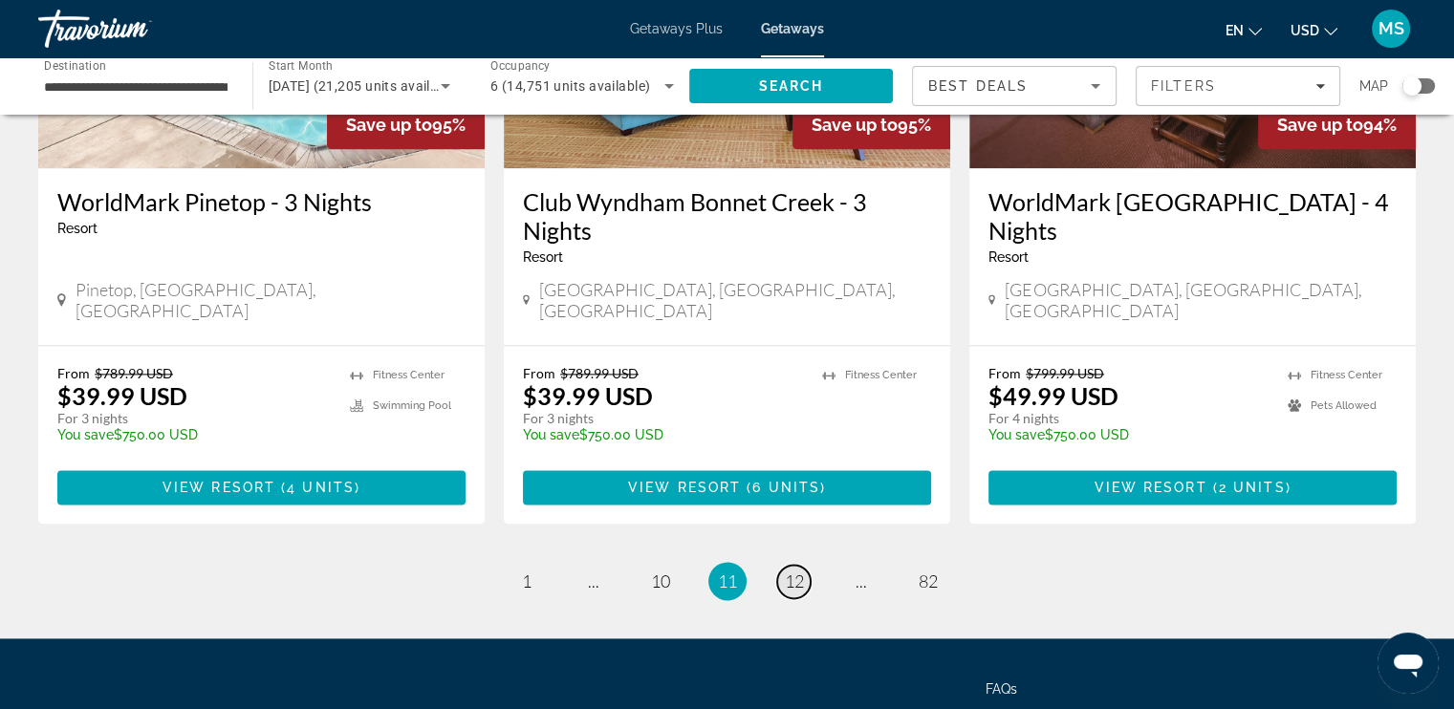
click at [803, 571] on span "12" at bounding box center [794, 581] width 19 height 21
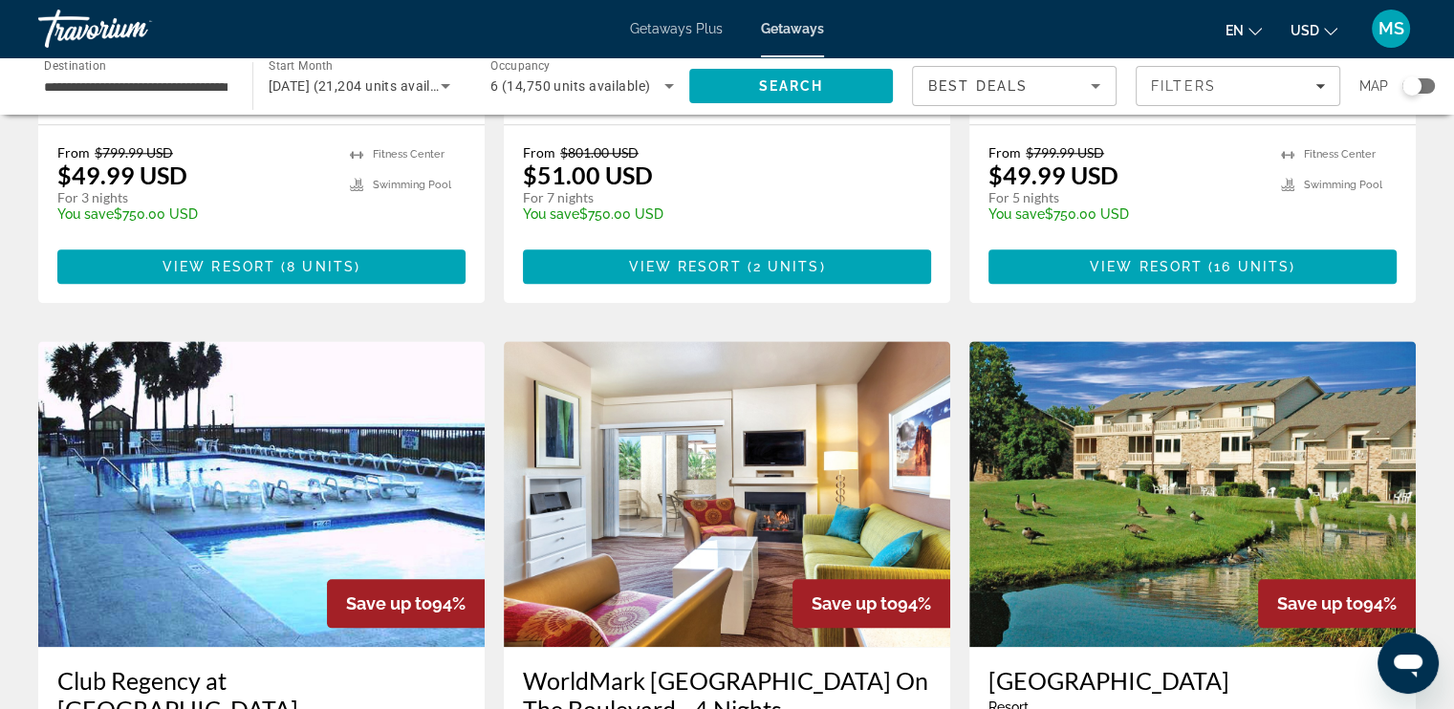
scroll to position [2294, 0]
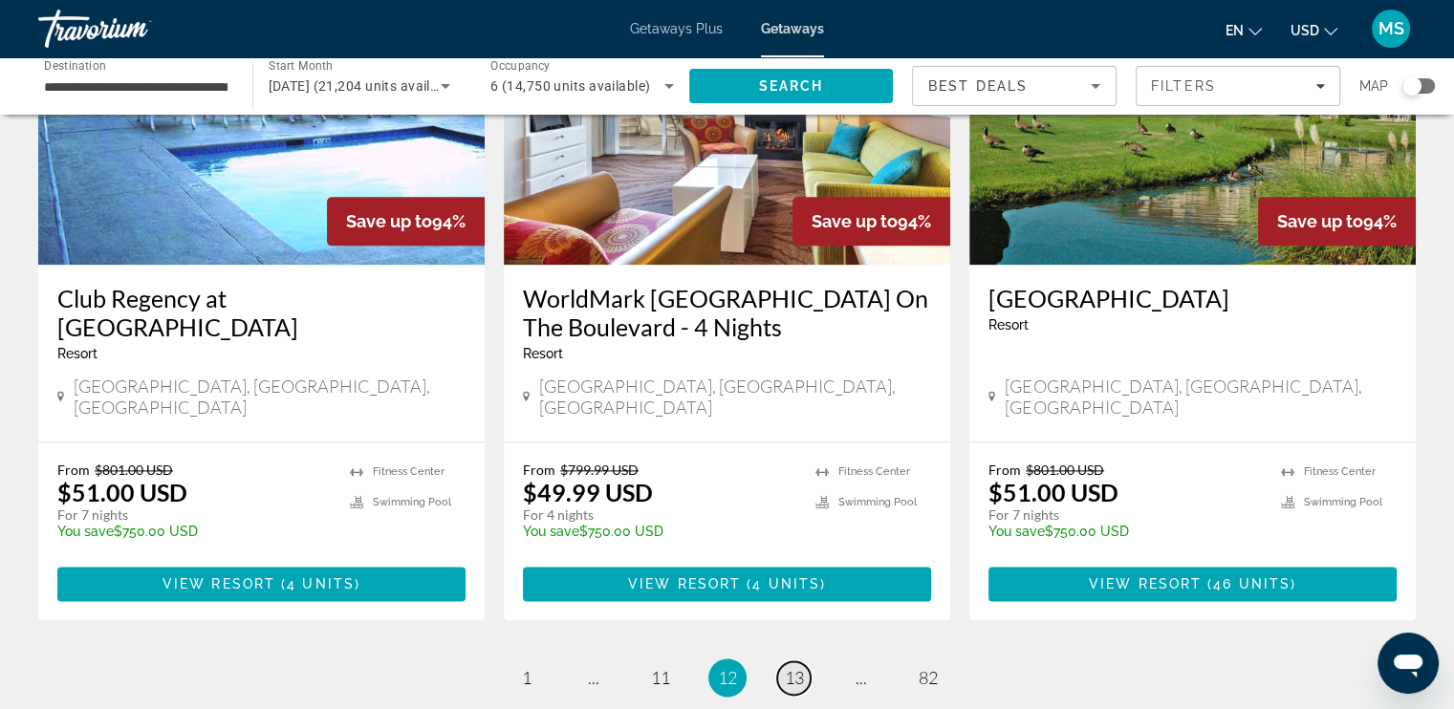
click at [800, 667] on span "13" at bounding box center [794, 677] width 19 height 21
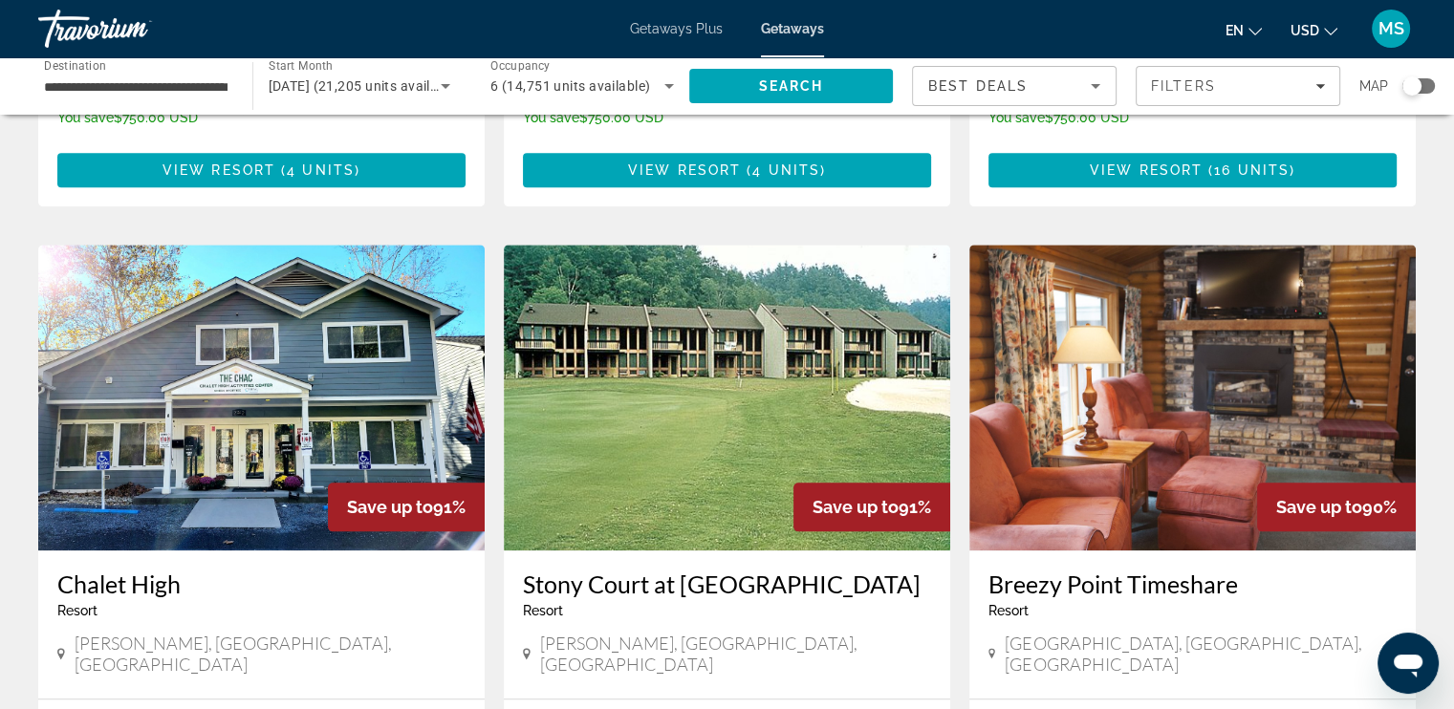
scroll to position [2294, 0]
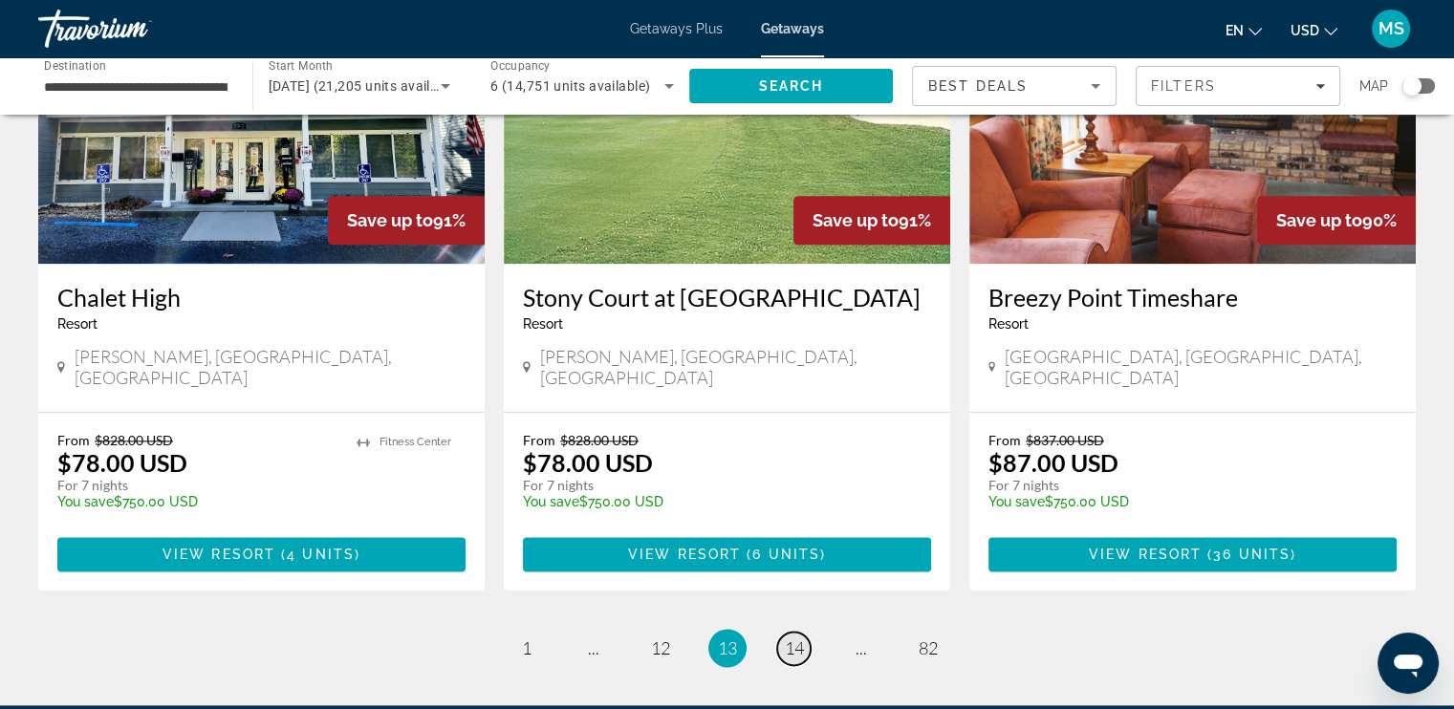
click at [804, 632] on link "page 14" at bounding box center [793, 648] width 33 height 33
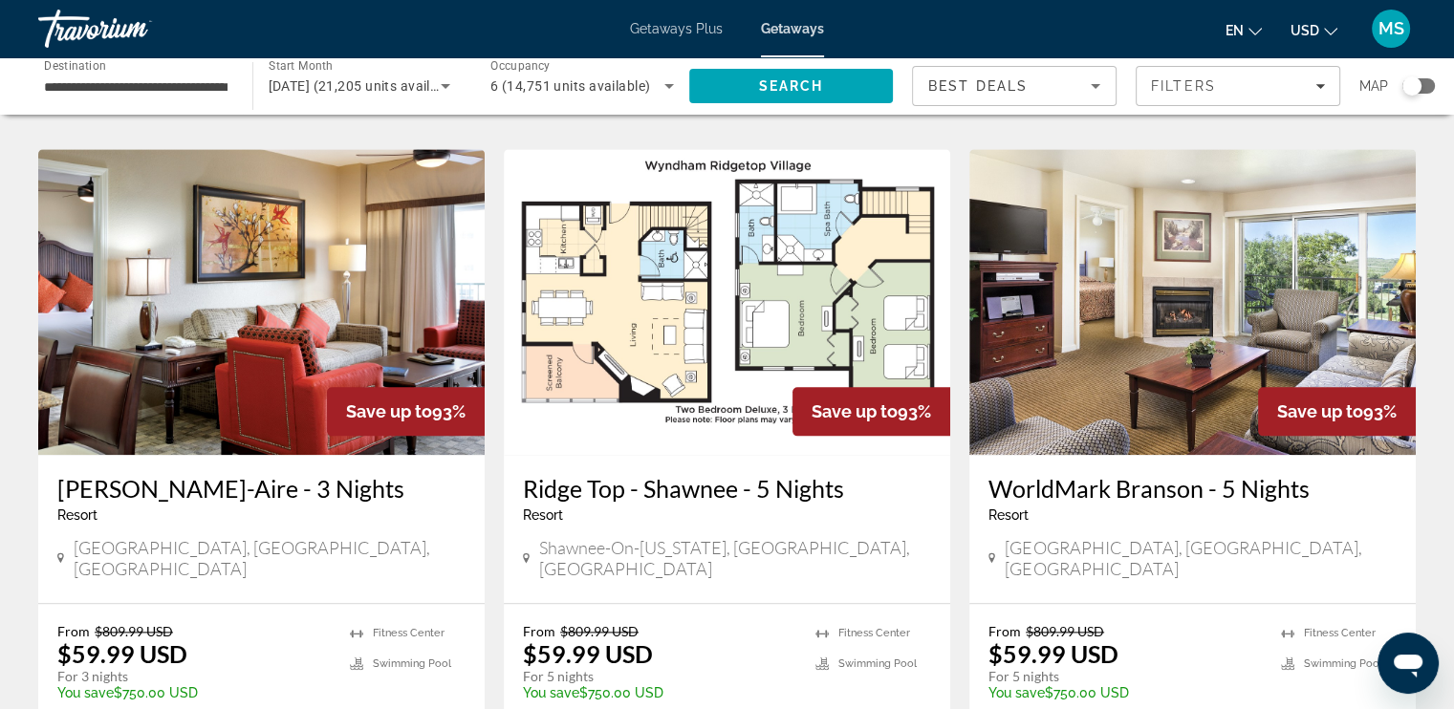
scroll to position [2467, 0]
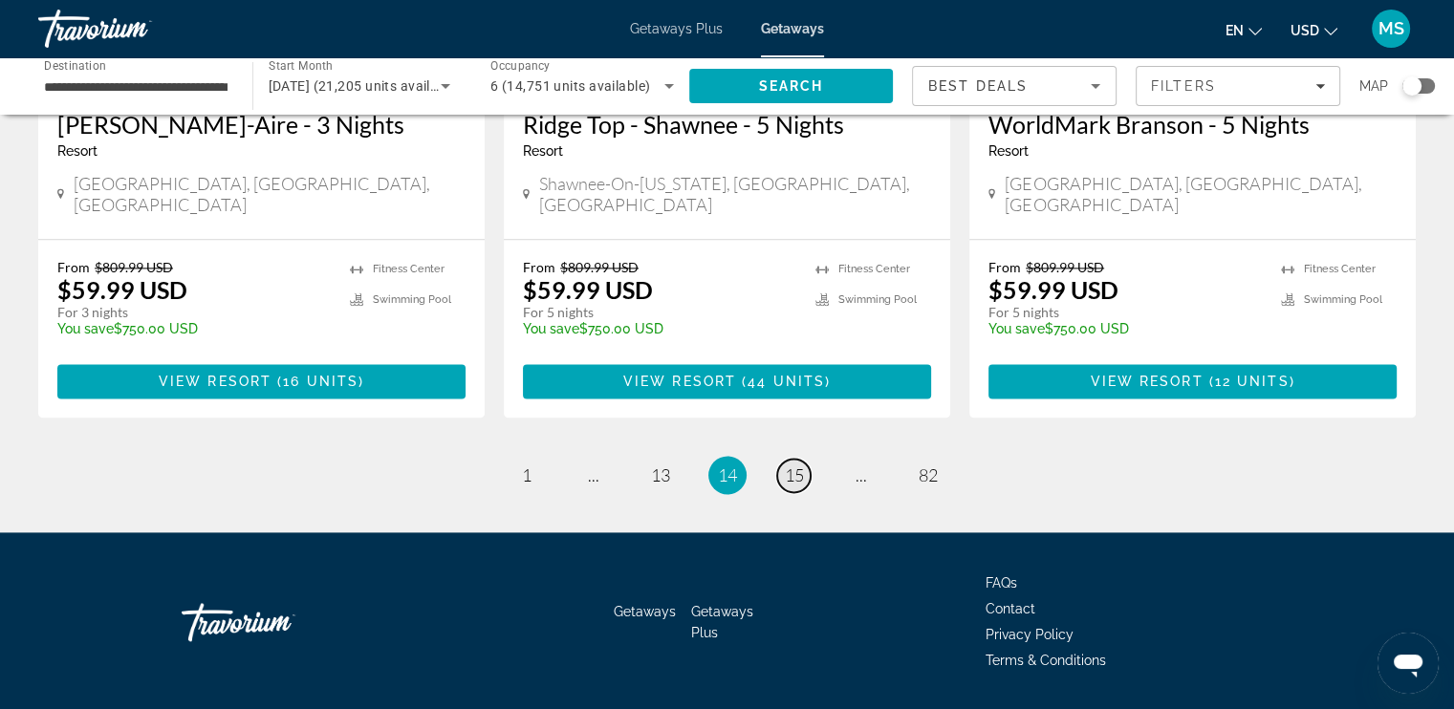
click at [792, 465] on span "15" at bounding box center [794, 475] width 19 height 21
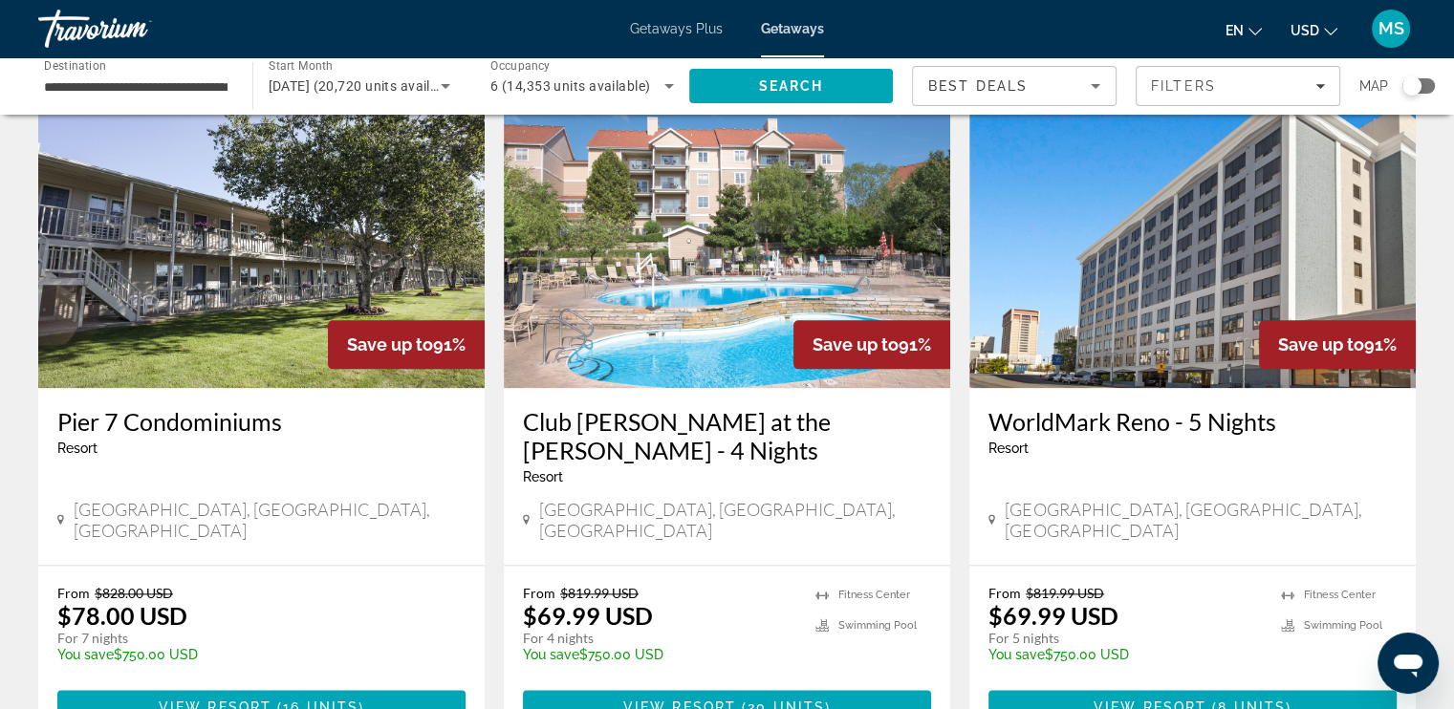
scroll to position [2467, 0]
